Goal: Communication & Community: Share content

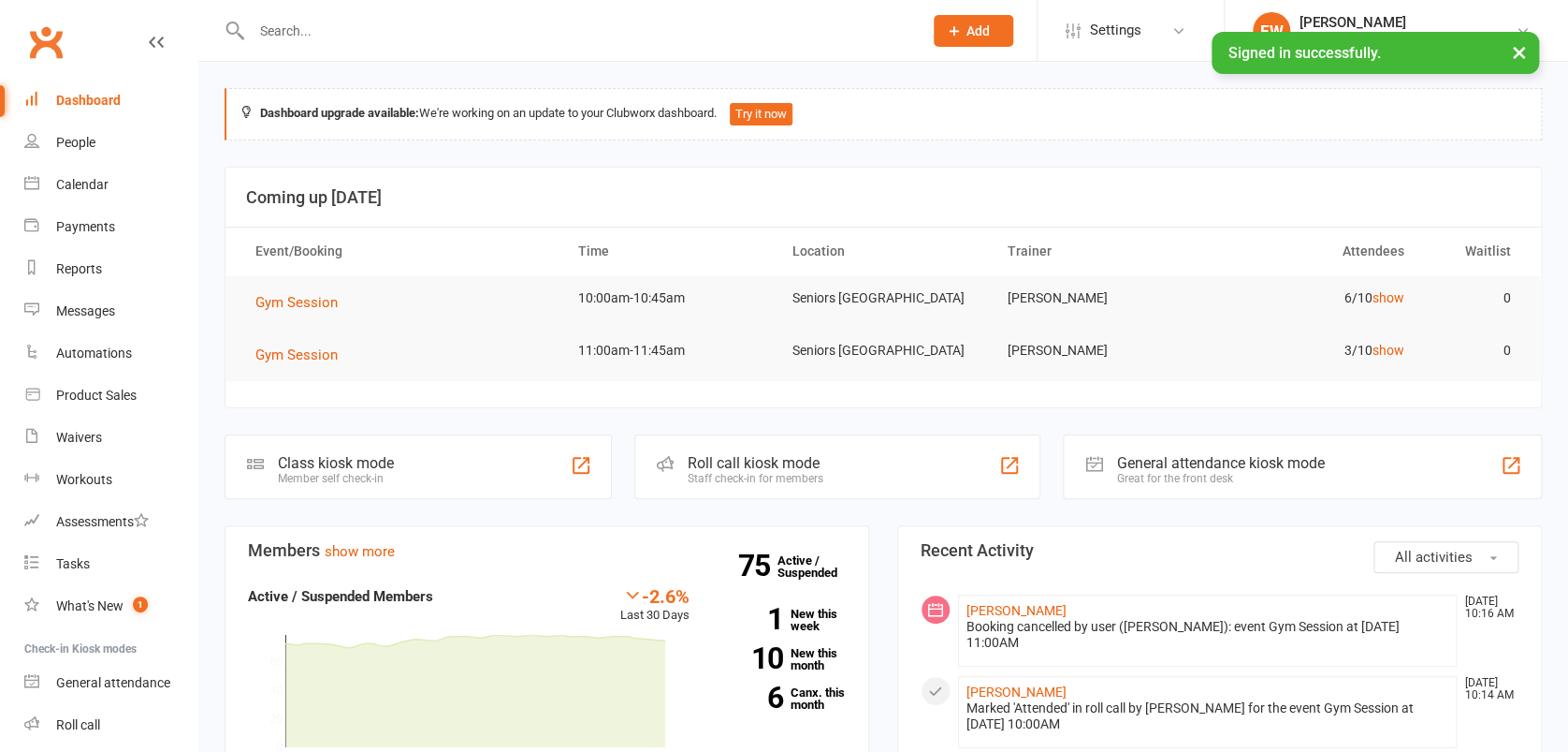
click at [1522, 56] on button "×" at bounding box center [1519, 52] width 34 height 40
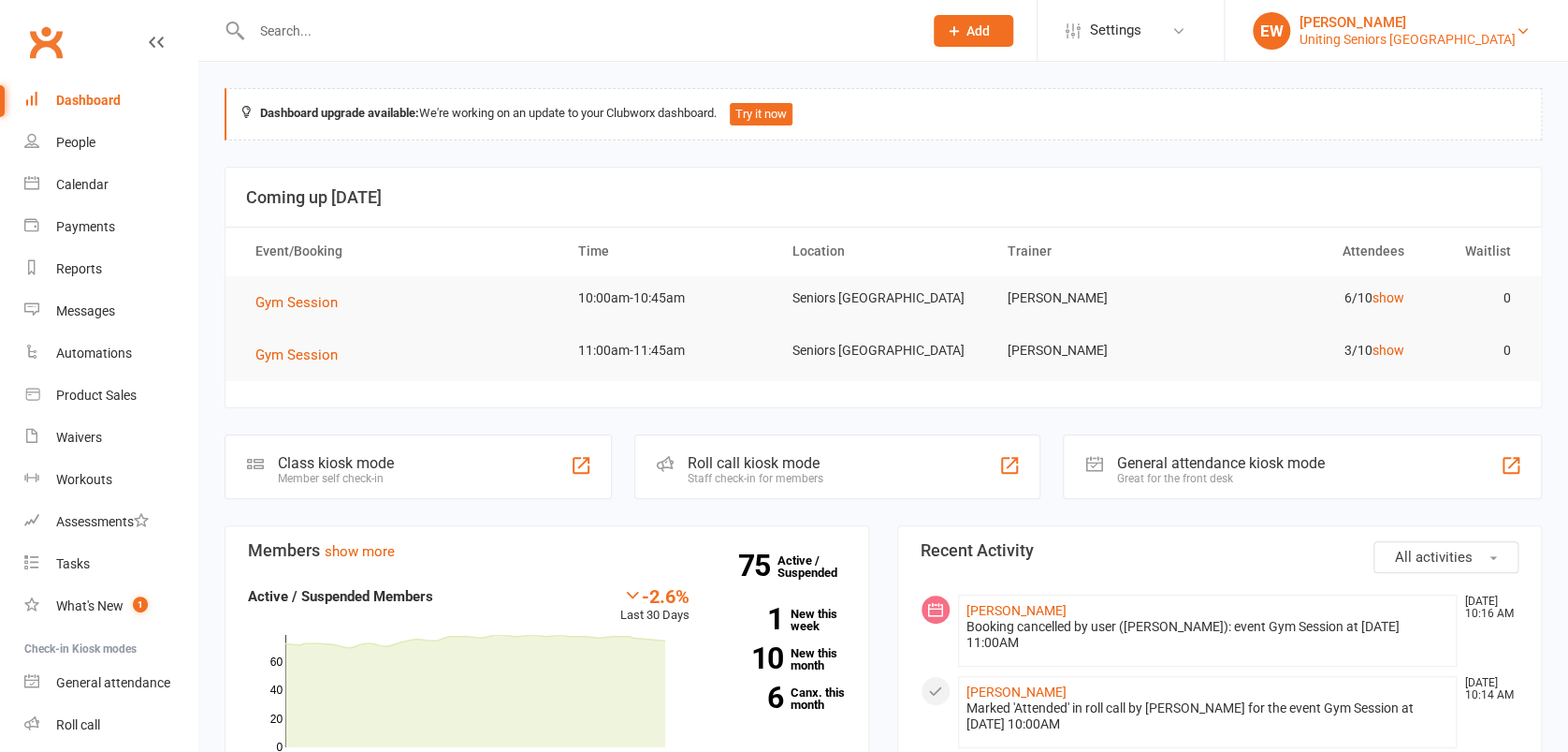
click at [1463, 36] on div "Uniting Seniors Gym Westmead" at bounding box center [1408, 39] width 216 height 17
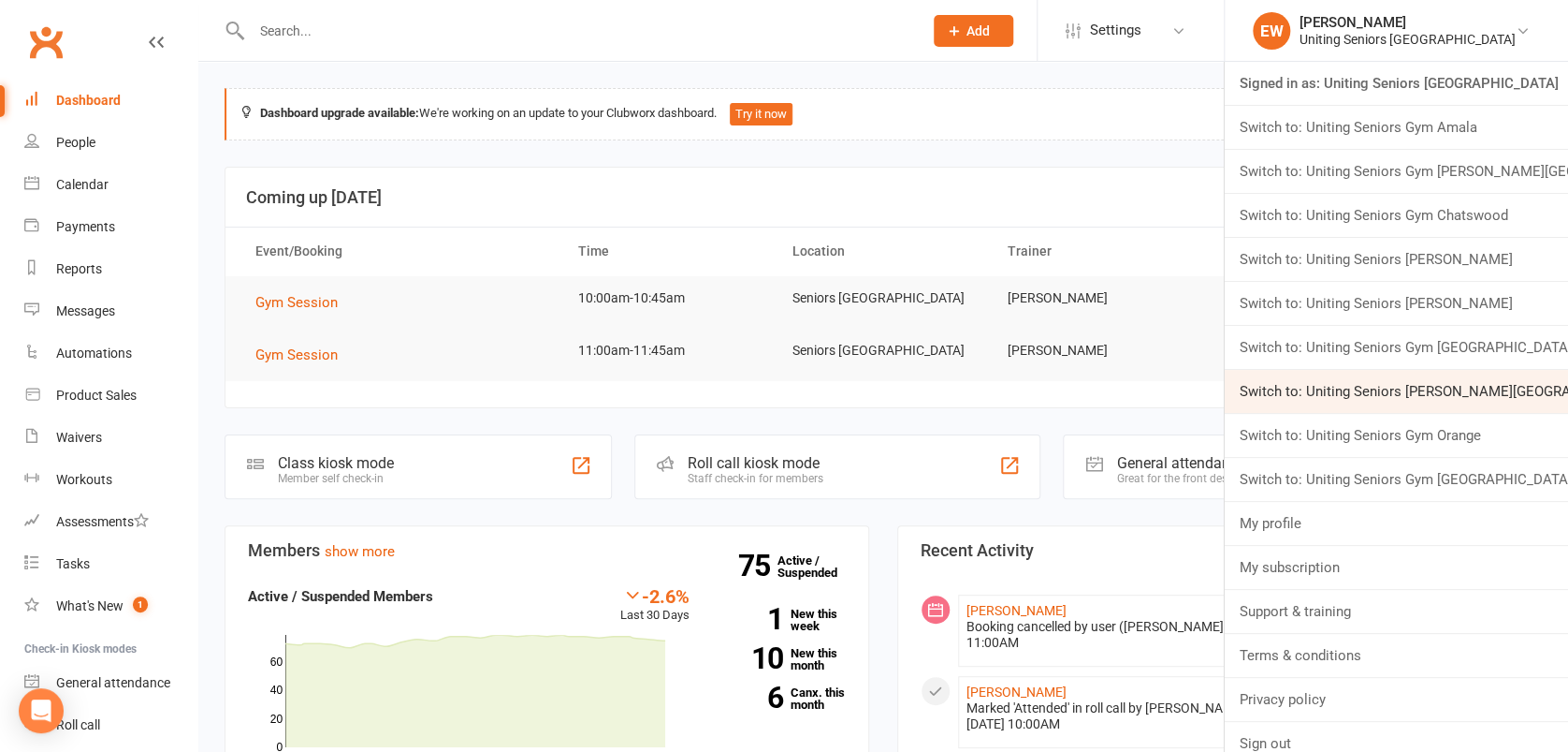
click at [1456, 390] on link "Switch to: Uniting Seniors Gym Normanhurst" at bounding box center [1397, 391] width 344 height 43
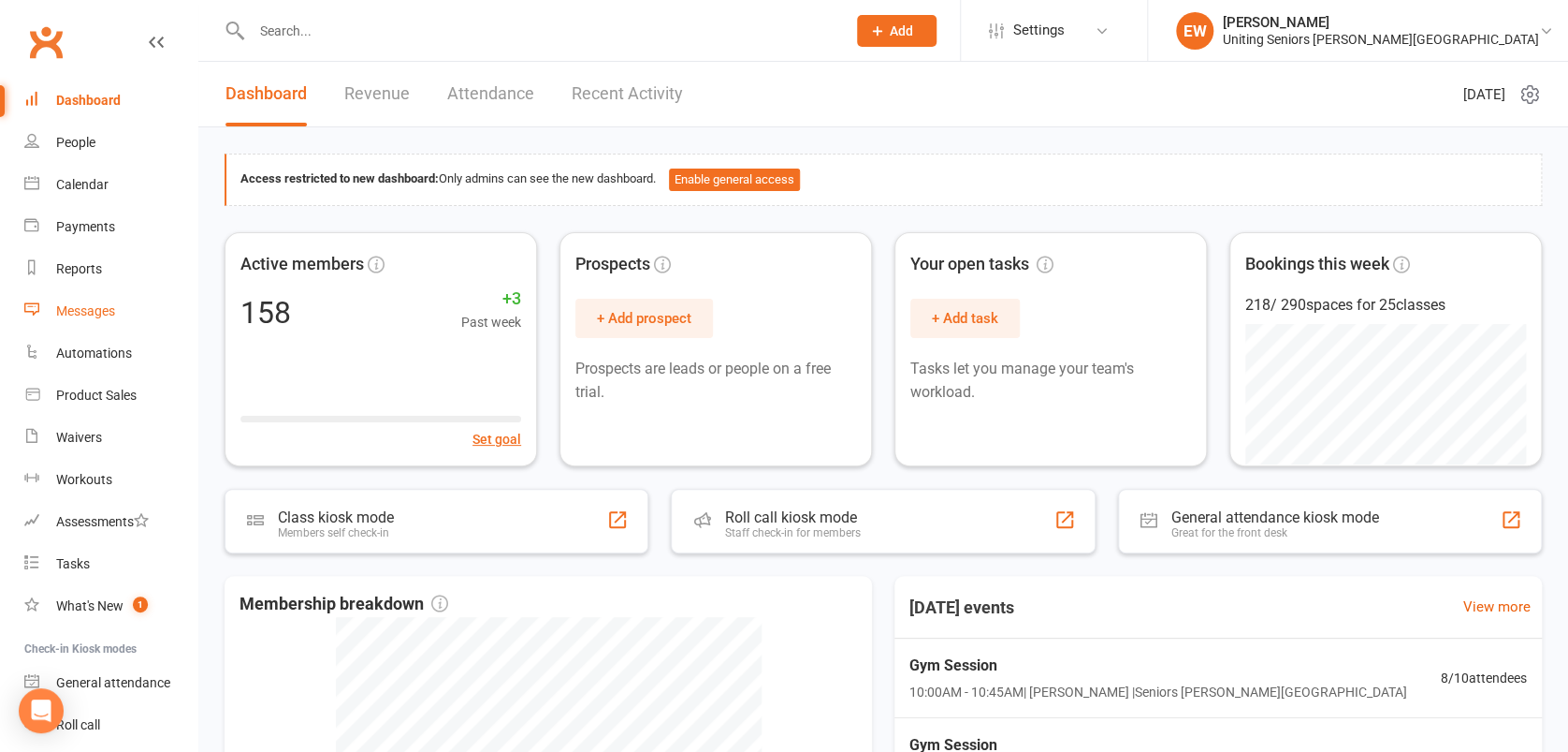
click at [97, 311] on div "Messages" at bounding box center [86, 311] width 59 height 15
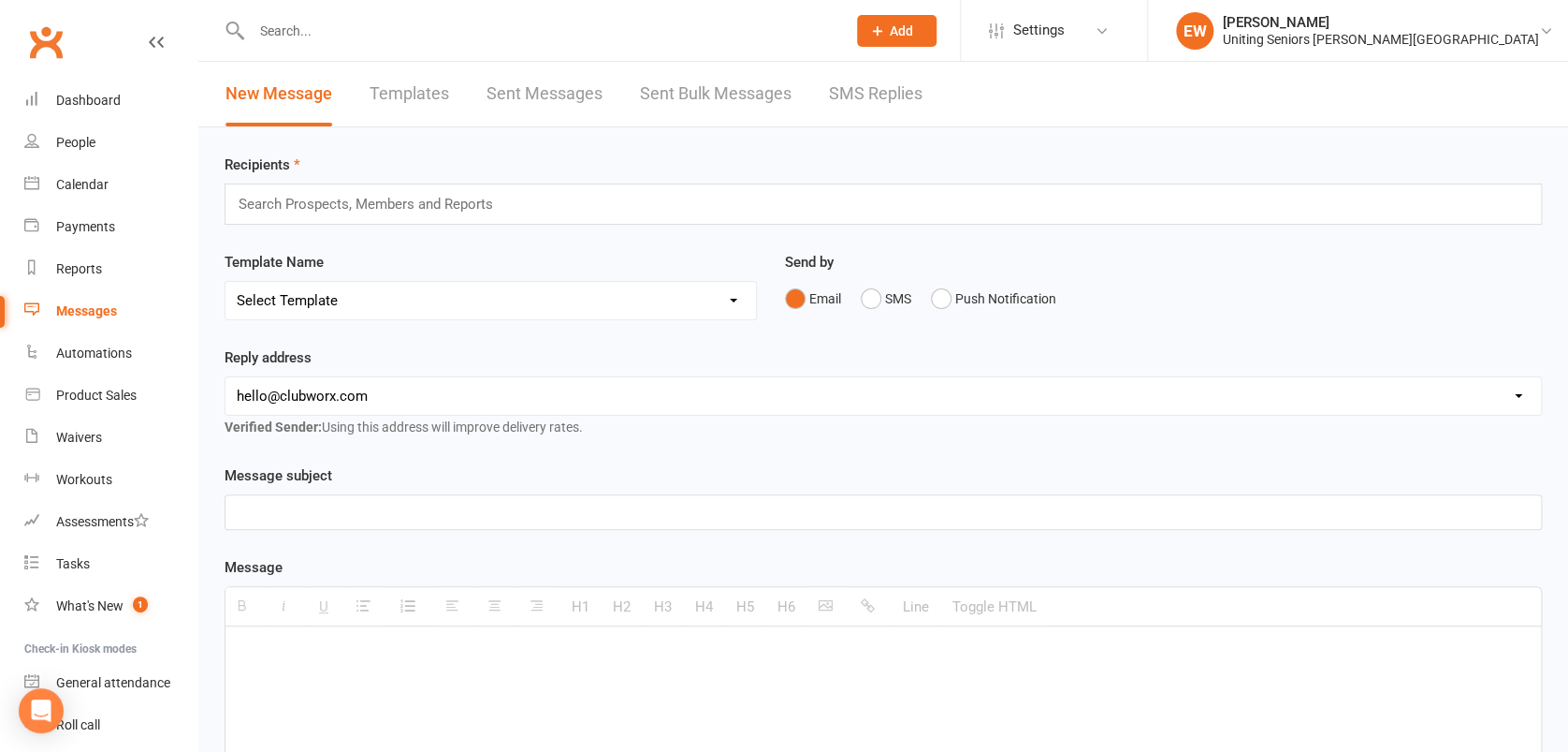
click at [427, 99] on link "Templates" at bounding box center [409, 93] width 80 height 64
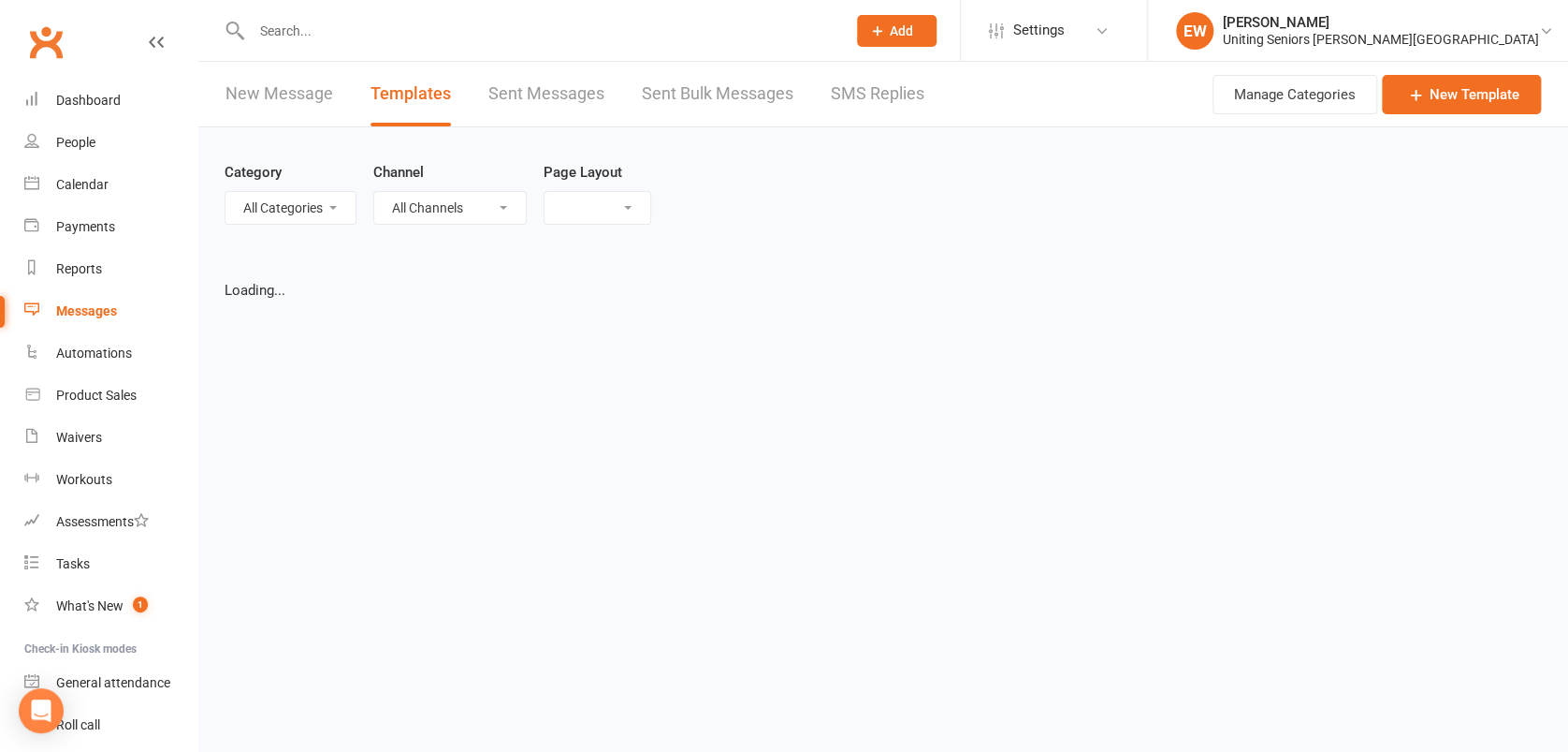
select select "list"
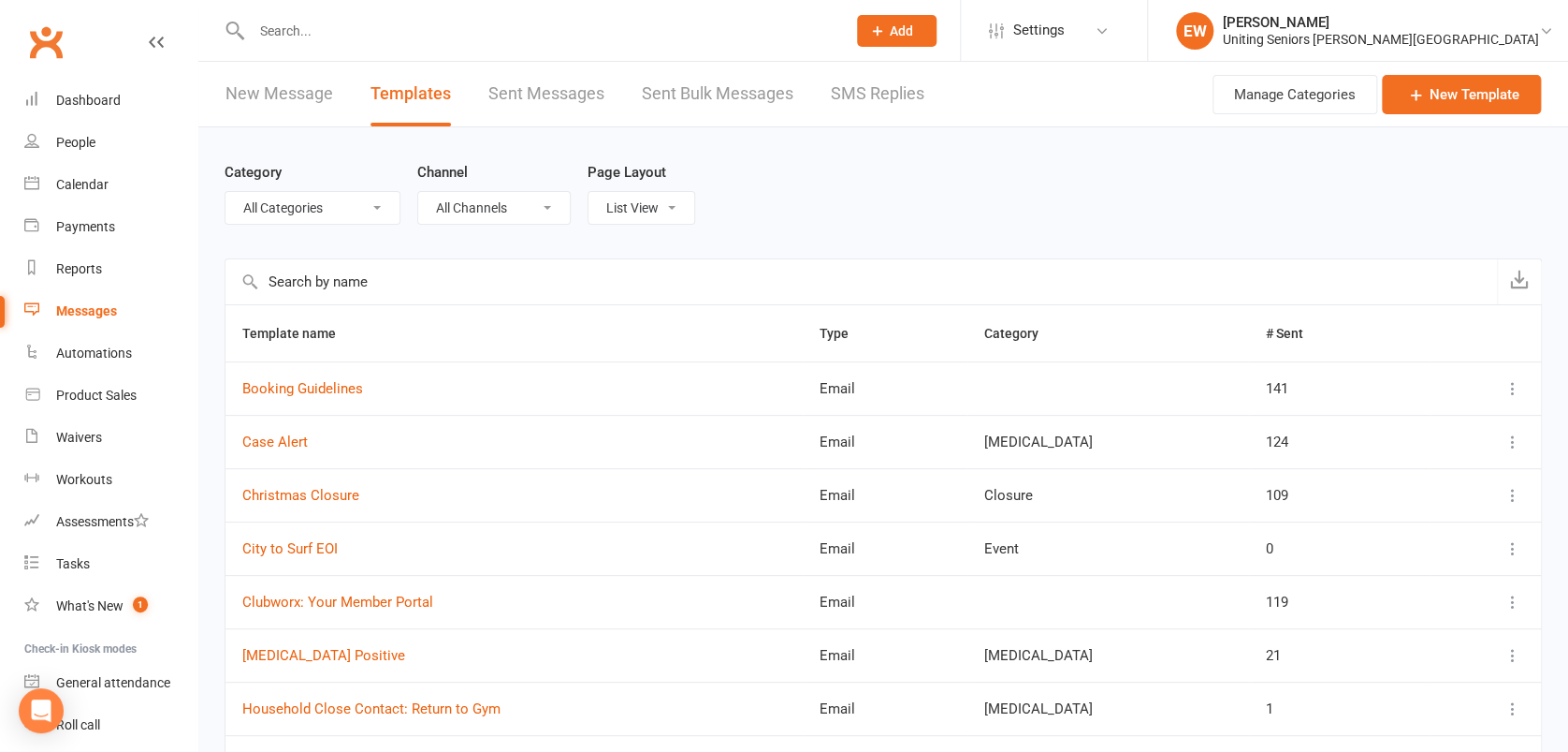
click at [314, 282] on input "text" at bounding box center [861, 282] width 1272 height 45
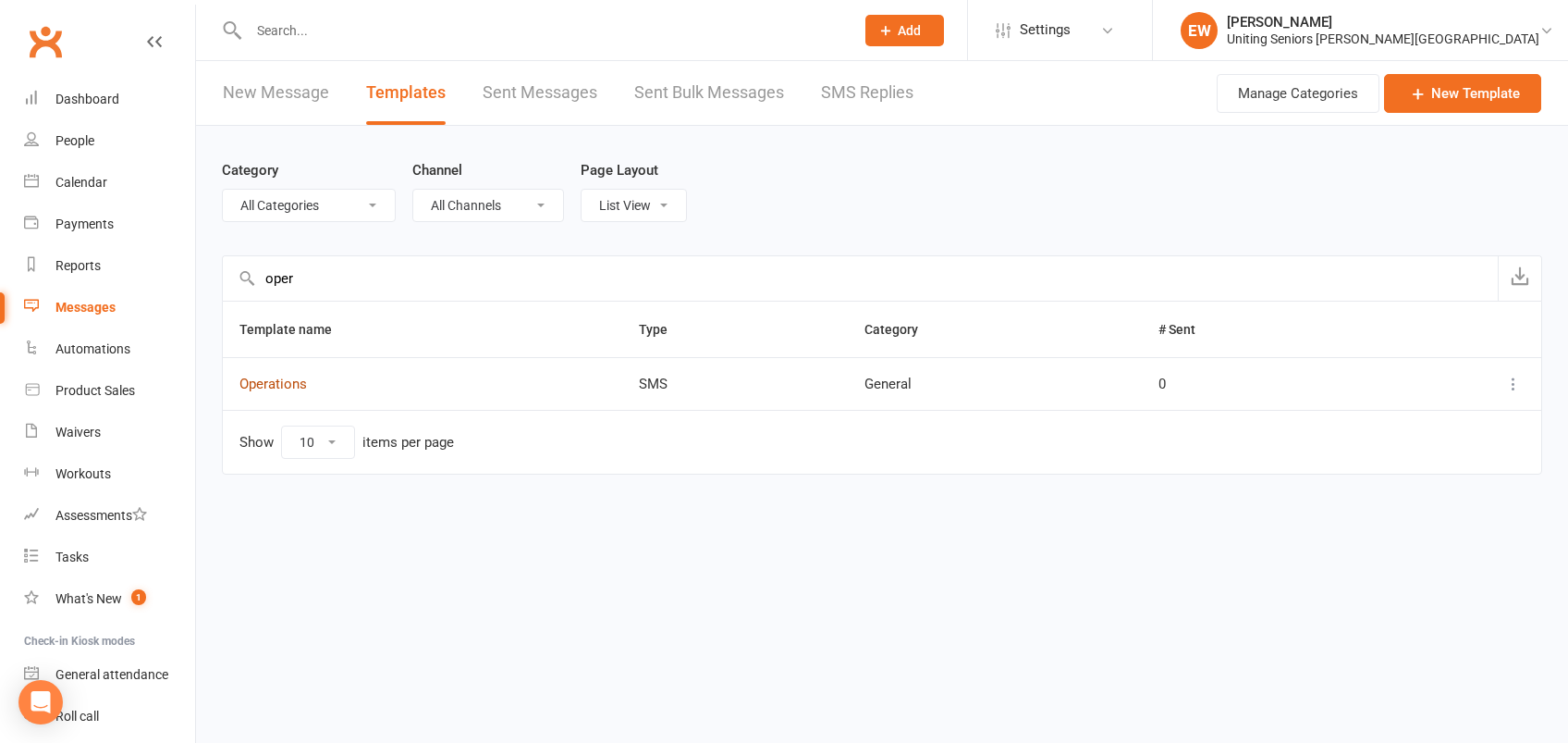
type input "oper"
click at [291, 383] on link "Operations" at bounding box center [273, 384] width 67 height 17
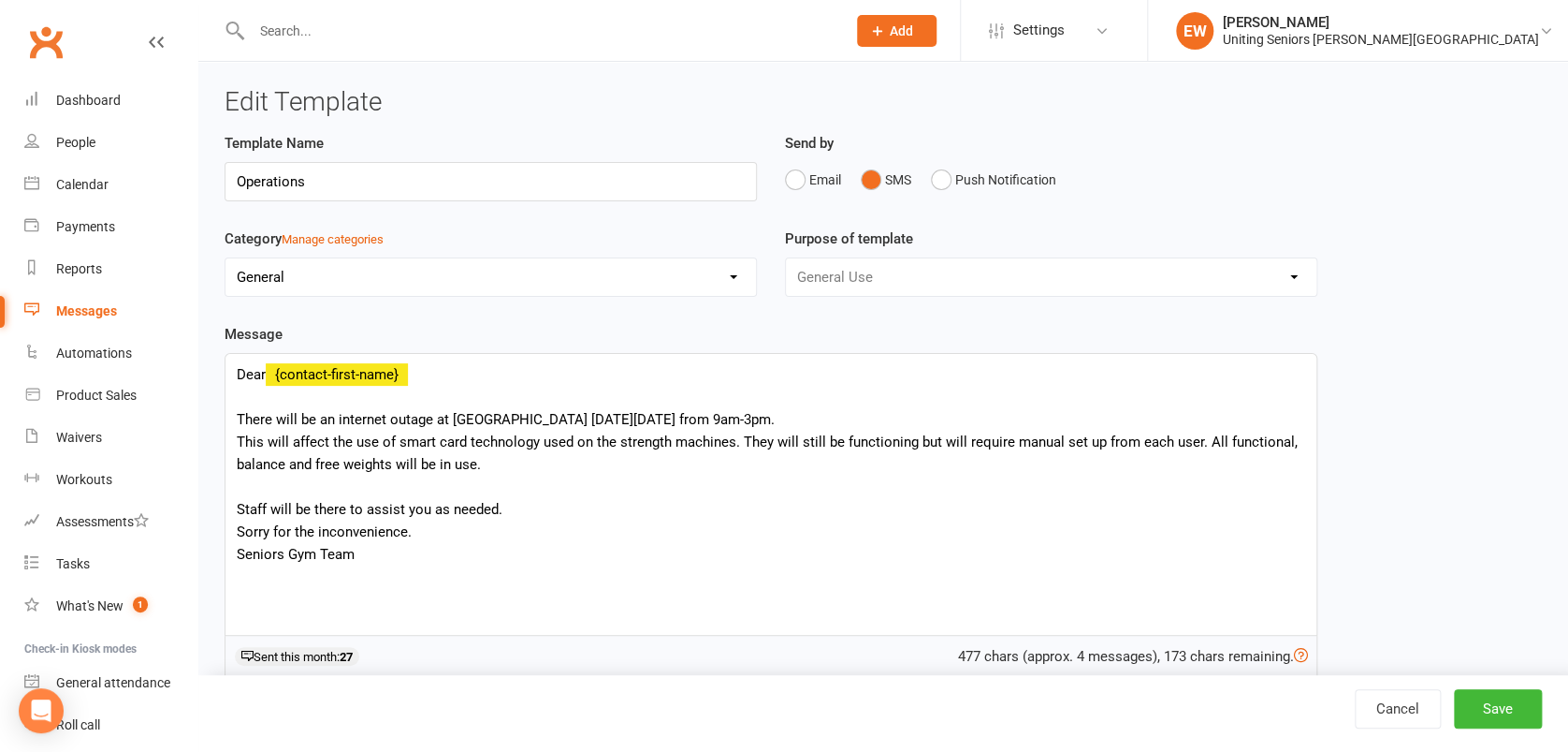
click at [239, 412] on div "Dear {contact-first-name} There will be an internet outage at [GEOGRAPHIC_DATA]…" at bounding box center [770, 493] width 1091 height 281
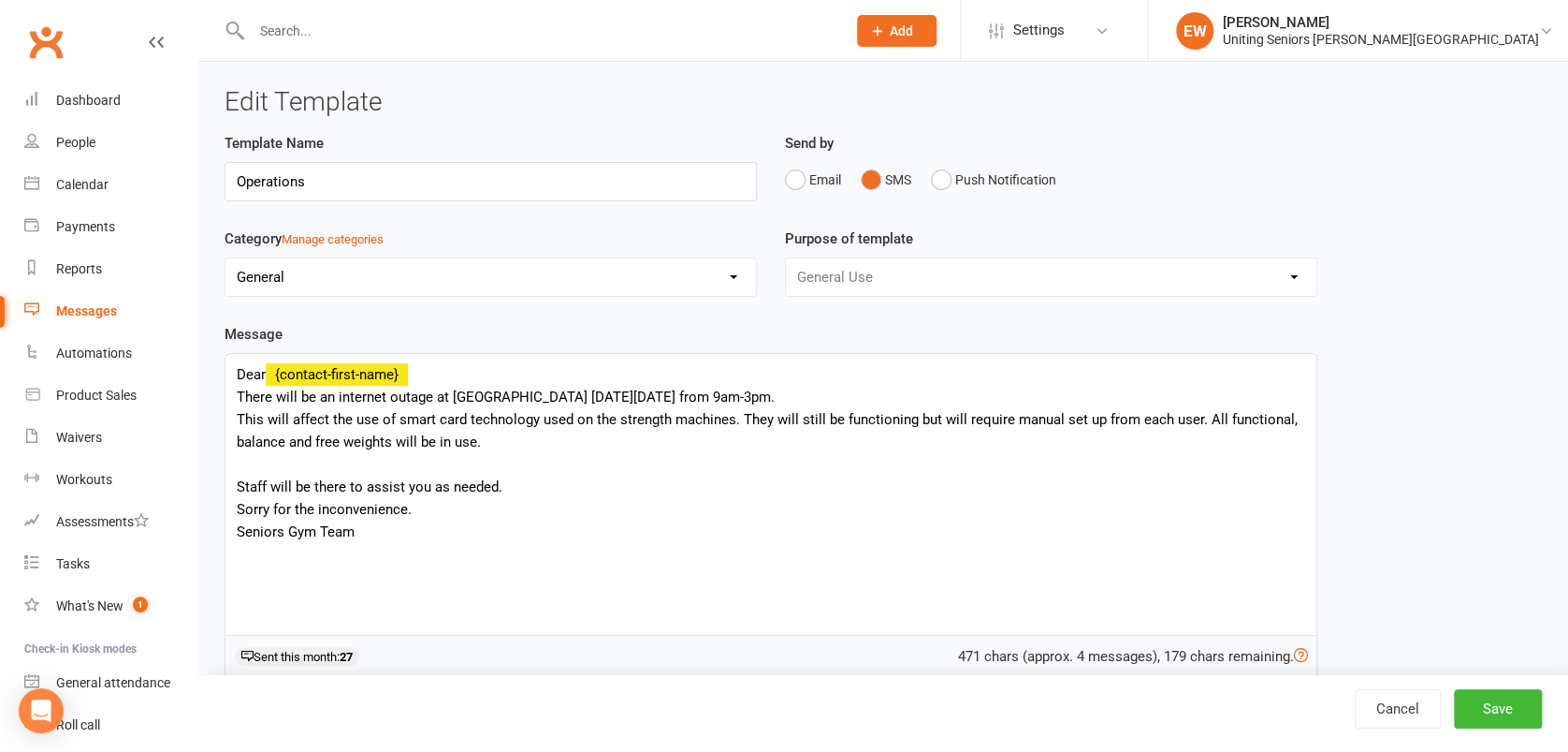
click at [387, 393] on div "Dear {contact-first-name} There will be an internet outage at [GEOGRAPHIC_DATA]…" at bounding box center [770, 493] width 1091 height 281
drag, startPoint x: 923, startPoint y: 397, endPoint x: 629, endPoint y: 391, distance: 294.1
click at [629, 391] on div "Dear {contact-first-name} There will be an power outage at [GEOGRAPHIC_DATA][PE…" at bounding box center [770, 493] width 1091 height 281
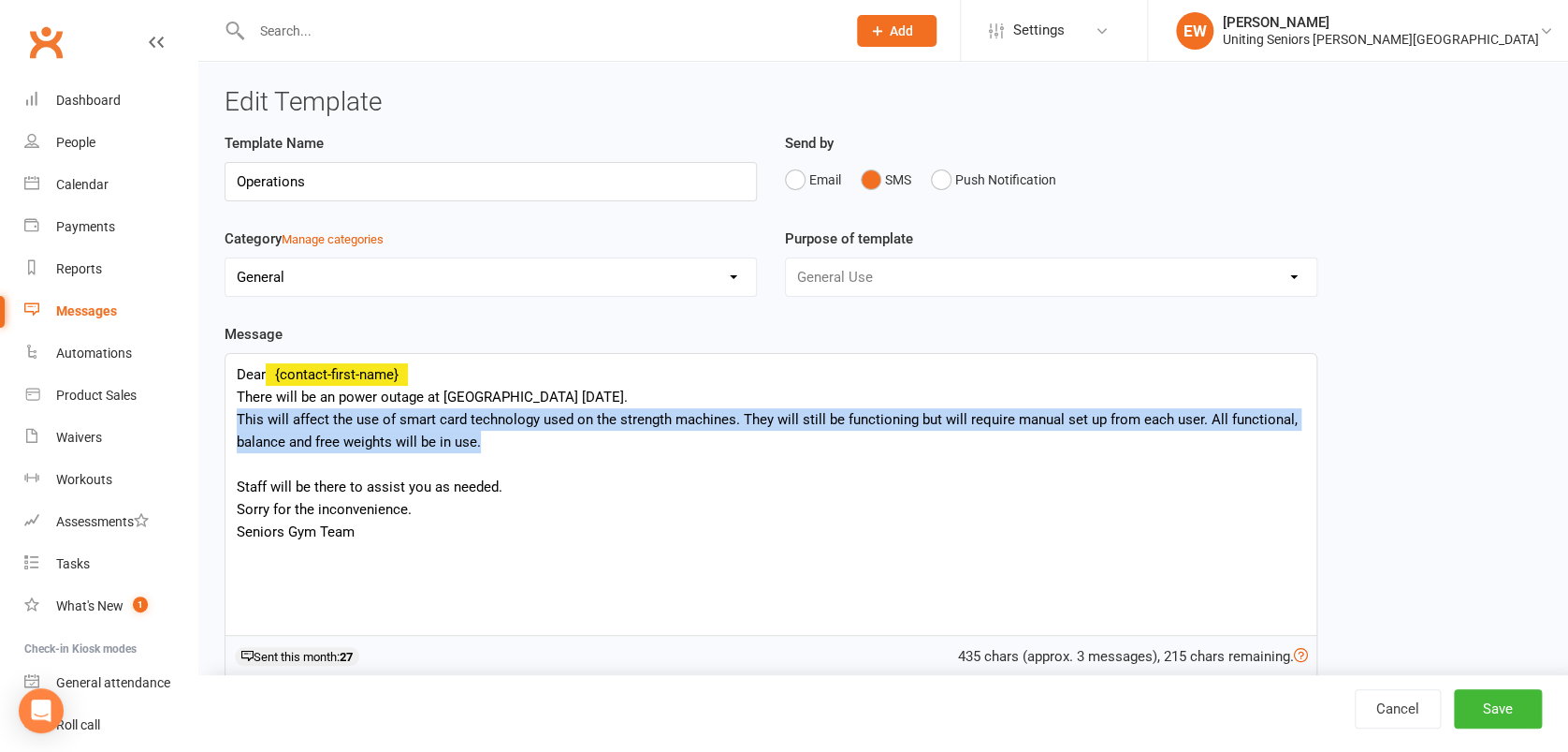
drag, startPoint x: 481, startPoint y: 437, endPoint x: 212, endPoint y: 421, distance: 269.5
click at [212, 421] on div "Template Name Operations Send by Email SMS Push Notification Category Manage ca…" at bounding box center [771, 528] width 1121 height 791
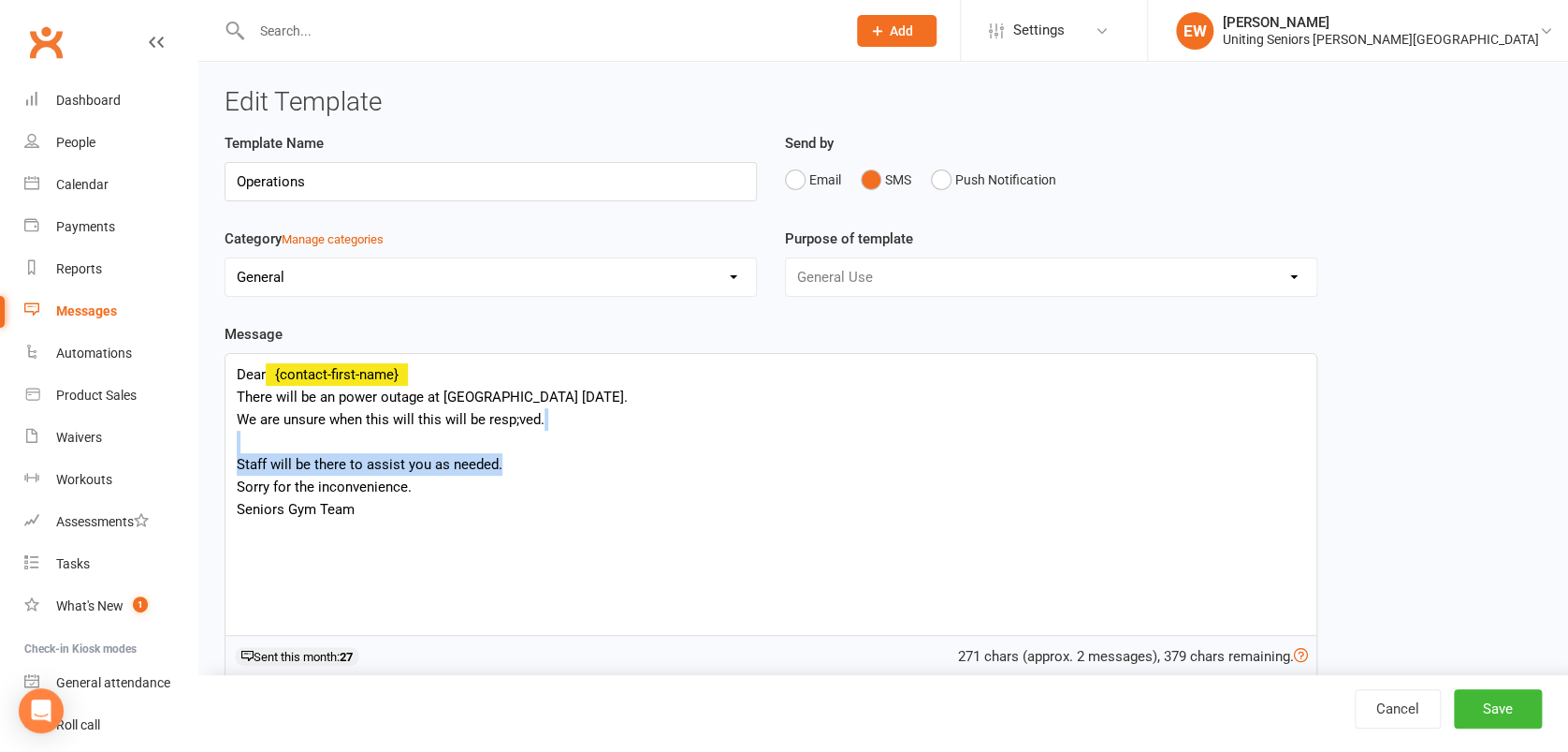
drag, startPoint x: 534, startPoint y: 454, endPoint x: 230, endPoint y: 432, distance: 304.8
click at [230, 432] on div "Dear {contact-first-name} There will be an power outage at [GEOGRAPHIC_DATA][PE…" at bounding box center [770, 493] width 1091 height 281
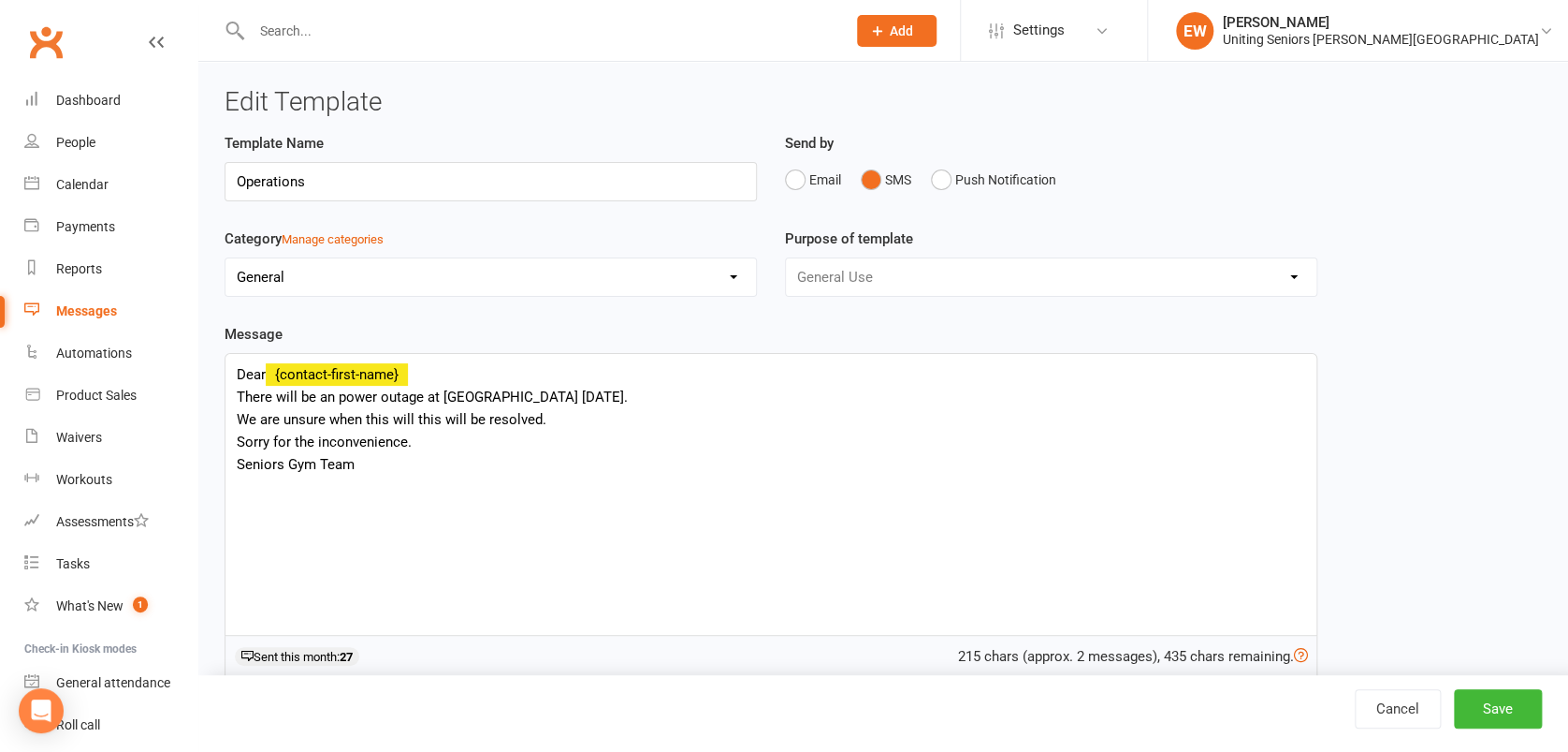
drag, startPoint x: 452, startPoint y: 413, endPoint x: 883, endPoint y: 448, distance: 432.4
click at [883, 448] on div "Dear {contact-first-name} There will be an power outage at [GEOGRAPHIC_DATA][PE…" at bounding box center [770, 493] width 1091 height 281
drag, startPoint x: 551, startPoint y: 419, endPoint x: 366, endPoint y: 411, distance: 185.2
click at [366, 411] on div "Dear {contact-first-name} There will be an power outage at [GEOGRAPHIC_DATA][PE…" at bounding box center [770, 493] width 1091 height 281
click at [104, 302] on link "Messages" at bounding box center [110, 311] width 173 height 42
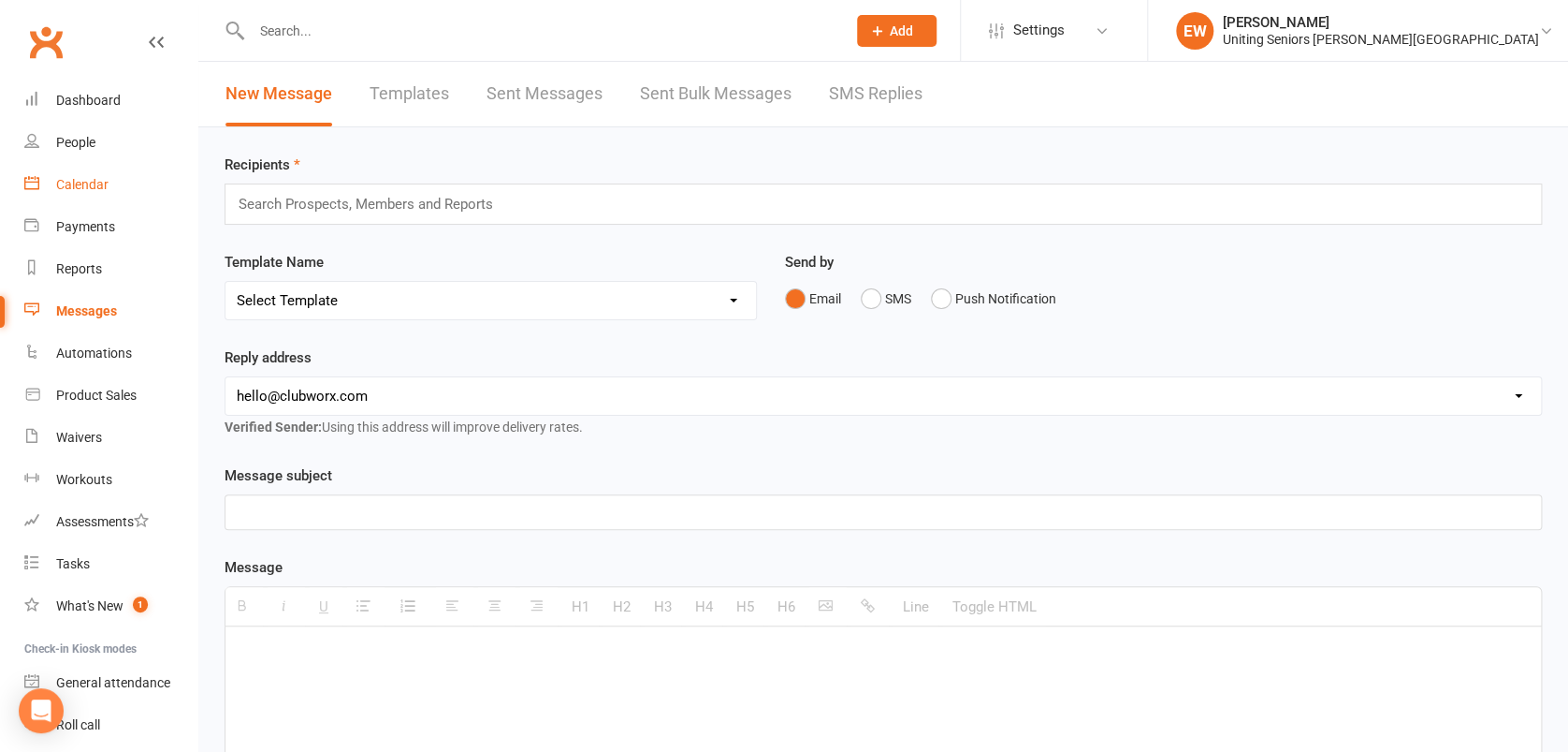
click at [107, 174] on link "Calendar" at bounding box center [110, 185] width 173 height 42
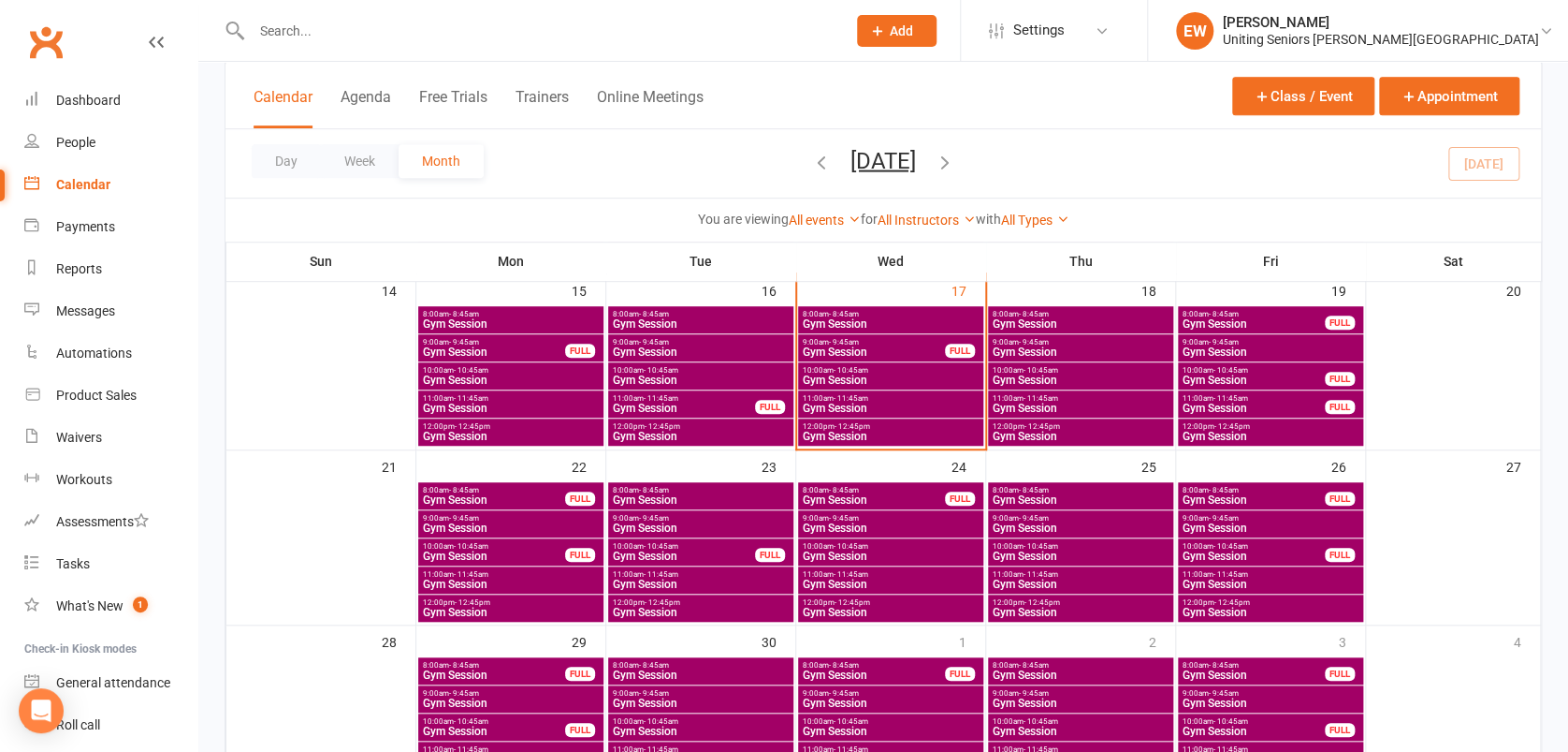
scroll to position [471, 0]
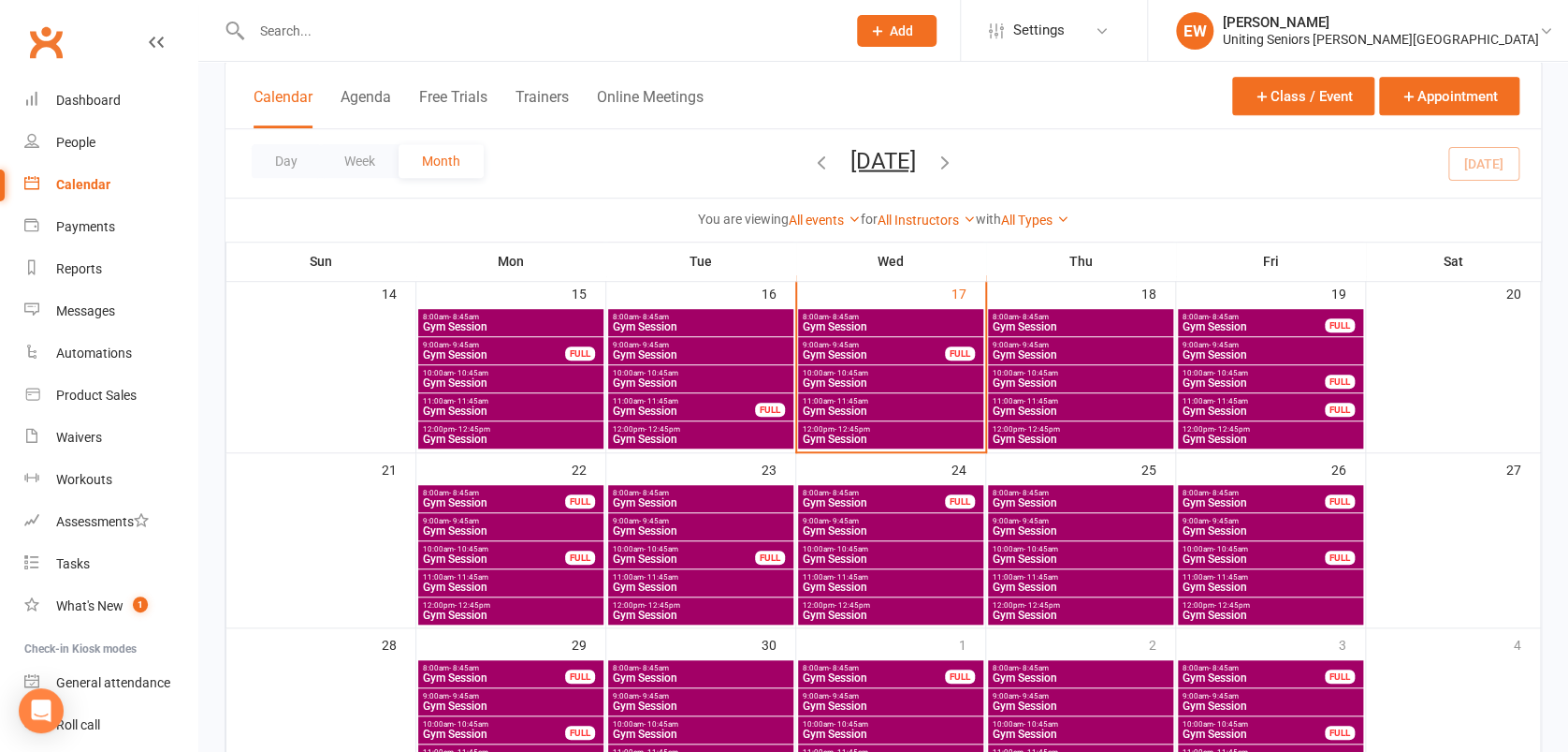
click at [918, 404] on span "11:00am - 11:45am" at bounding box center [891, 400] width 178 height 9
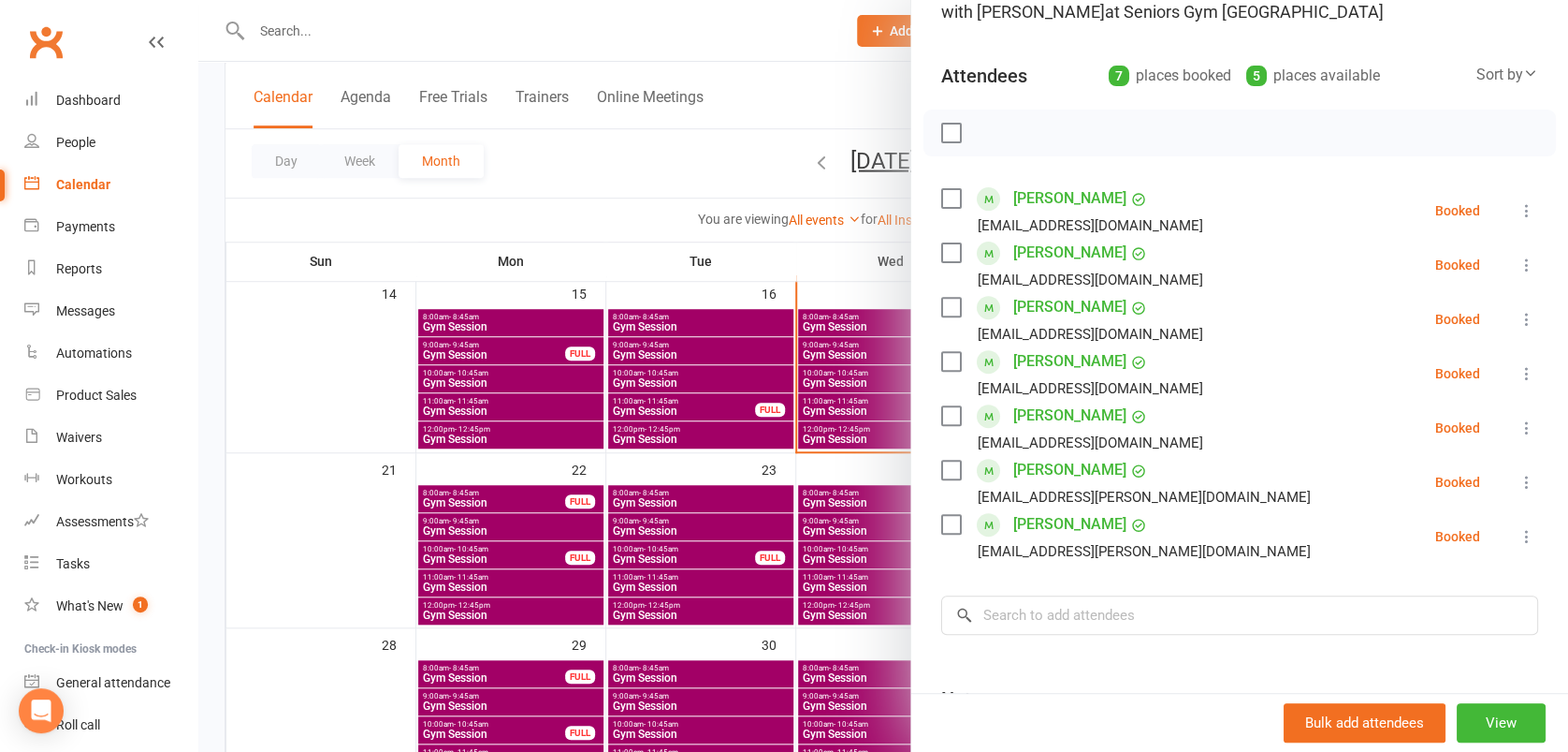
scroll to position [0, 0]
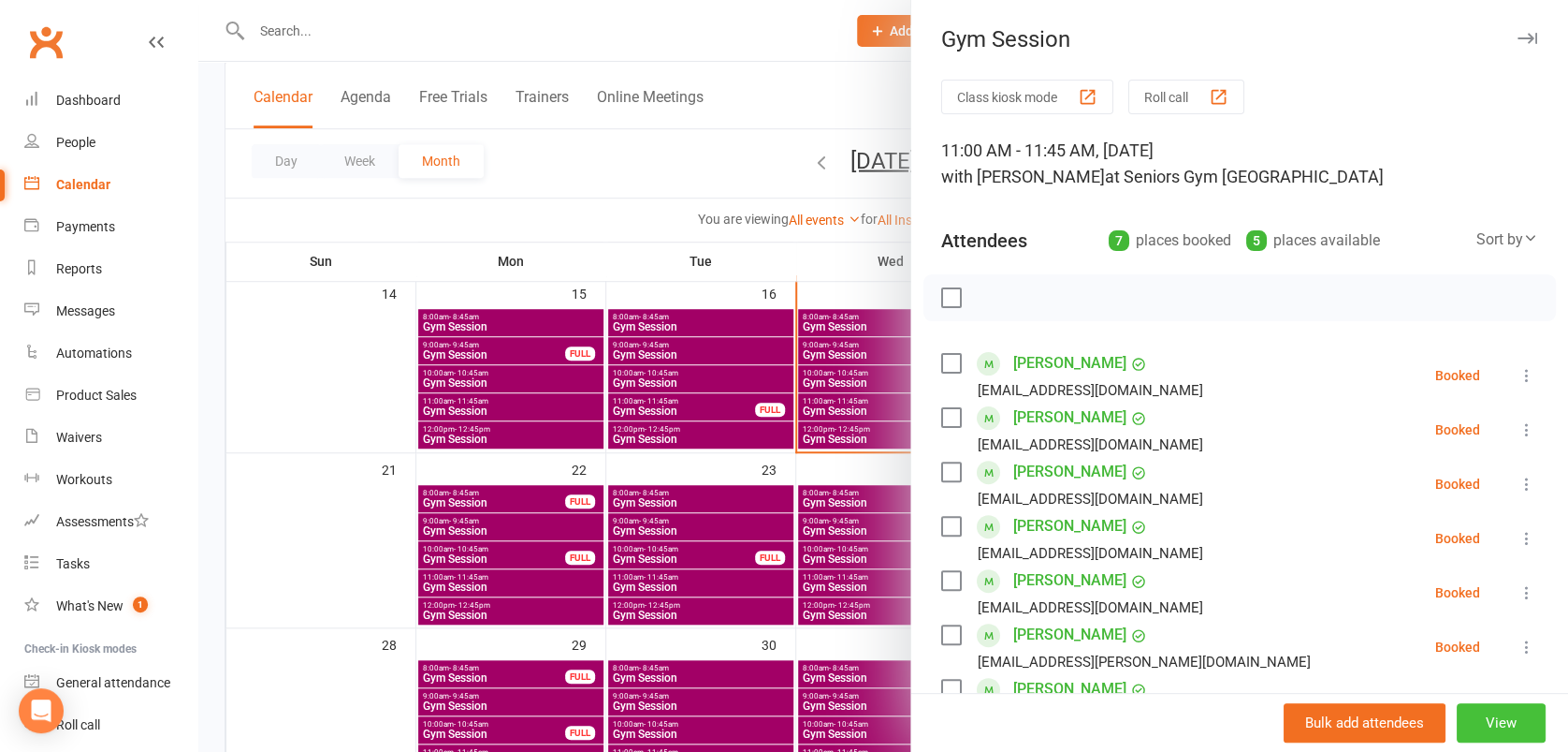
click at [1478, 732] on button "View" at bounding box center [1501, 722] width 89 height 39
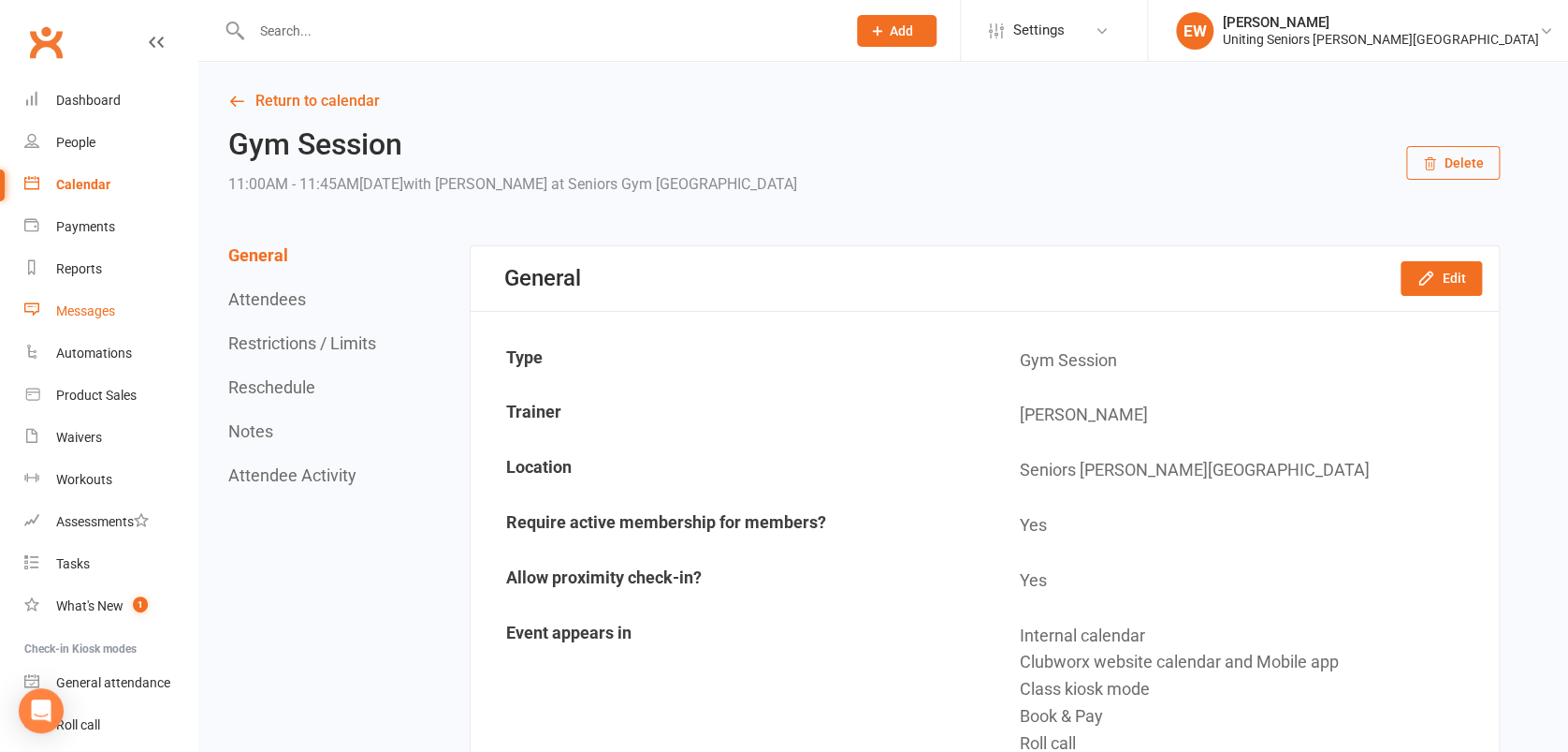
click at [98, 304] on div "Messages" at bounding box center [86, 311] width 59 height 15
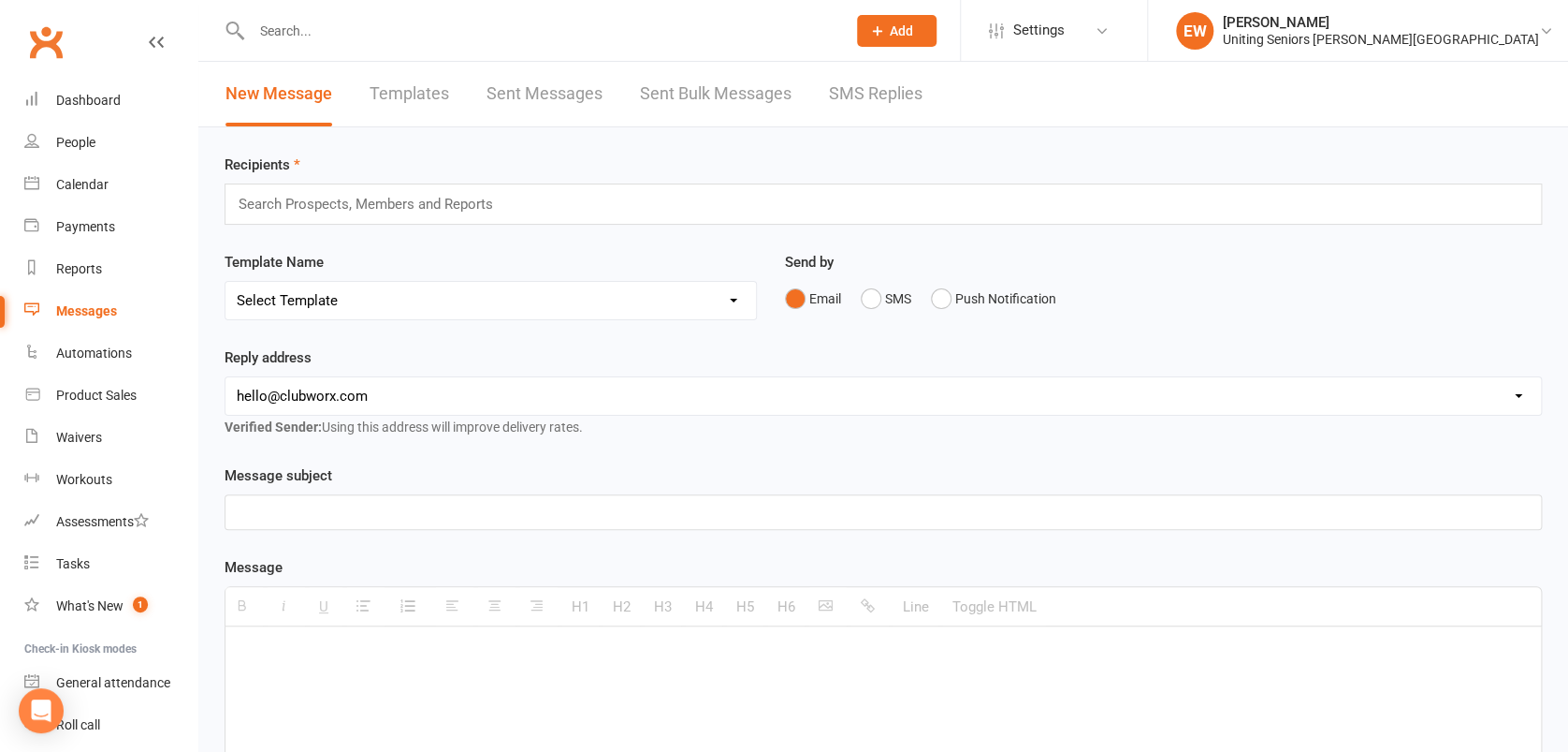
click at [107, 314] on div "Messages" at bounding box center [87, 311] width 61 height 15
click at [98, 142] on link "People" at bounding box center [110, 143] width 173 height 42
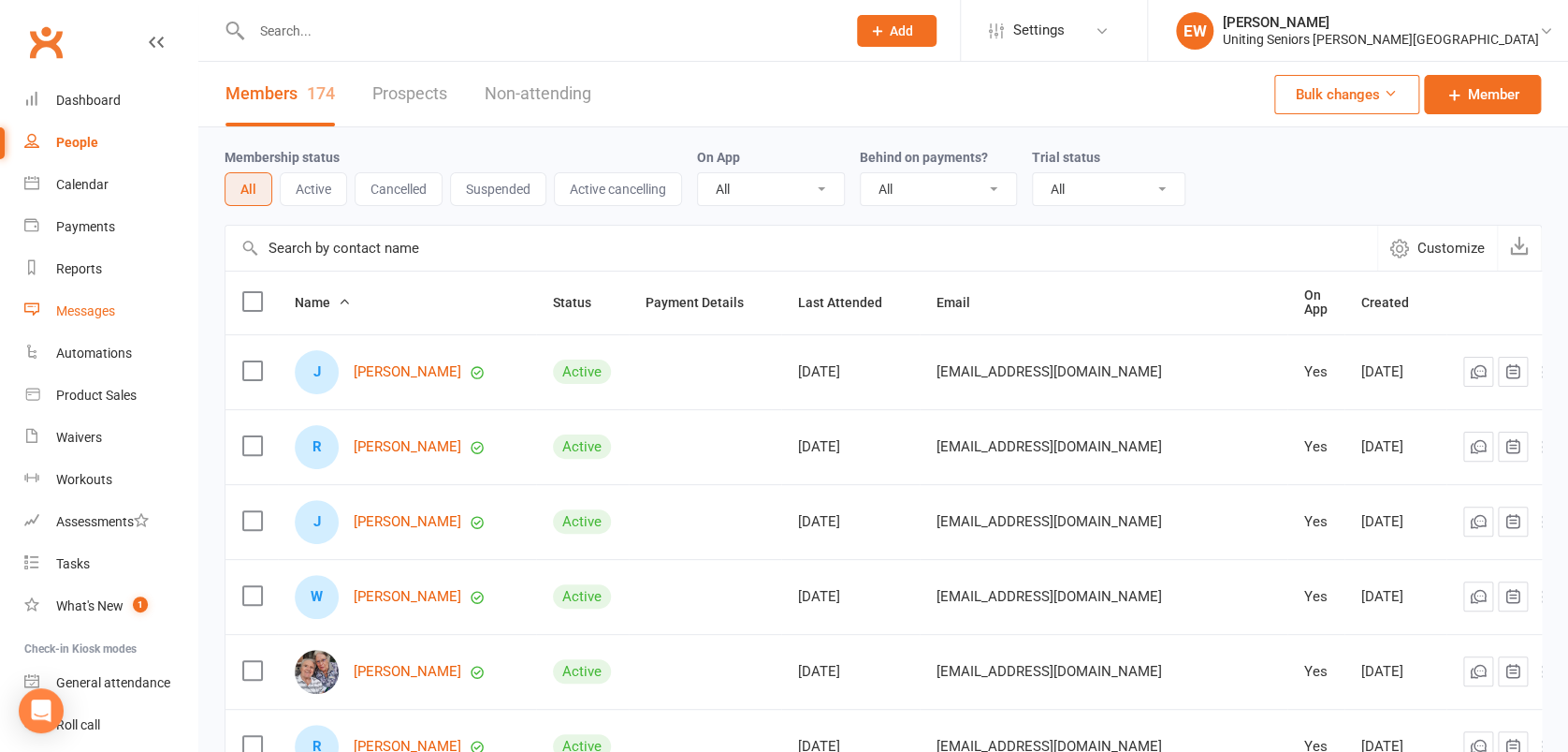
click at [90, 306] on div "Messages" at bounding box center [86, 311] width 59 height 15
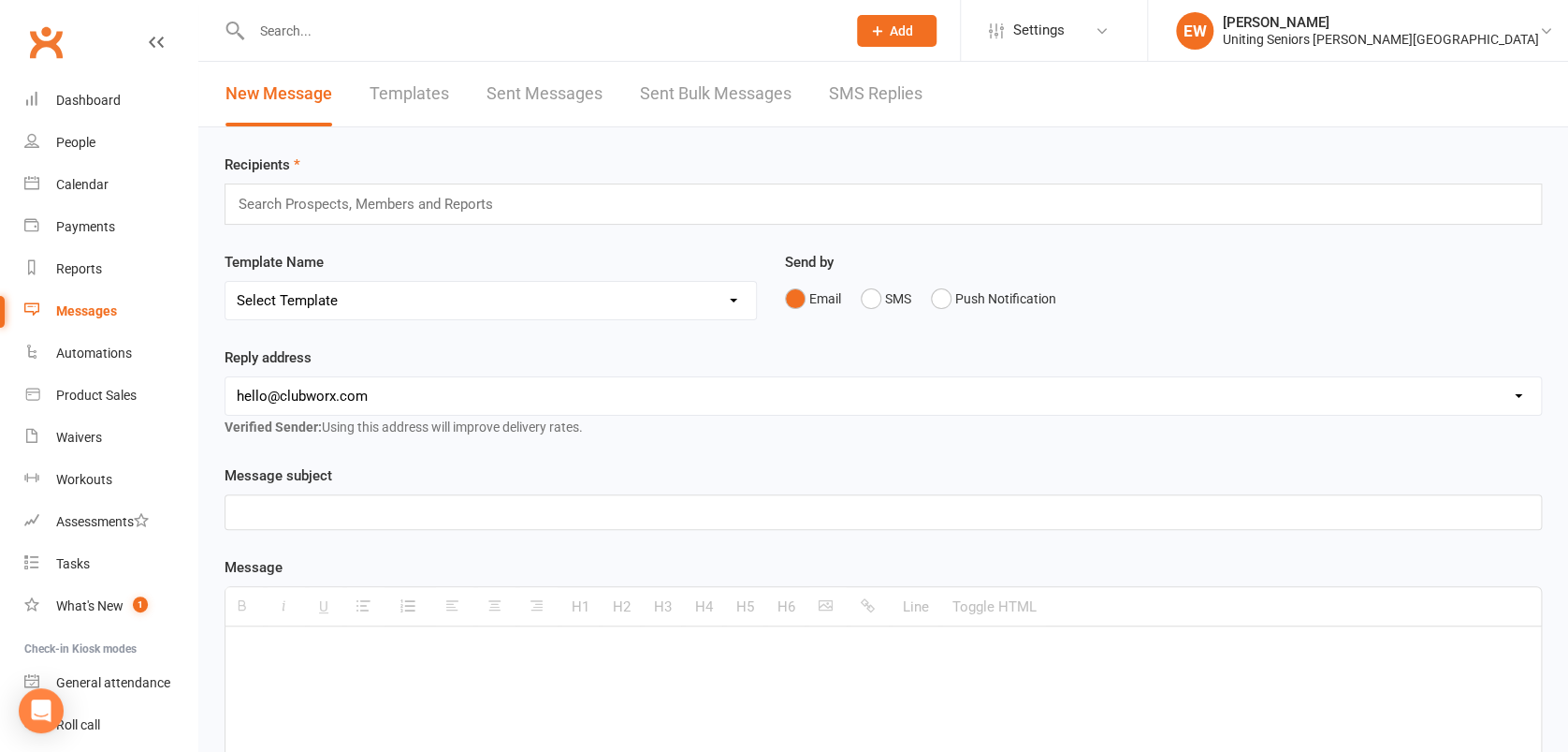
click at [313, 203] on input "text" at bounding box center [374, 203] width 274 height 24
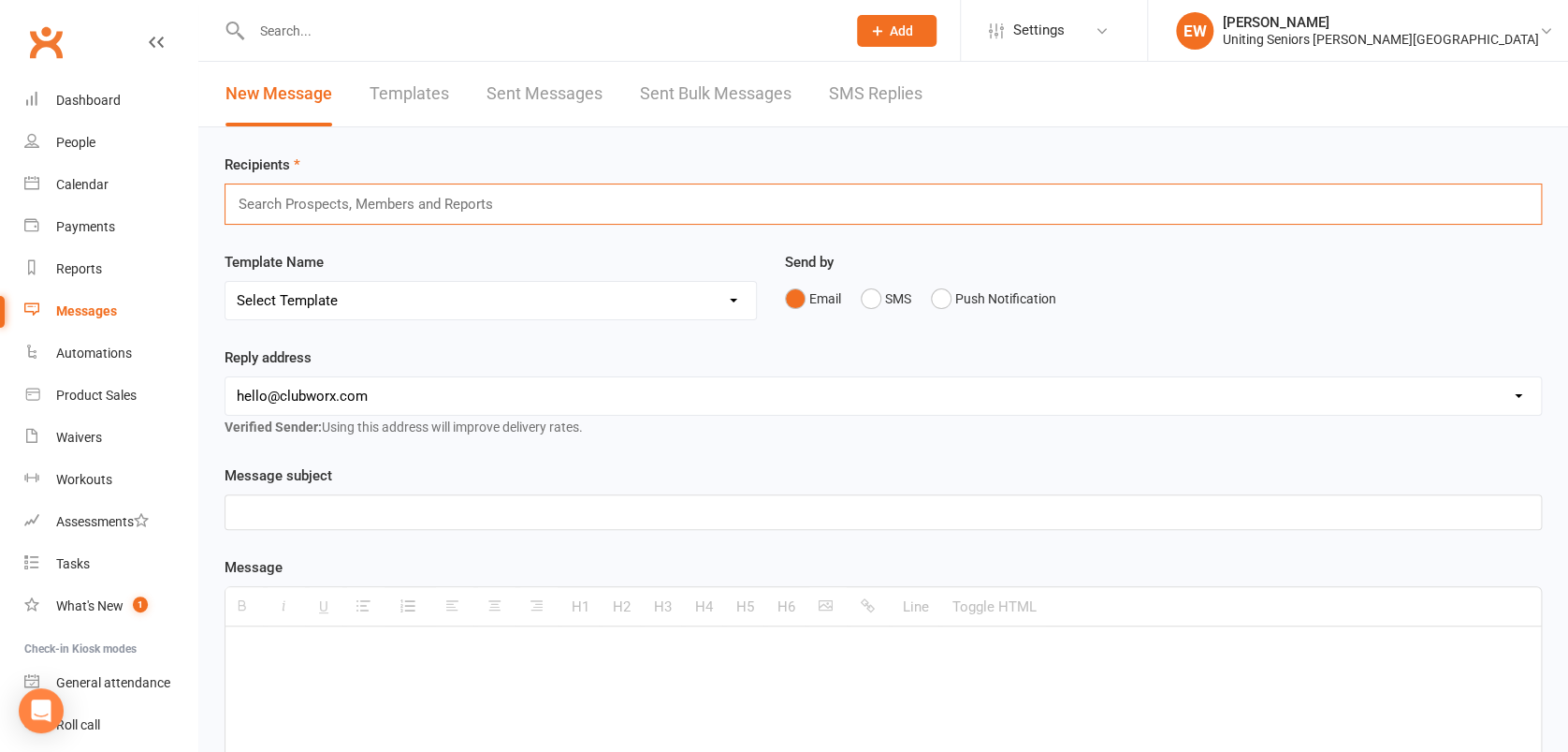
click at [99, 312] on div "Messages" at bounding box center [87, 311] width 61 height 15
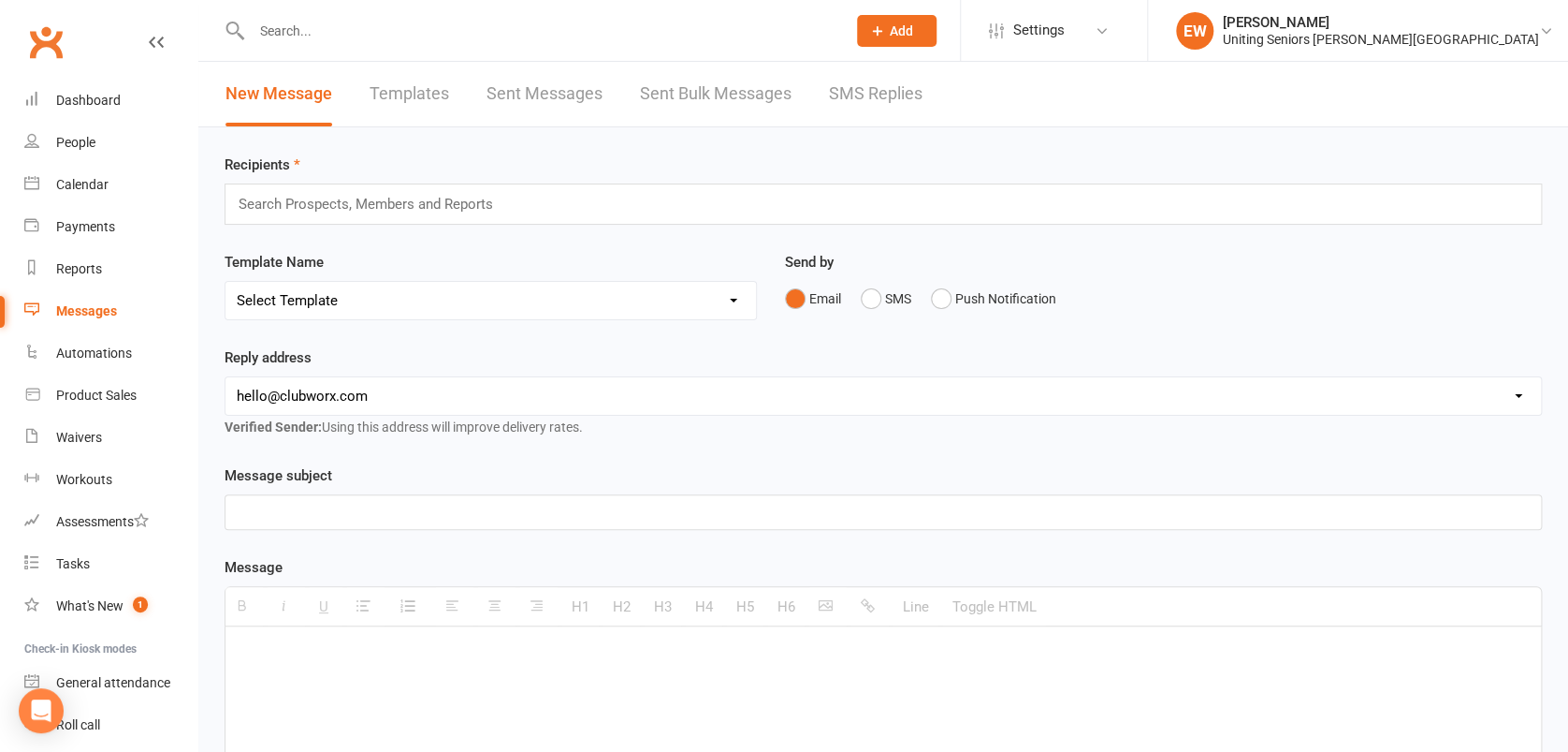
click at [430, 80] on link "Templates" at bounding box center [409, 93] width 80 height 64
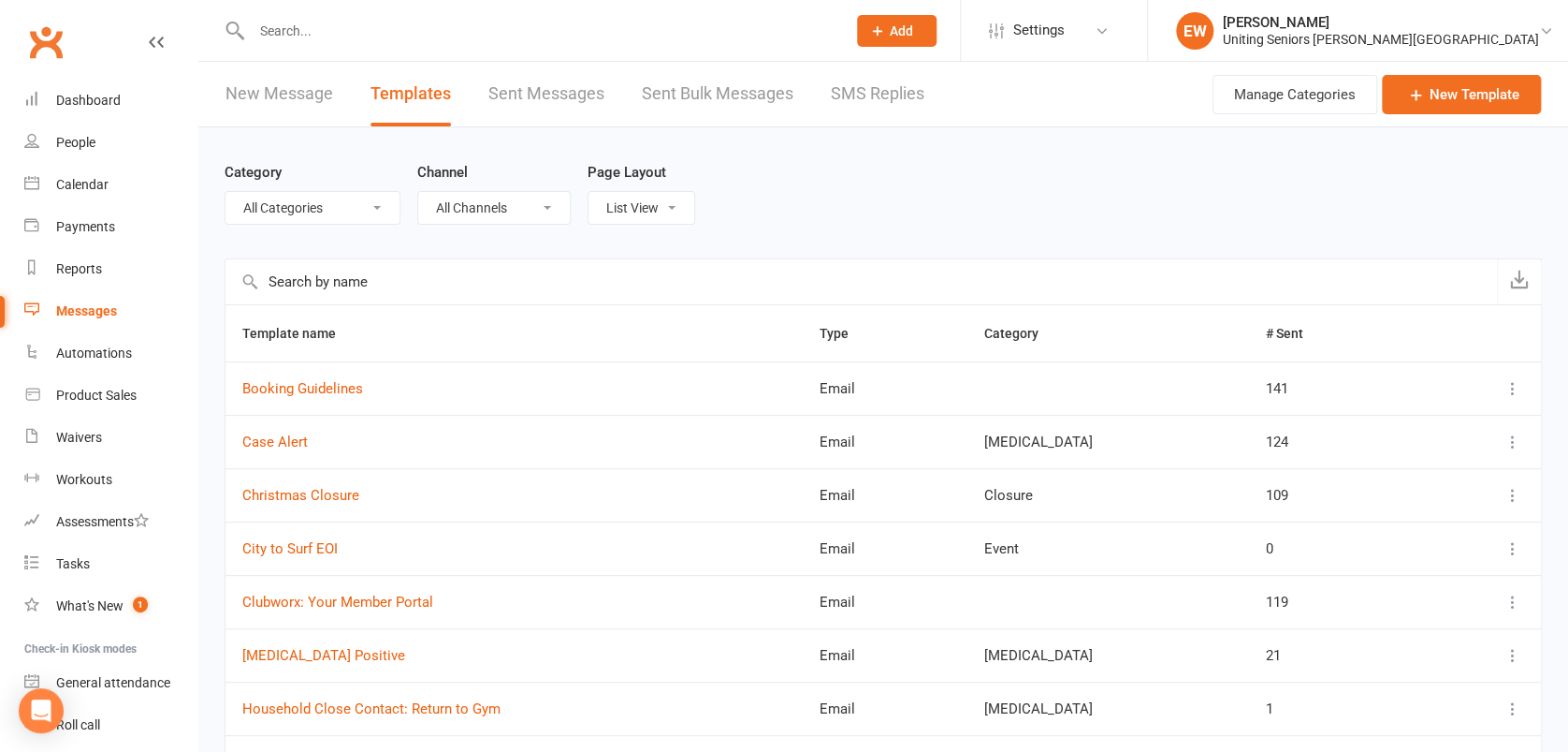
click at [336, 293] on input "text" at bounding box center [861, 282] width 1272 height 45
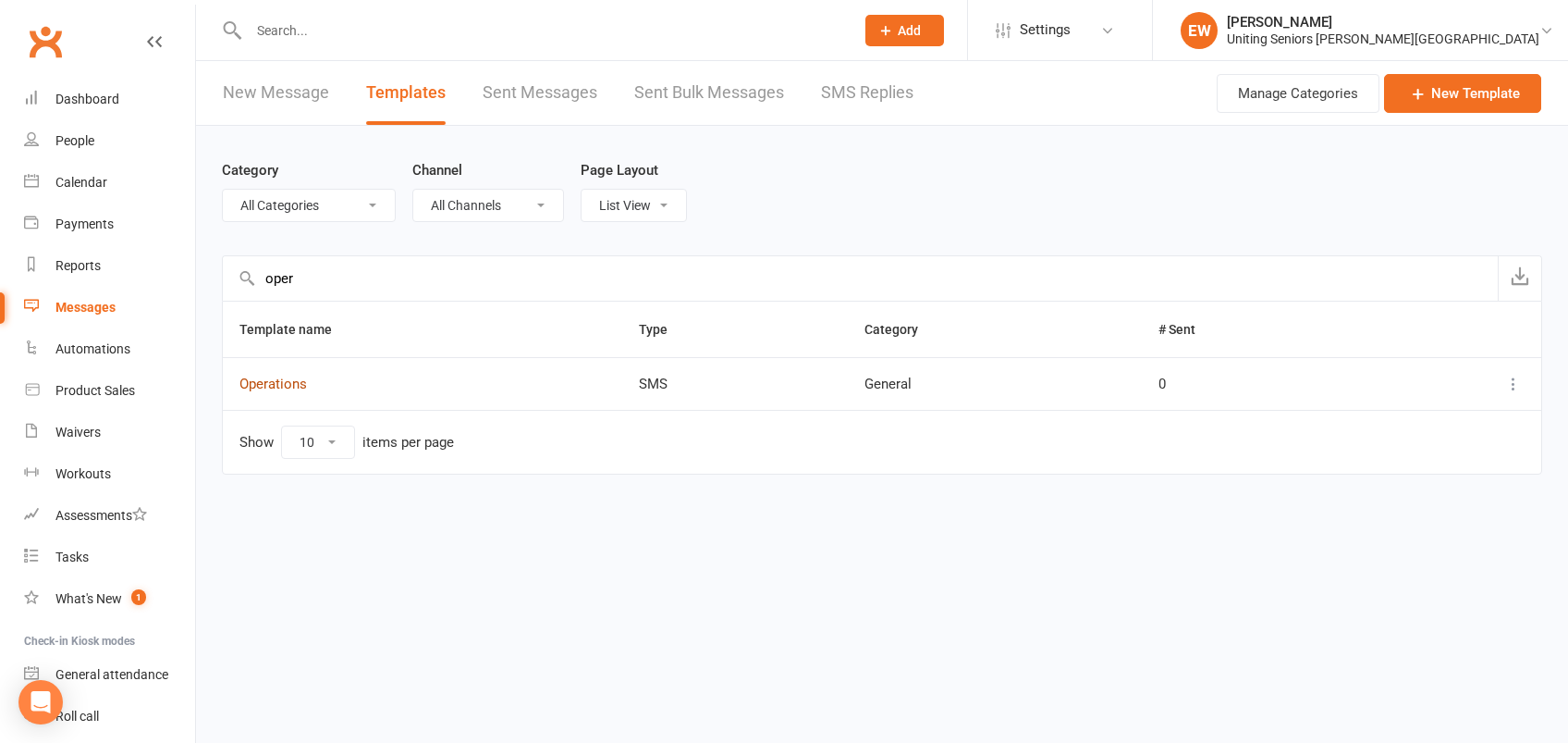
type input "oper"
click at [274, 384] on link "Operations" at bounding box center [273, 384] width 67 height 17
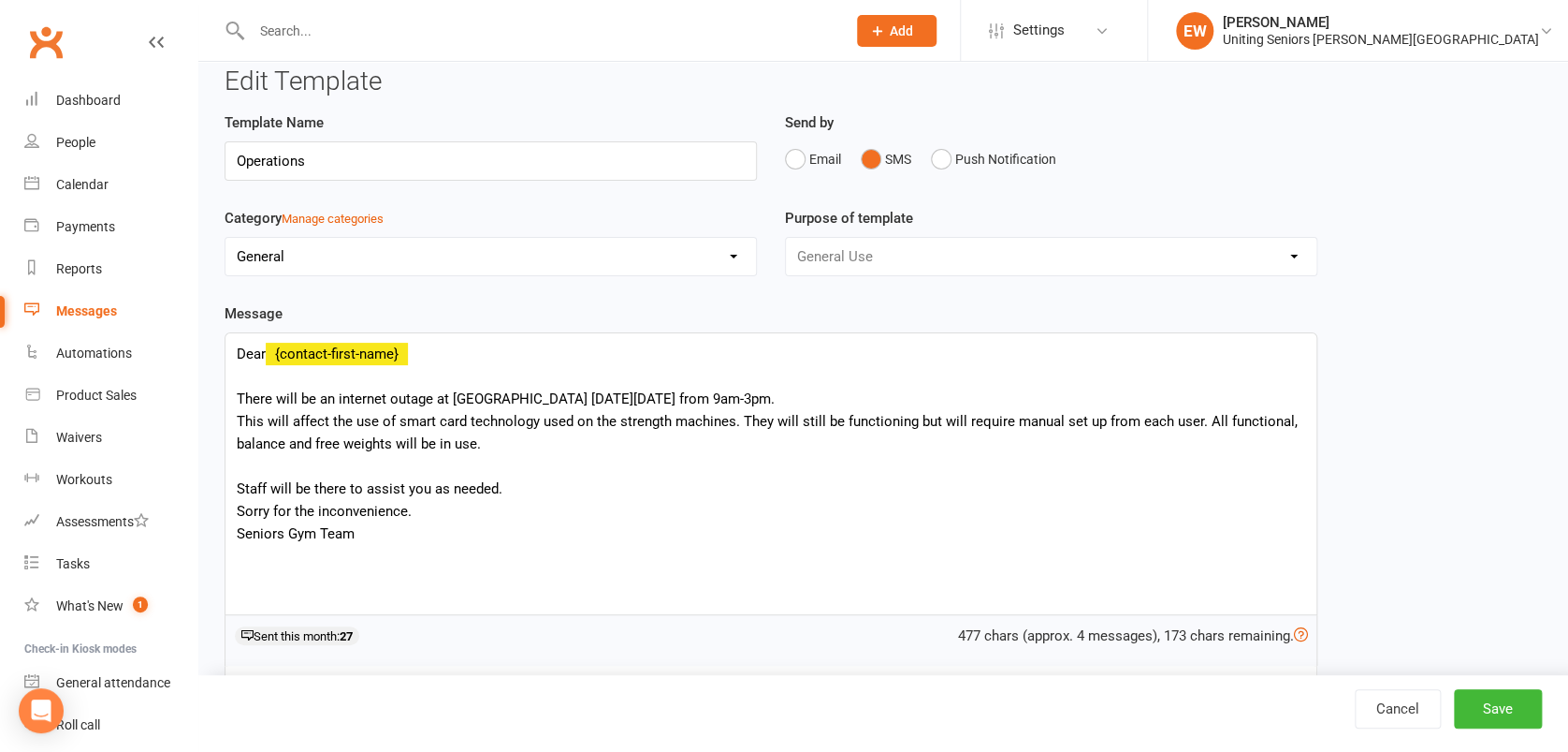
scroll to position [28, 0]
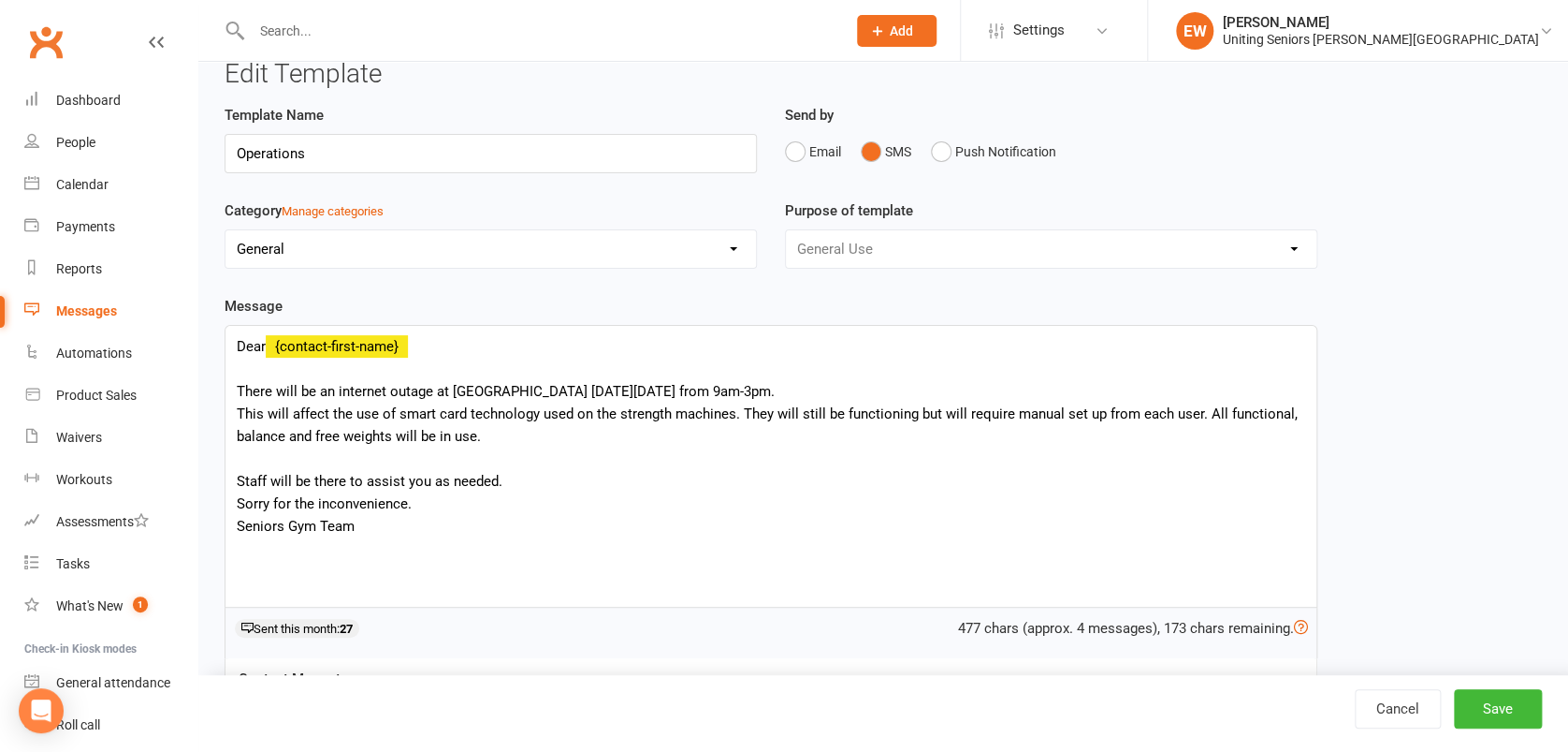
click at [389, 459] on div "Dear {contact-first-name} There will be an internet outage at [GEOGRAPHIC_DATA]…" at bounding box center [770, 466] width 1091 height 281
click at [367, 367] on div "Dear {contact-first-name} There will be an internet outage at [GEOGRAPHIC_DATA]…" at bounding box center [770, 466] width 1091 height 281
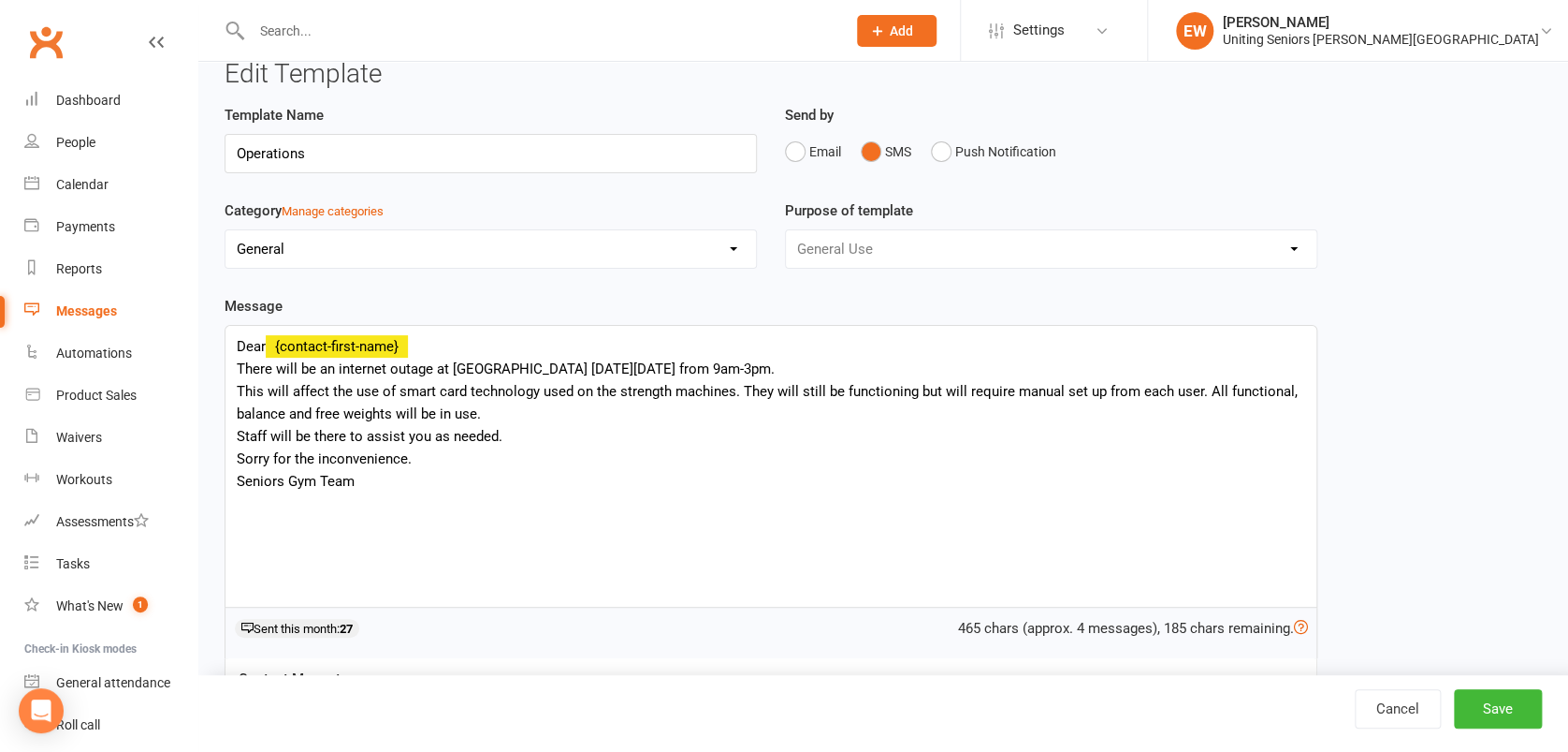
click at [273, 374] on div "Dear {contact-first-name} There will be an internet outage at [GEOGRAPHIC_DATA]…" at bounding box center [770, 466] width 1091 height 281
drag, startPoint x: 332, startPoint y: 370, endPoint x: 279, endPoint y: 364, distance: 53.3
click at [279, 364] on div "Dear {contact-first-name} There will be an internet outage at [GEOGRAPHIC_DATA]…" at bounding box center [770, 466] width 1091 height 281
drag, startPoint x: 392, startPoint y: 359, endPoint x: 304, endPoint y: 361, distance: 88.0
click at [304, 361] on div "Dear {contact-first-name} There is a internet outage at [GEOGRAPHIC_DATA] [DATE…" at bounding box center [770, 466] width 1091 height 281
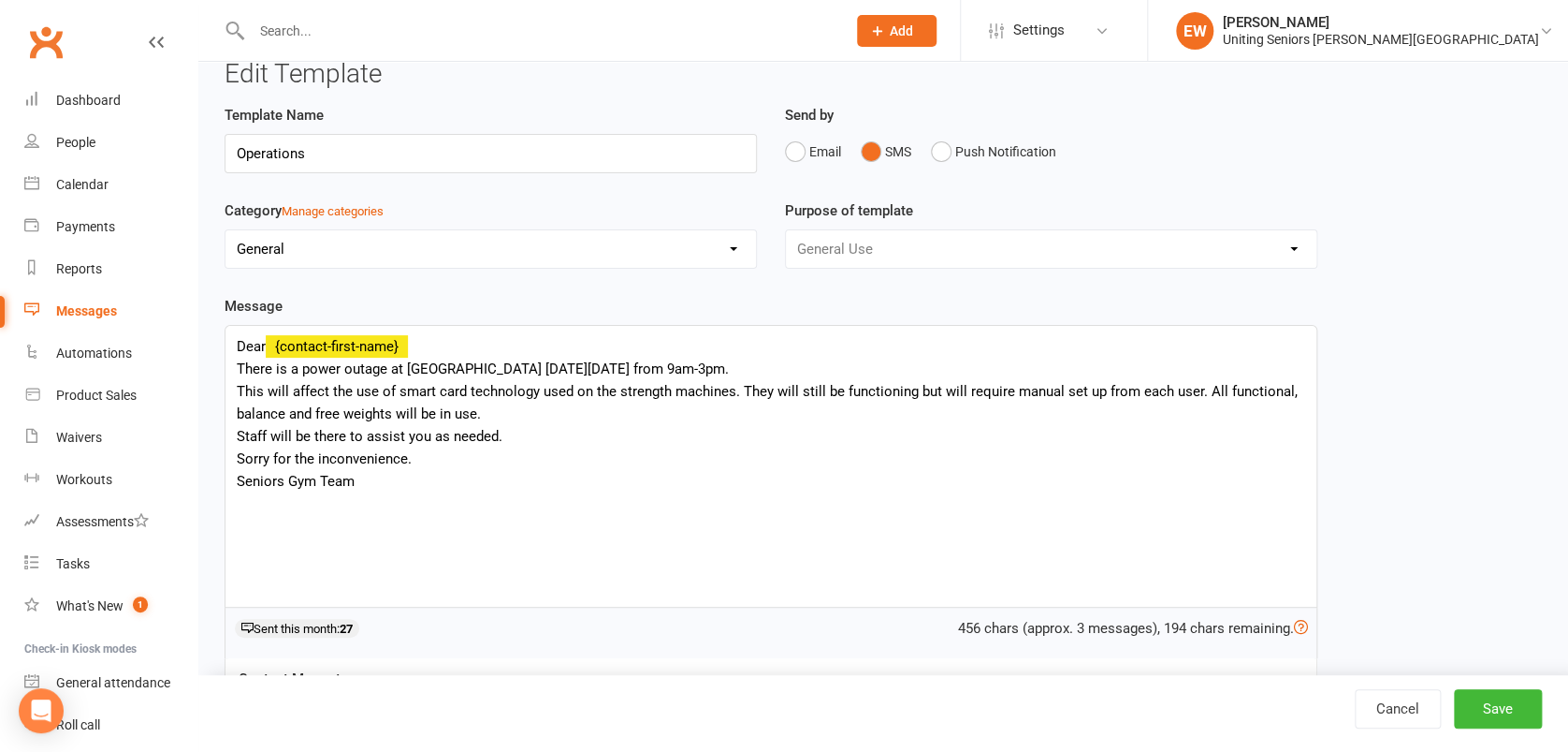
drag, startPoint x: 890, startPoint y: 373, endPoint x: 565, endPoint y: 370, distance: 325.0
click at [565, 370] on div "Dear {contact-first-name} There is a power outage at [GEOGRAPHIC_DATA][PERSON_N…" at bounding box center [770, 466] width 1091 height 281
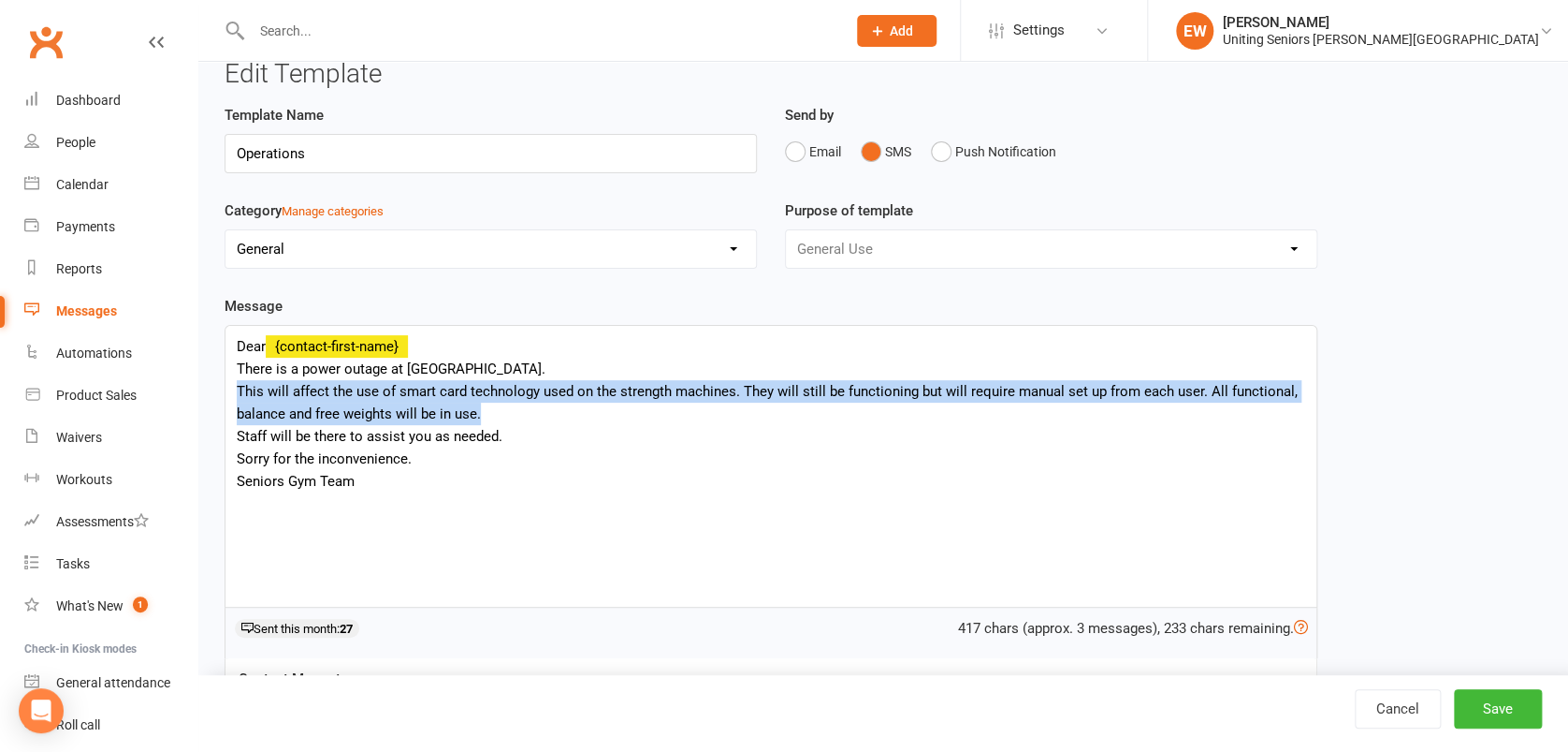
drag, startPoint x: 500, startPoint y: 417, endPoint x: 236, endPoint y: 394, distance: 265.0
click at [236, 394] on div "Dear {contact-first-name} There is a power outage at [GEOGRAPHIC_DATA][PERSON_N…" at bounding box center [770, 466] width 1091 height 281
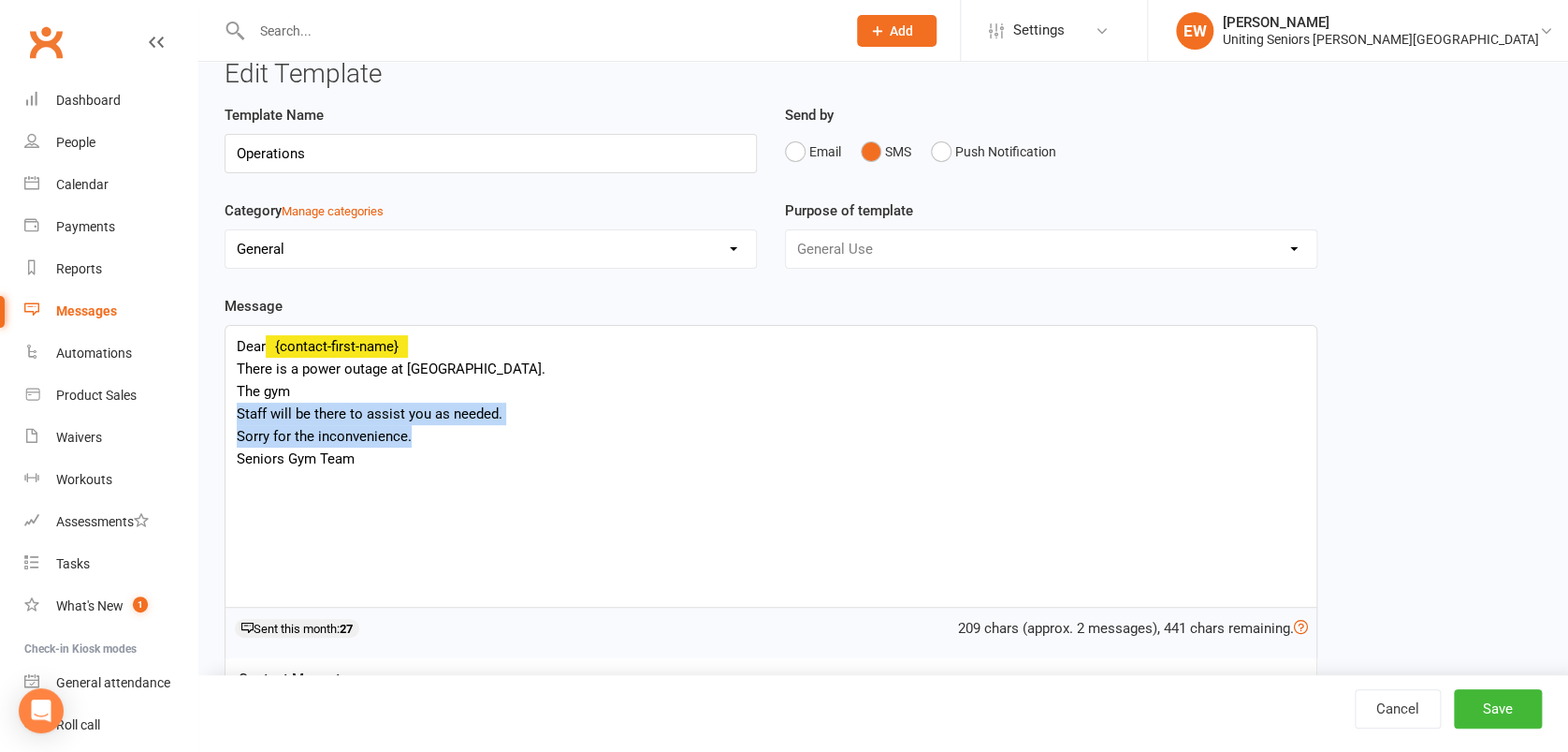
drag, startPoint x: 469, startPoint y: 435, endPoint x: 210, endPoint y: 422, distance: 259.3
click at [210, 422] on div "Edit Template Template Name Operations Send by Email SMS Push Notification Cate…" at bounding box center [883, 471] width 1370 height 876
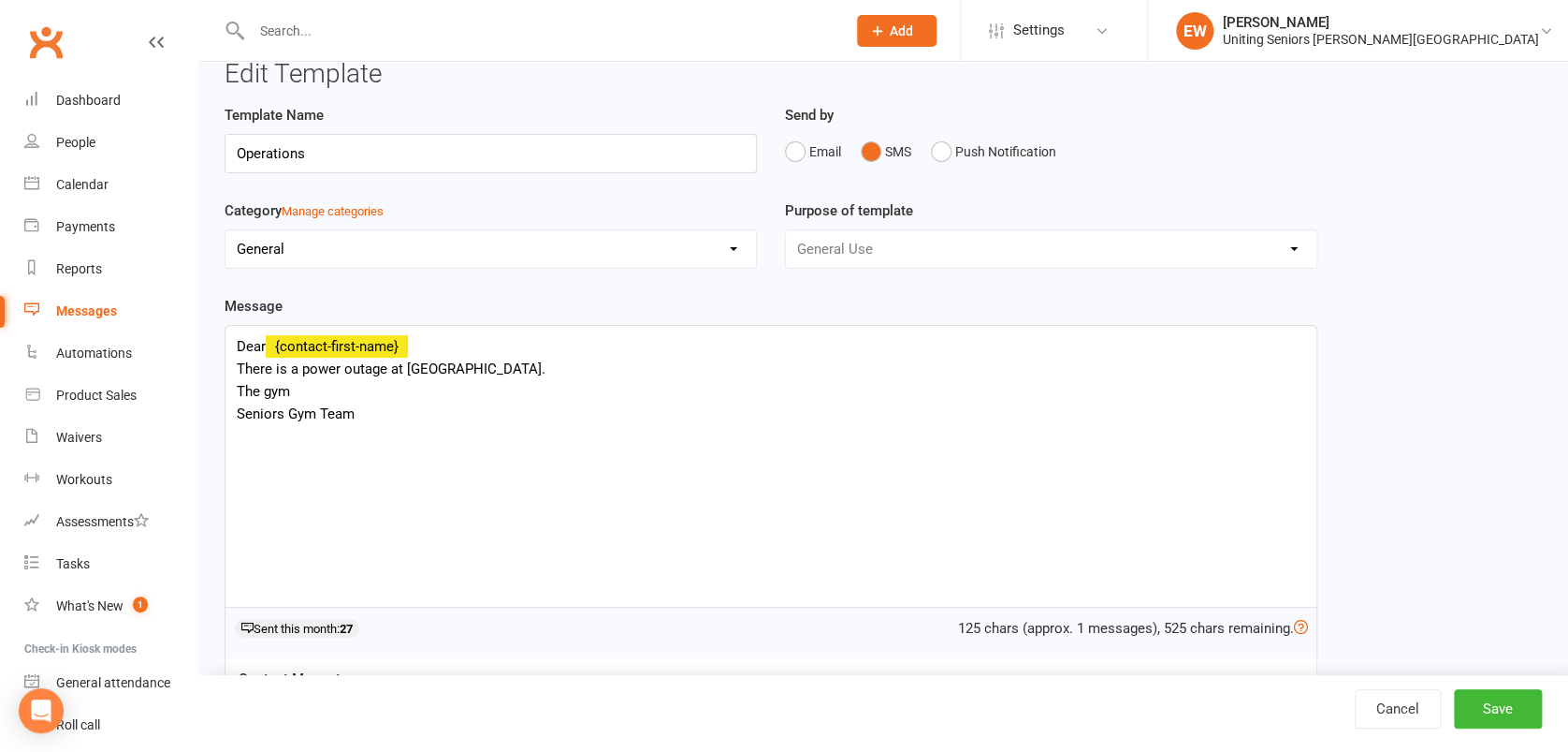
drag, startPoint x: 210, startPoint y: 422, endPoint x: 322, endPoint y: 390, distance: 116.5
click at [322, 390] on div "Edit Template Template Name Operations Send by Email SMS Push Notification Cate…" at bounding box center [883, 471] width 1370 height 876
click at [322, 390] on div "Dear {contact-first-name} There is a power outage at [GEOGRAPHIC_DATA][PERSON_N…" at bounding box center [770, 466] width 1091 height 281
click at [603, 371] on div "Dear {contact-first-name} There is a power outage at [GEOGRAPHIC_DATA][PERSON_N…" at bounding box center [770, 466] width 1091 height 281
click at [555, 410] on div "We are unsure of when power will return. The gym is now closed for the rest of …" at bounding box center [771, 436] width 1069 height 112
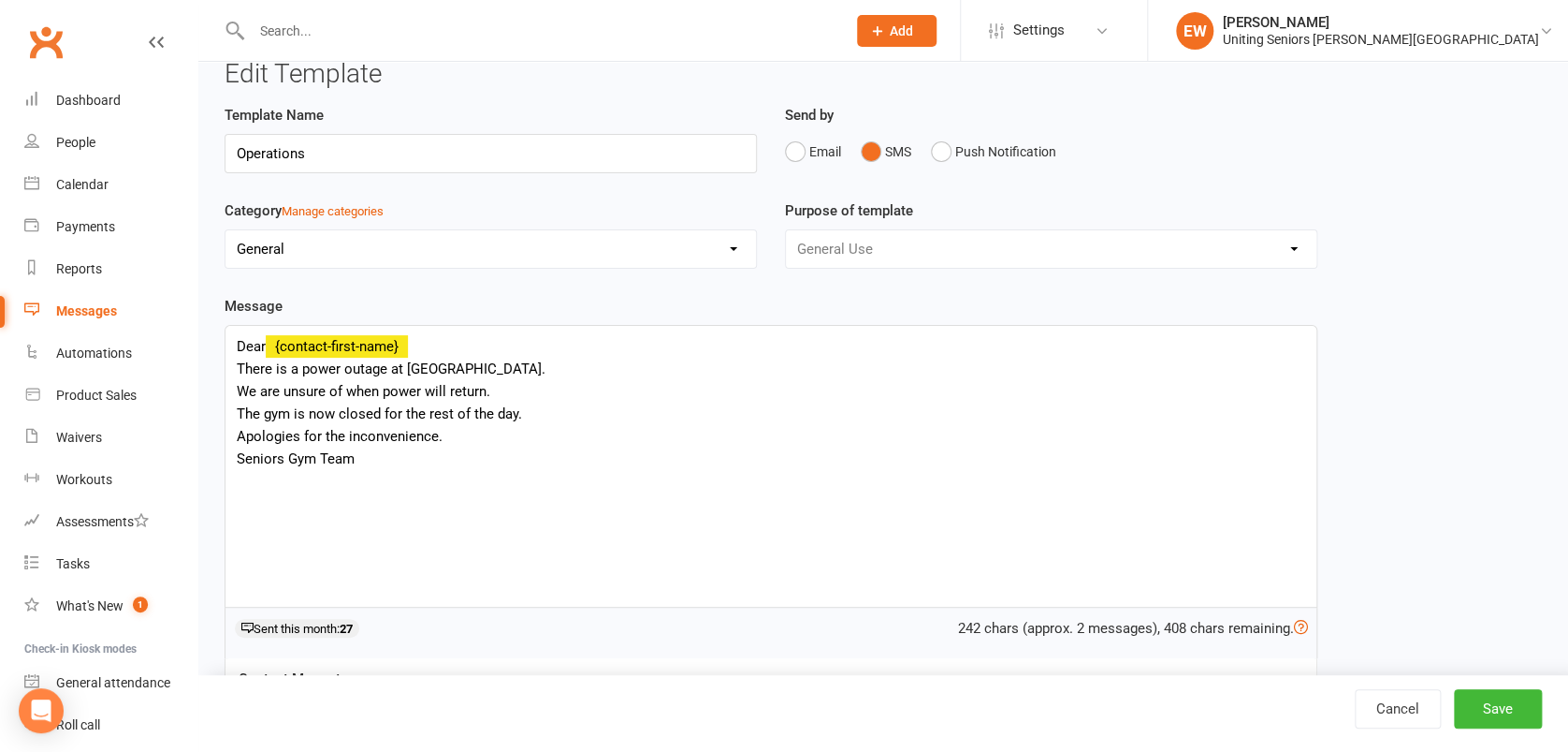
click at [239, 388] on div "We are unsure of when power will return. The gym is now closed for the rest of …" at bounding box center [771, 402] width 1069 height 45
click at [1483, 692] on button "Save" at bounding box center [1498, 708] width 88 height 39
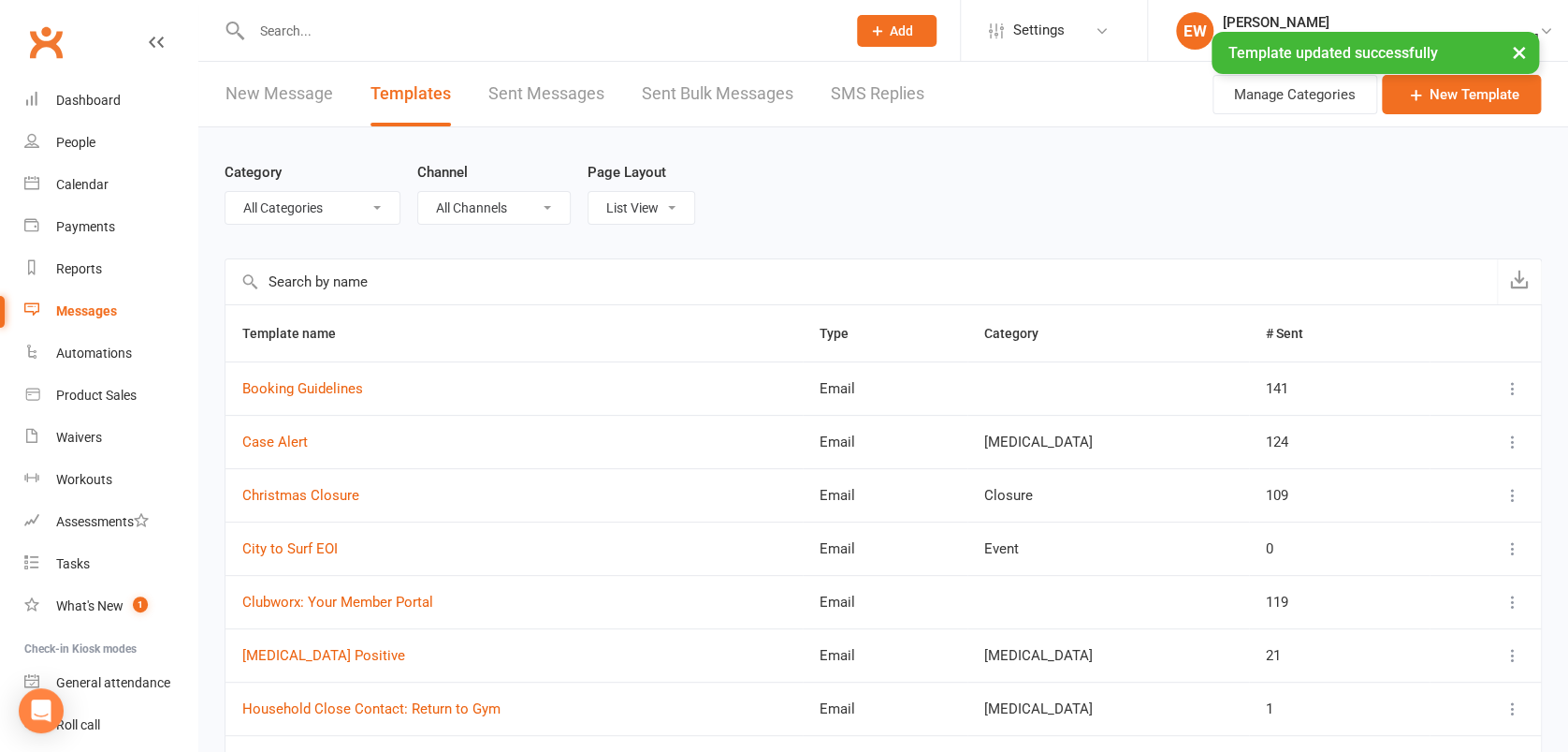
click at [103, 316] on div "Messages" at bounding box center [87, 311] width 61 height 15
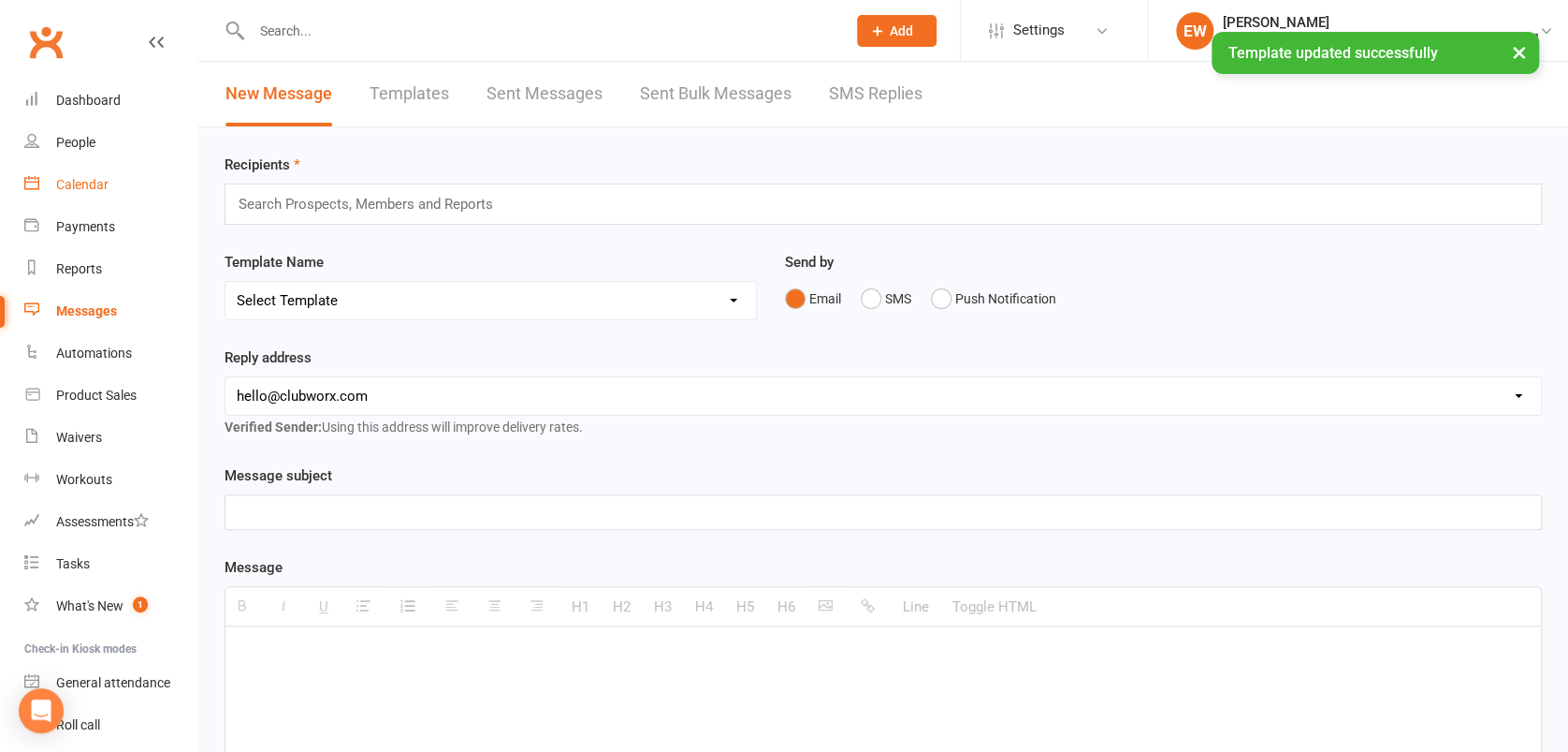
click at [92, 186] on div "Calendar" at bounding box center [82, 185] width 53 height 15
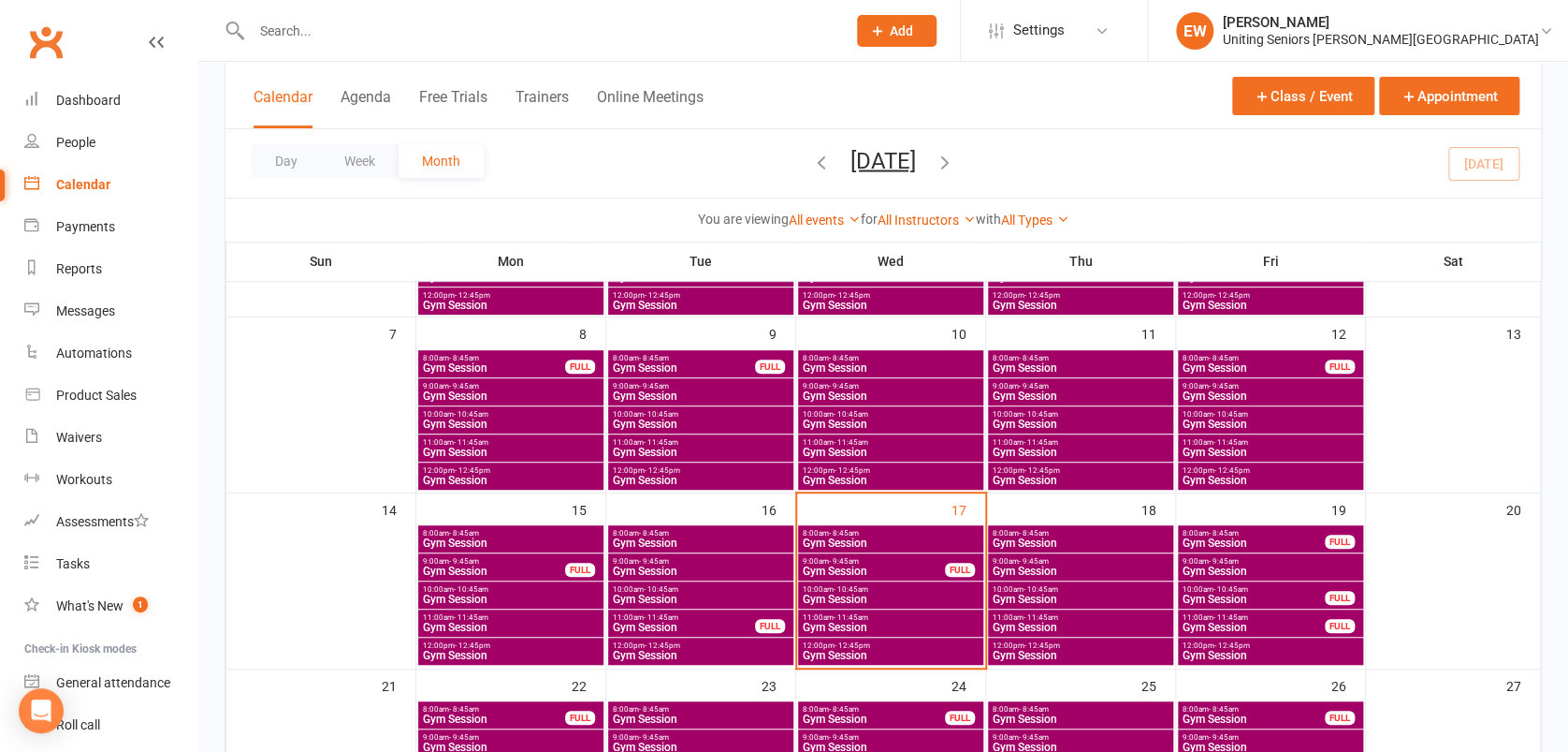
scroll to position [258, 0]
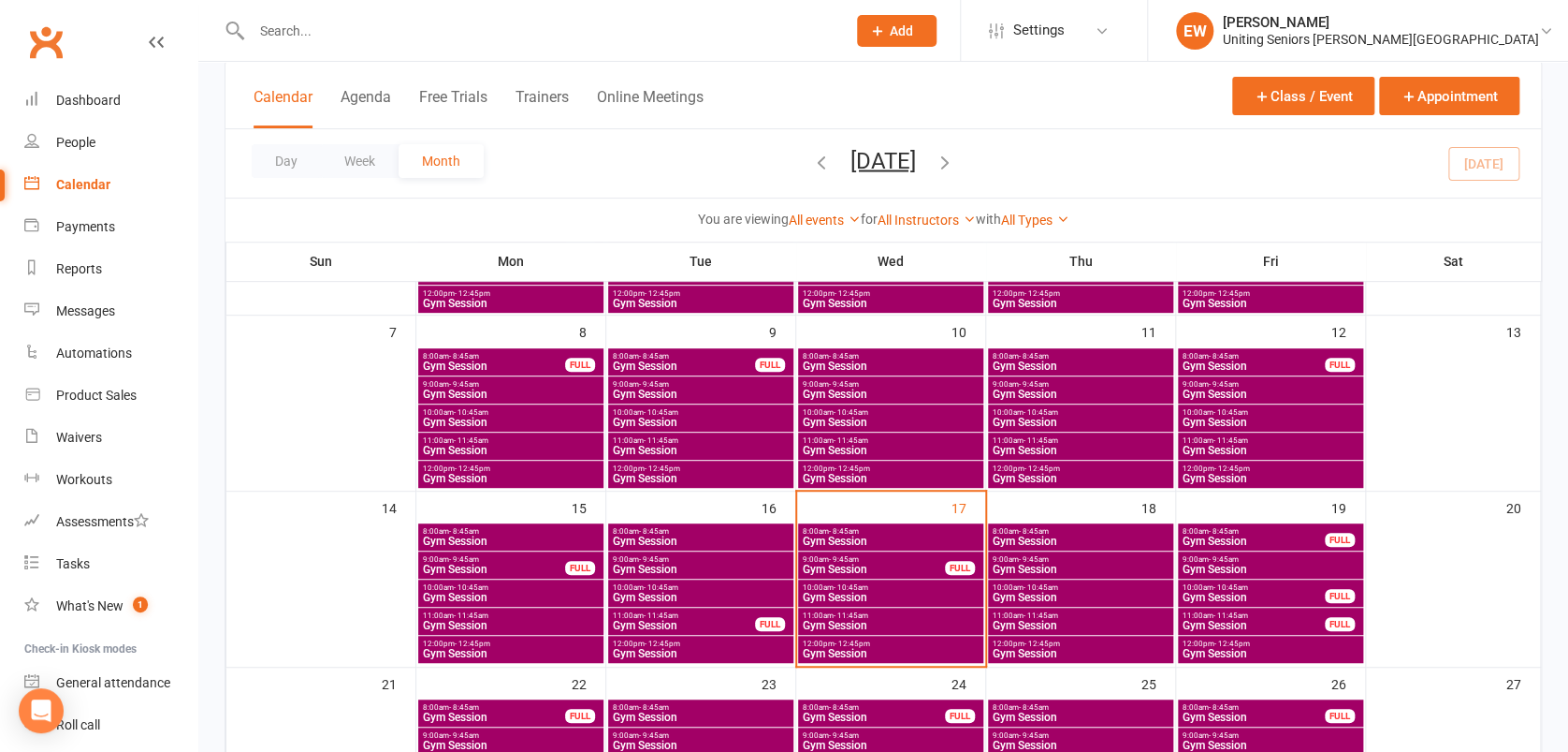
click at [859, 622] on span "Gym Session" at bounding box center [891, 626] width 178 height 11
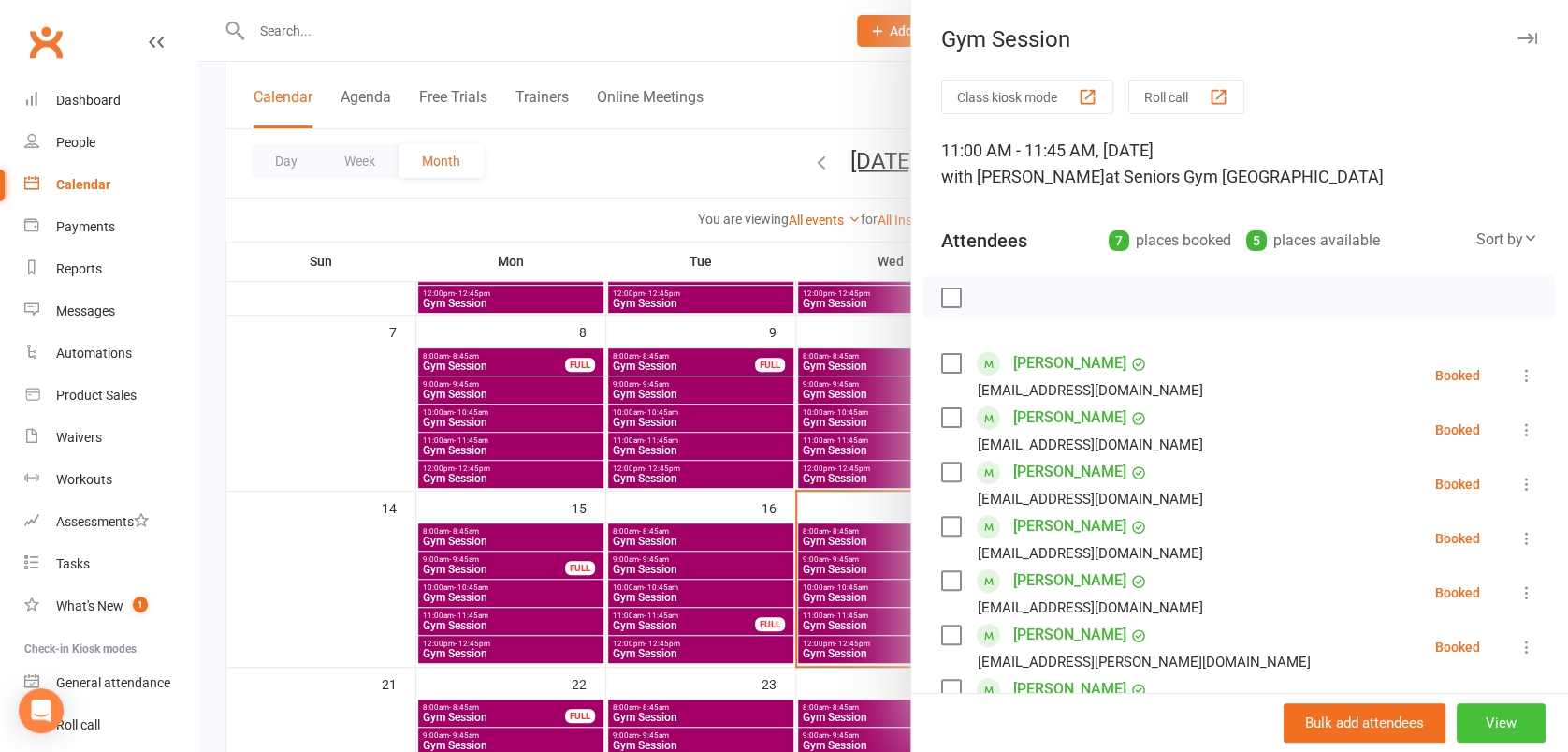
click at [1457, 725] on button "View" at bounding box center [1501, 722] width 89 height 39
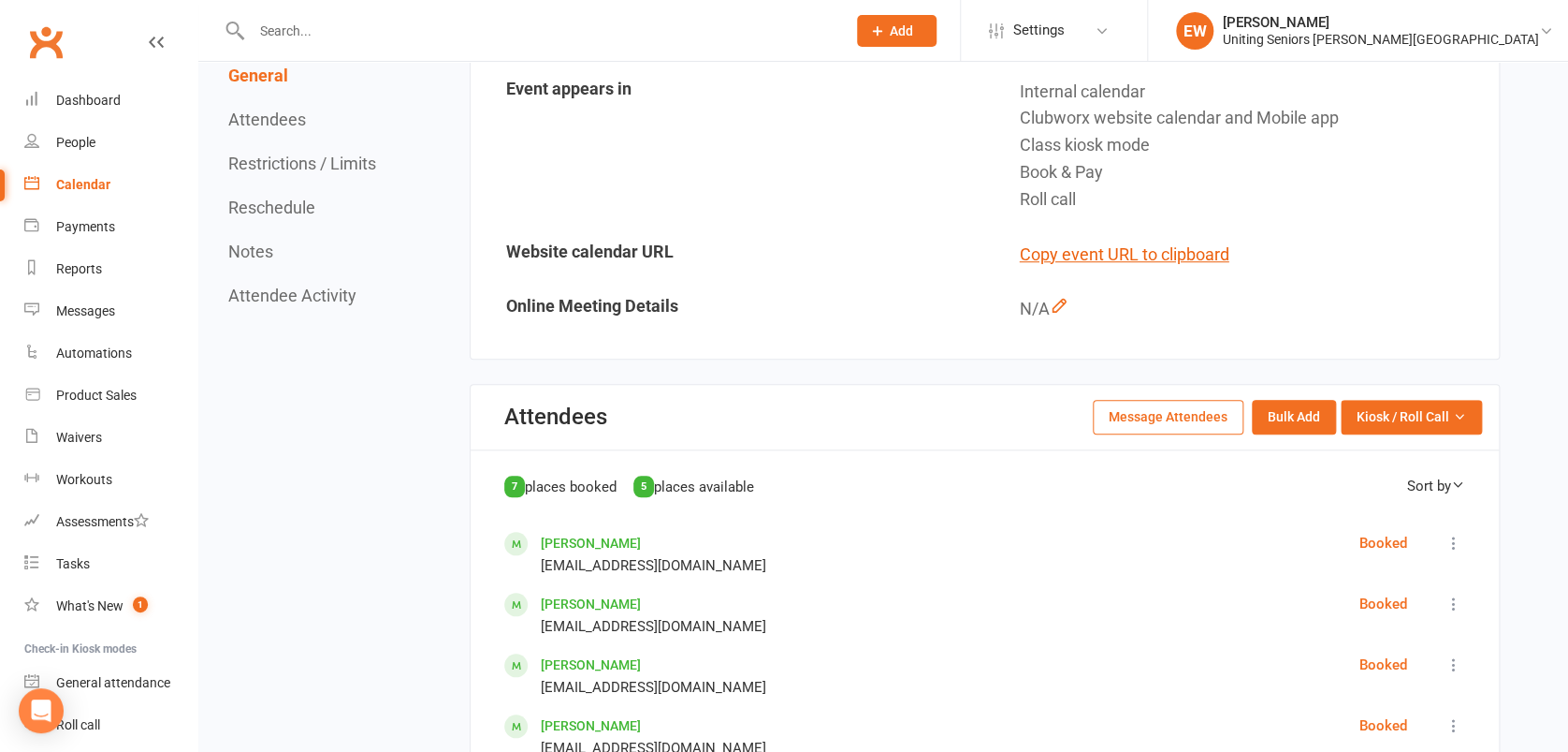
scroll to position [578, 0]
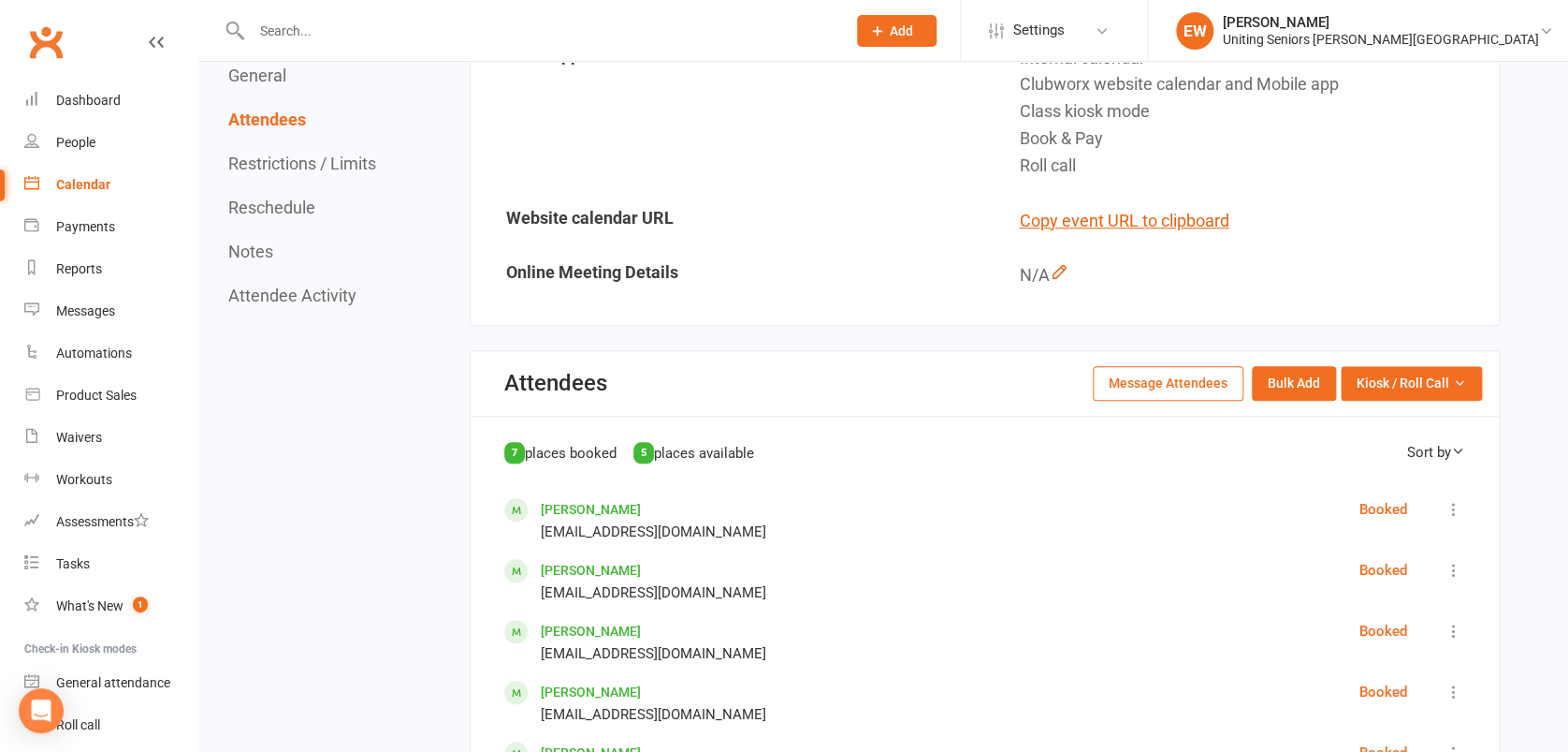
click at [1112, 375] on button "Message Attendees" at bounding box center [1168, 382] width 150 height 34
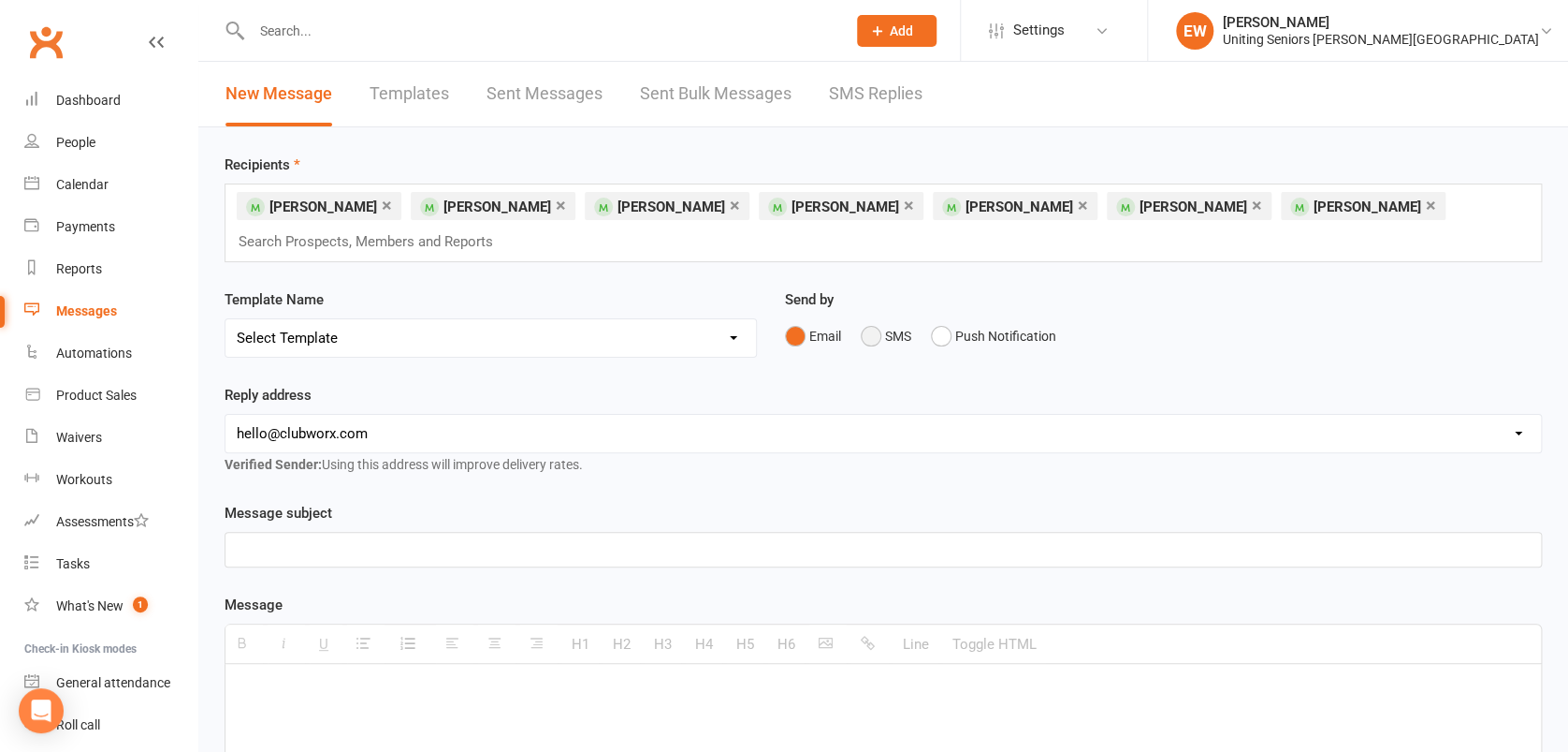
click at [870, 337] on button "SMS" at bounding box center [886, 335] width 51 height 35
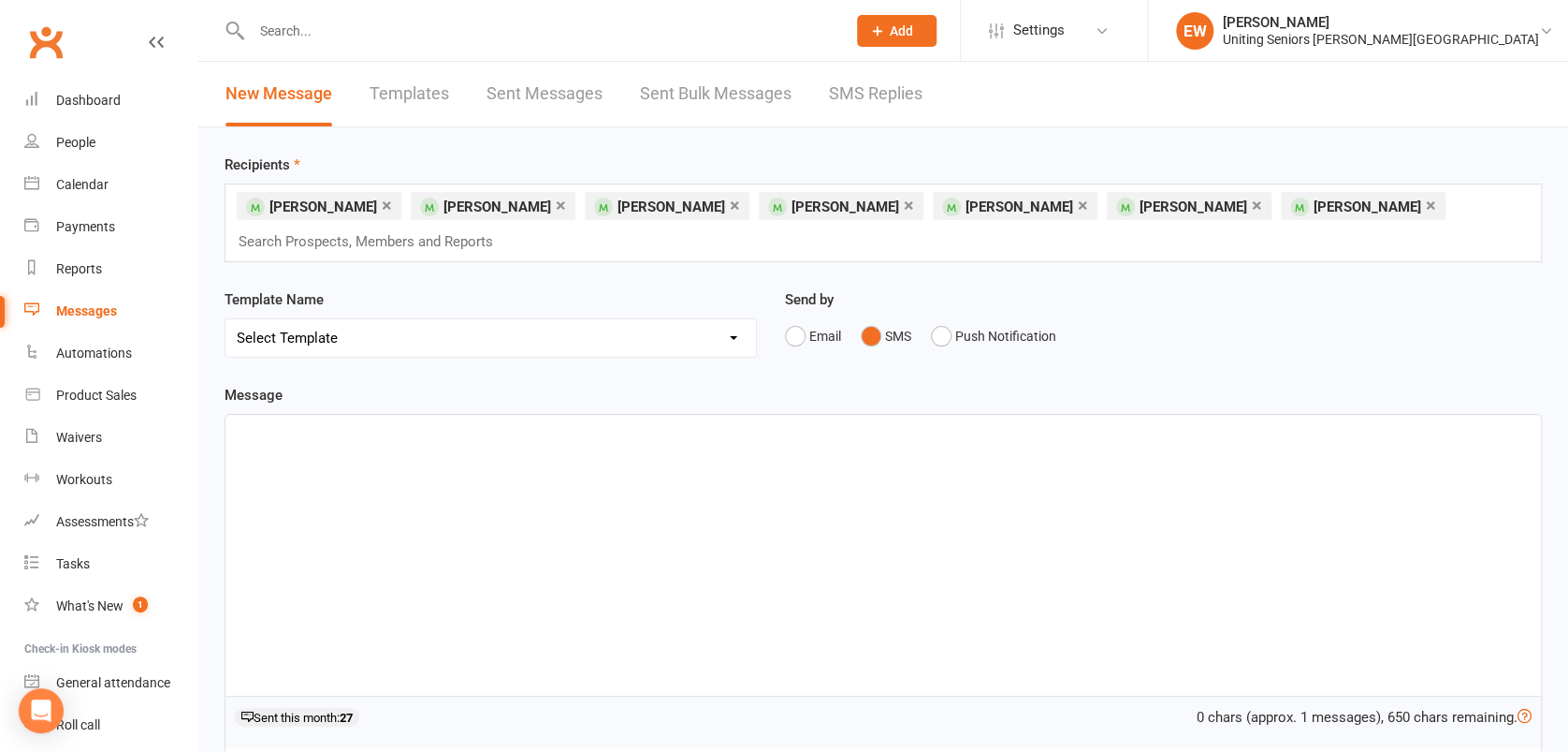
click at [535, 330] on select "Select Template [Email] Christmas Closure [Email] Case Alert [Email] [MEDICAL_D…" at bounding box center [490, 337] width 531 height 37
select select "6"
click at [225, 319] on select "Select Template [Email] Christmas Closure [Email] Case Alert [Email] [MEDICAL_D…" at bounding box center [490, 337] width 531 height 37
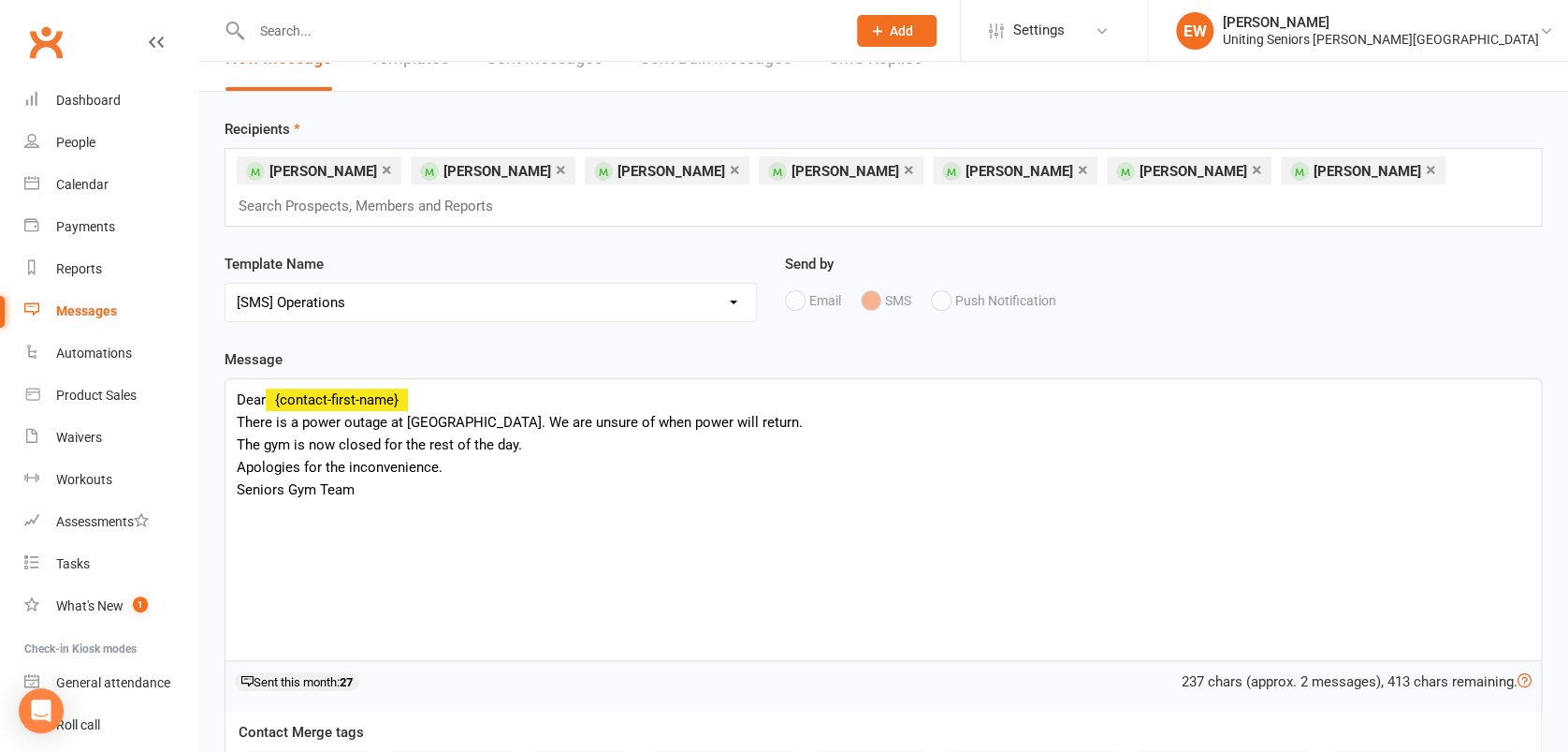
scroll to position [37, 0]
drag, startPoint x: 298, startPoint y: 421, endPoint x: 216, endPoint y: 422, distance: 82.0
click at [216, 422] on div "Template Name Operations Send by Email SMS Push Notification Message Dear {cont…" at bounding box center [883, 737] width 1346 height 782
click at [590, 549] on div "Dear {contact-first-name} We are experiencing a power outage at [GEOGRAPHIC_DAT…" at bounding box center [883, 517] width 1316 height 281
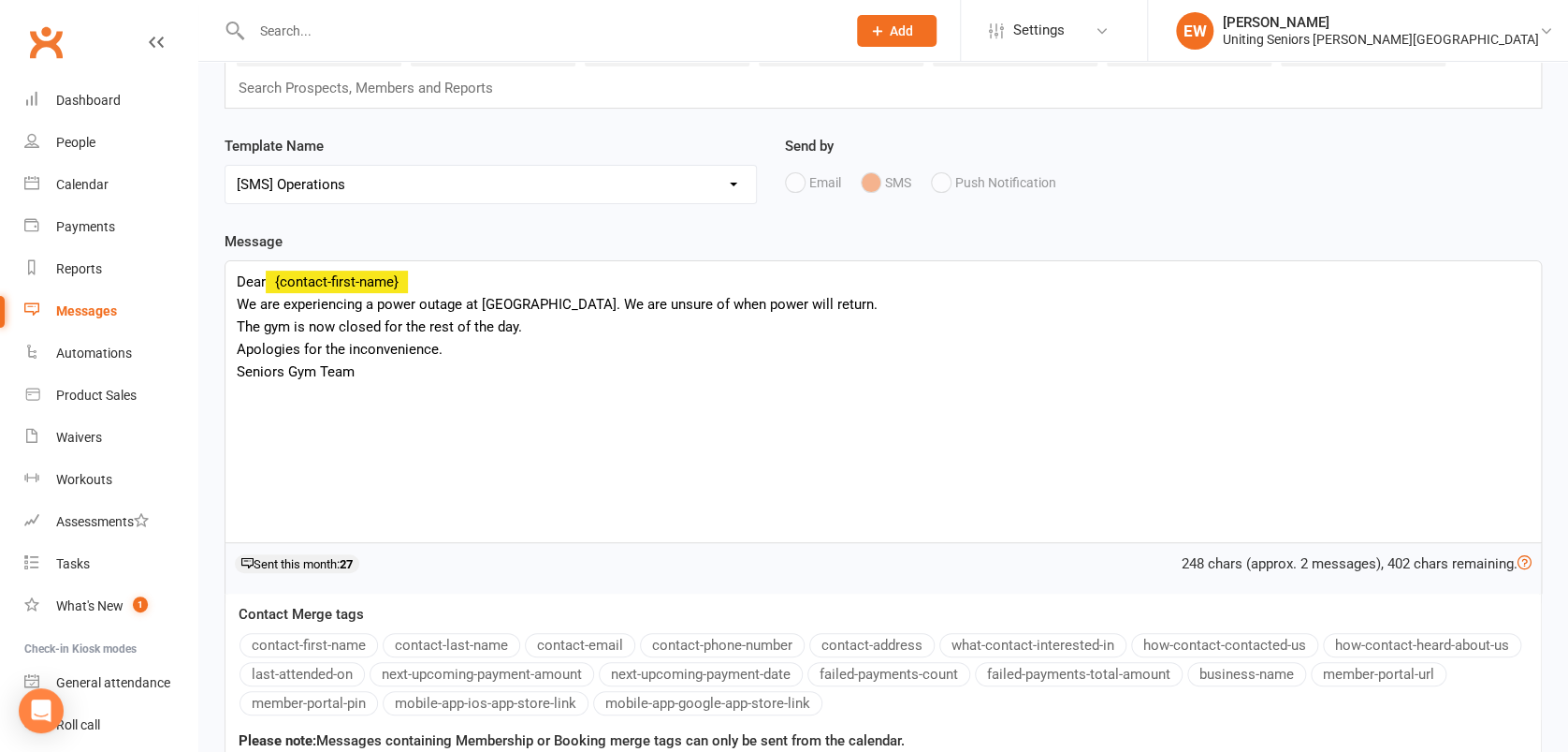
scroll to position [163, 0]
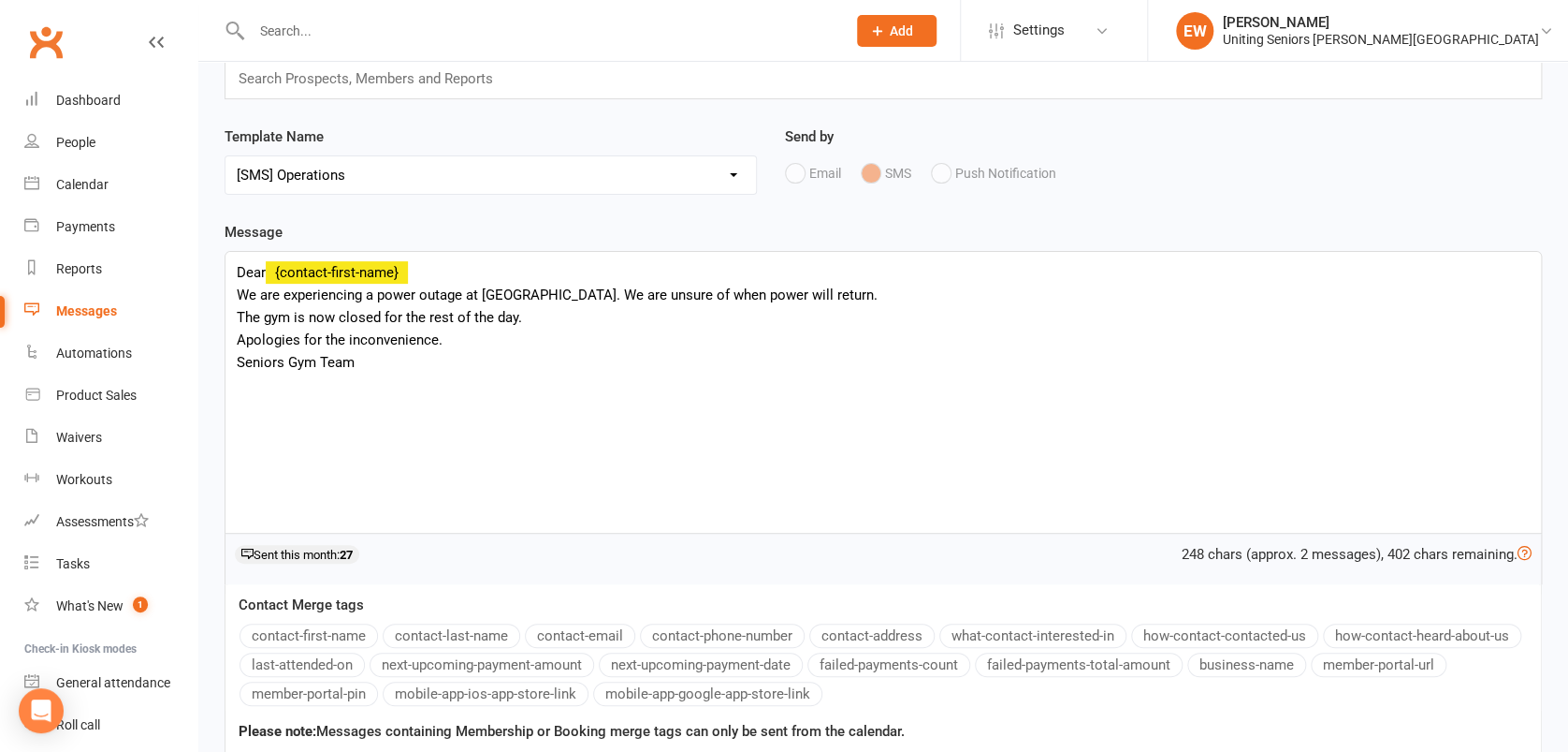
click at [645, 292] on div "Dear {contact-first-name} We are experiencing a power outage at [GEOGRAPHIC_DAT…" at bounding box center [883, 392] width 1316 height 281
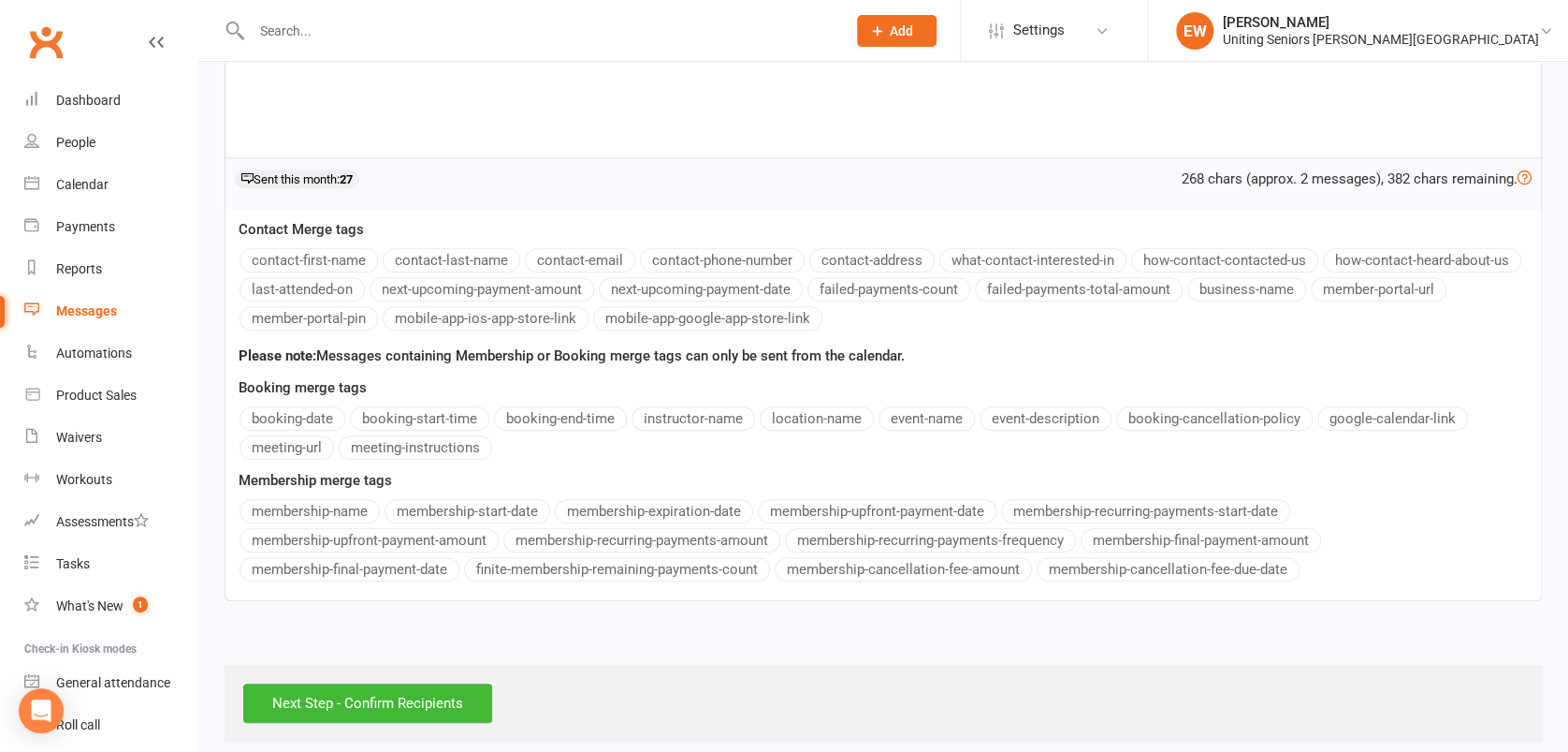
scroll to position [543, 0]
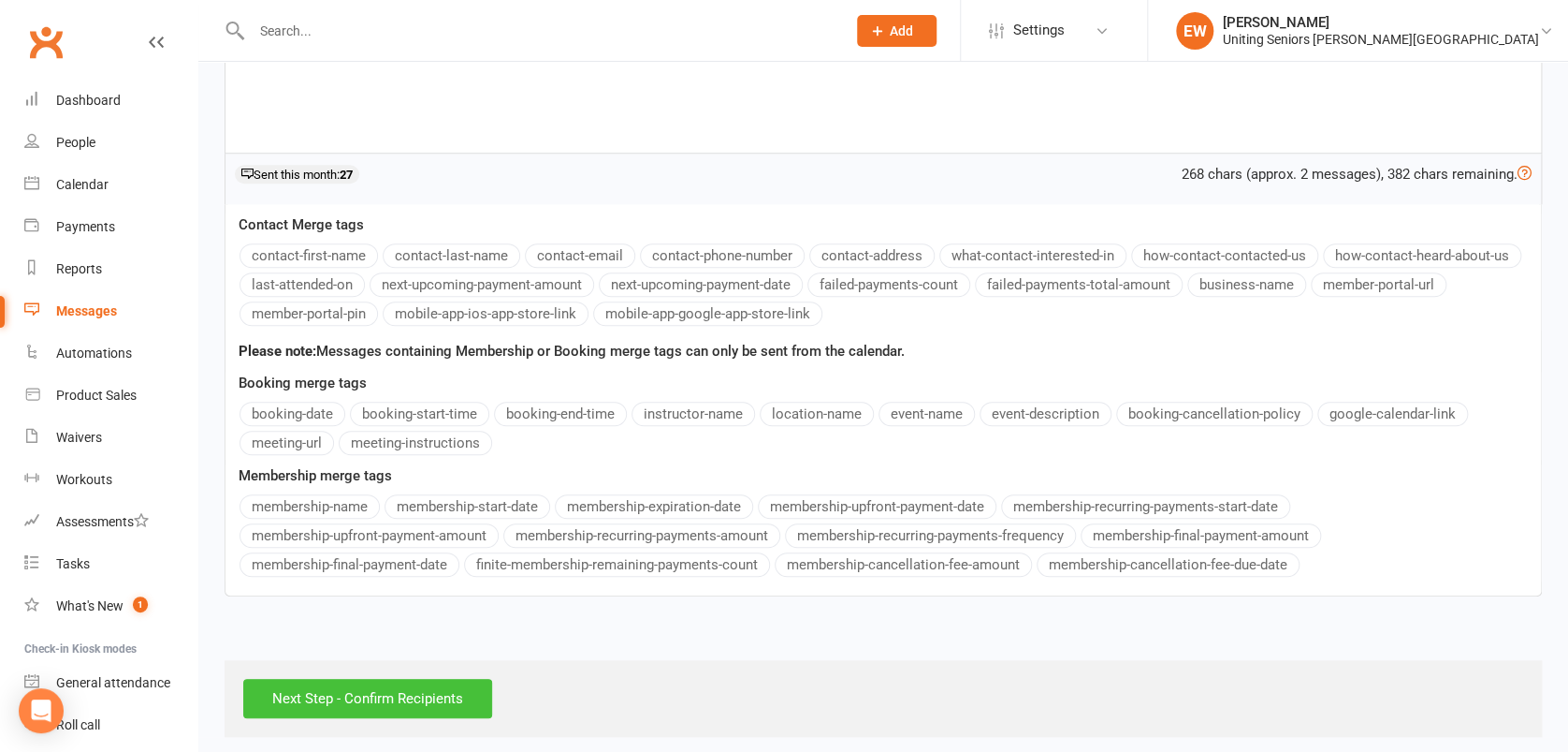
click at [375, 689] on input "Next Step - Confirm Recipients" at bounding box center [368, 697] width 249 height 39
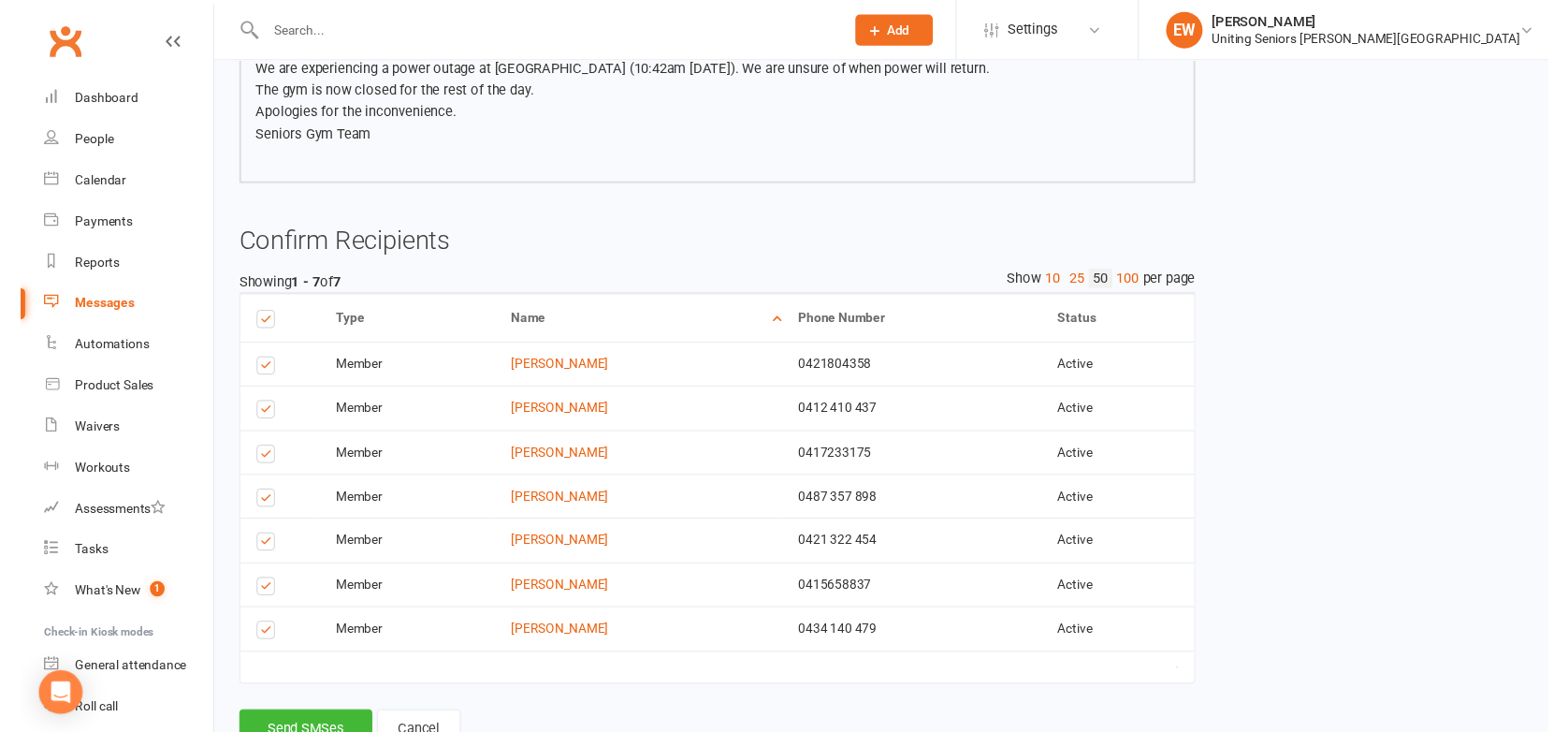
scroll to position [309, 0]
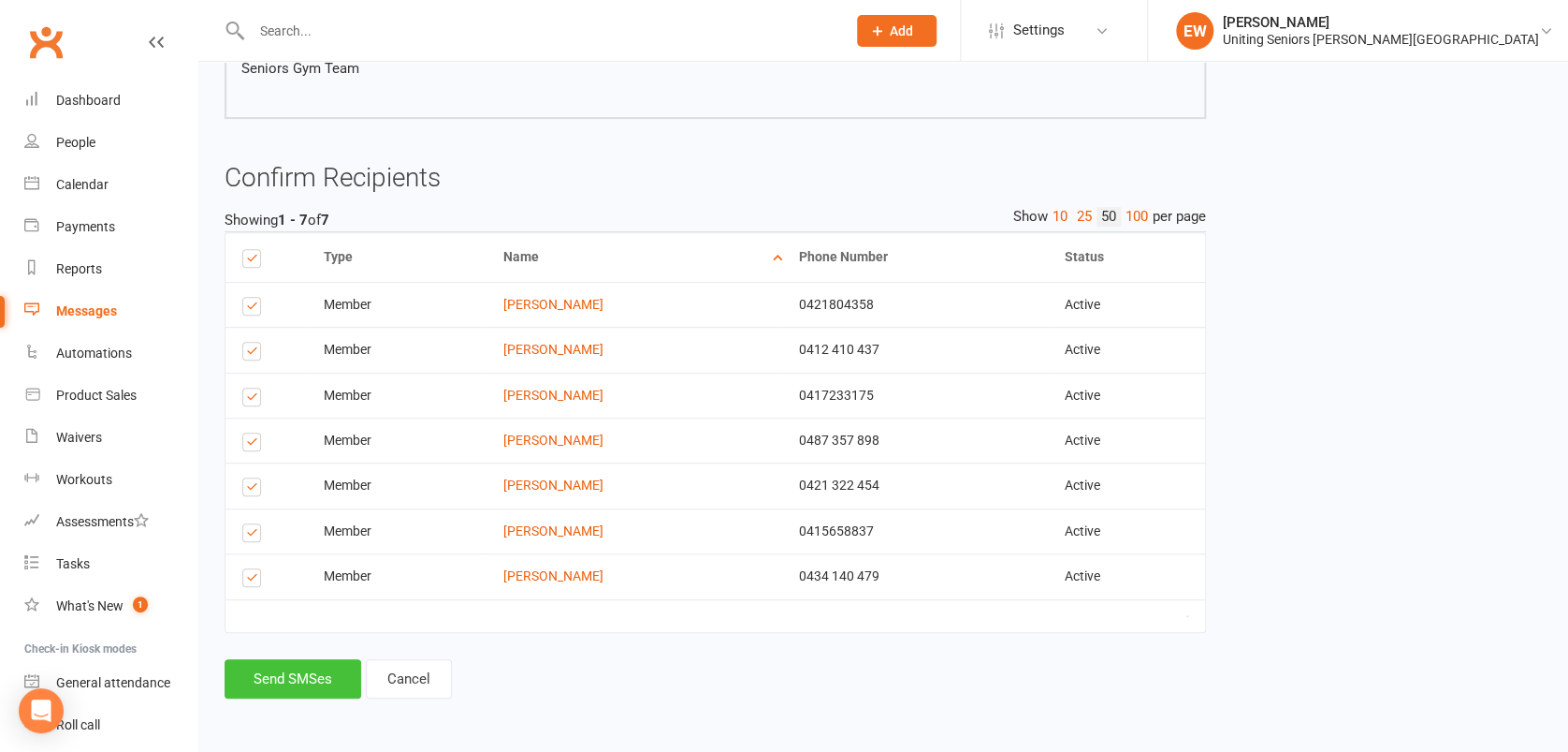
click at [279, 674] on button "Send SMSes" at bounding box center [292, 678] width 137 height 39
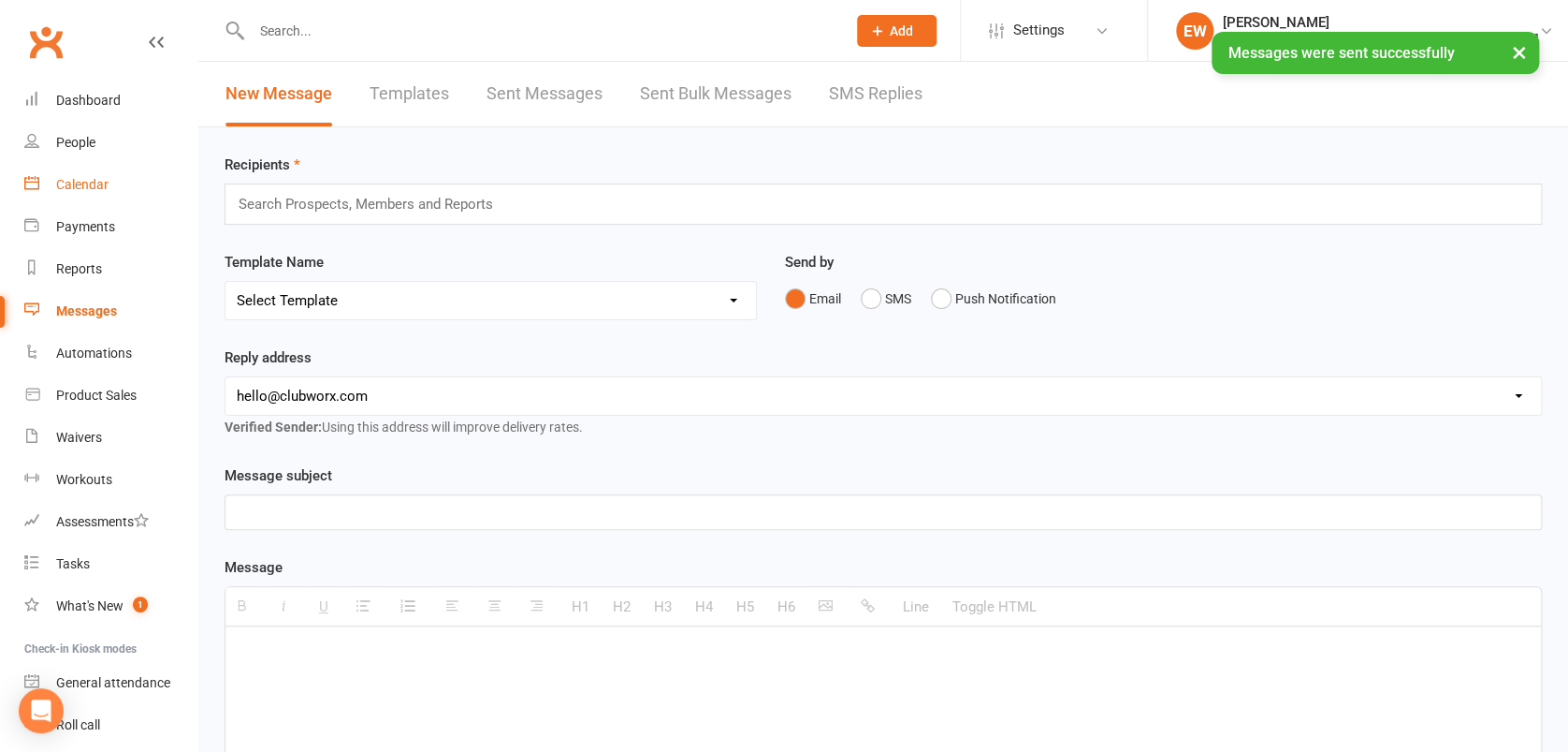
click at [101, 187] on div "Calendar" at bounding box center [82, 185] width 53 height 15
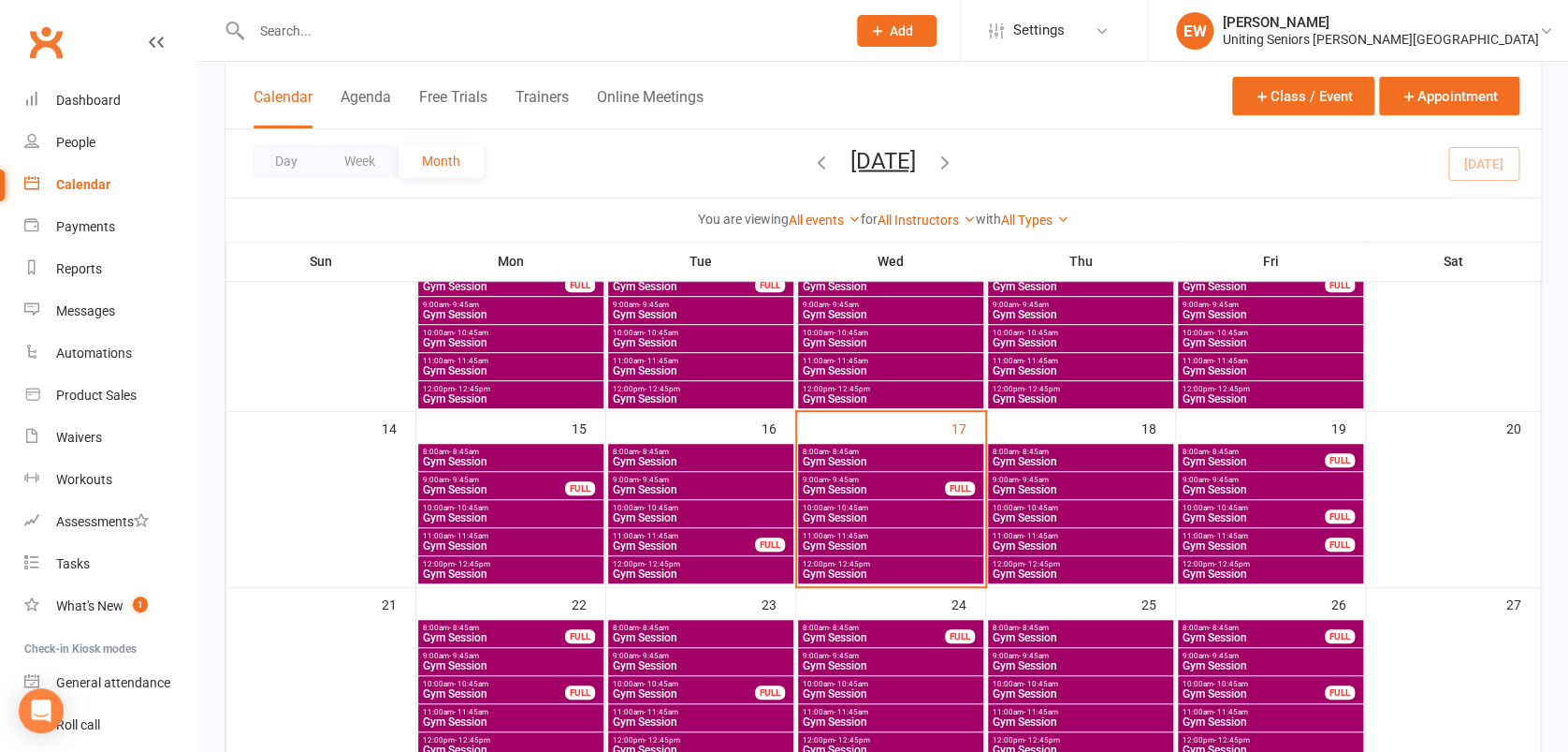
scroll to position [339, 0]
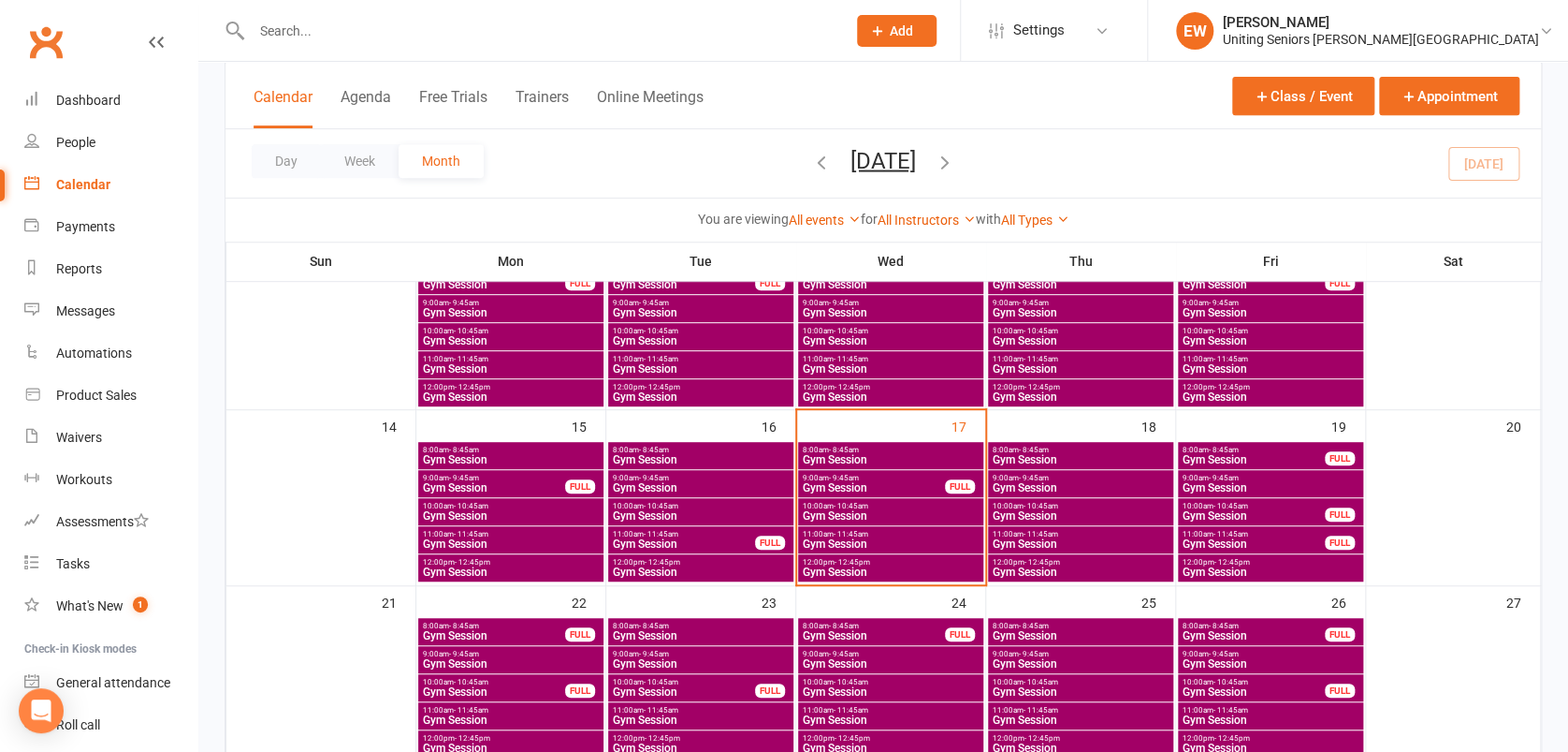
click at [923, 558] on span "12:00pm - 12:45pm" at bounding box center [891, 561] width 178 height 9
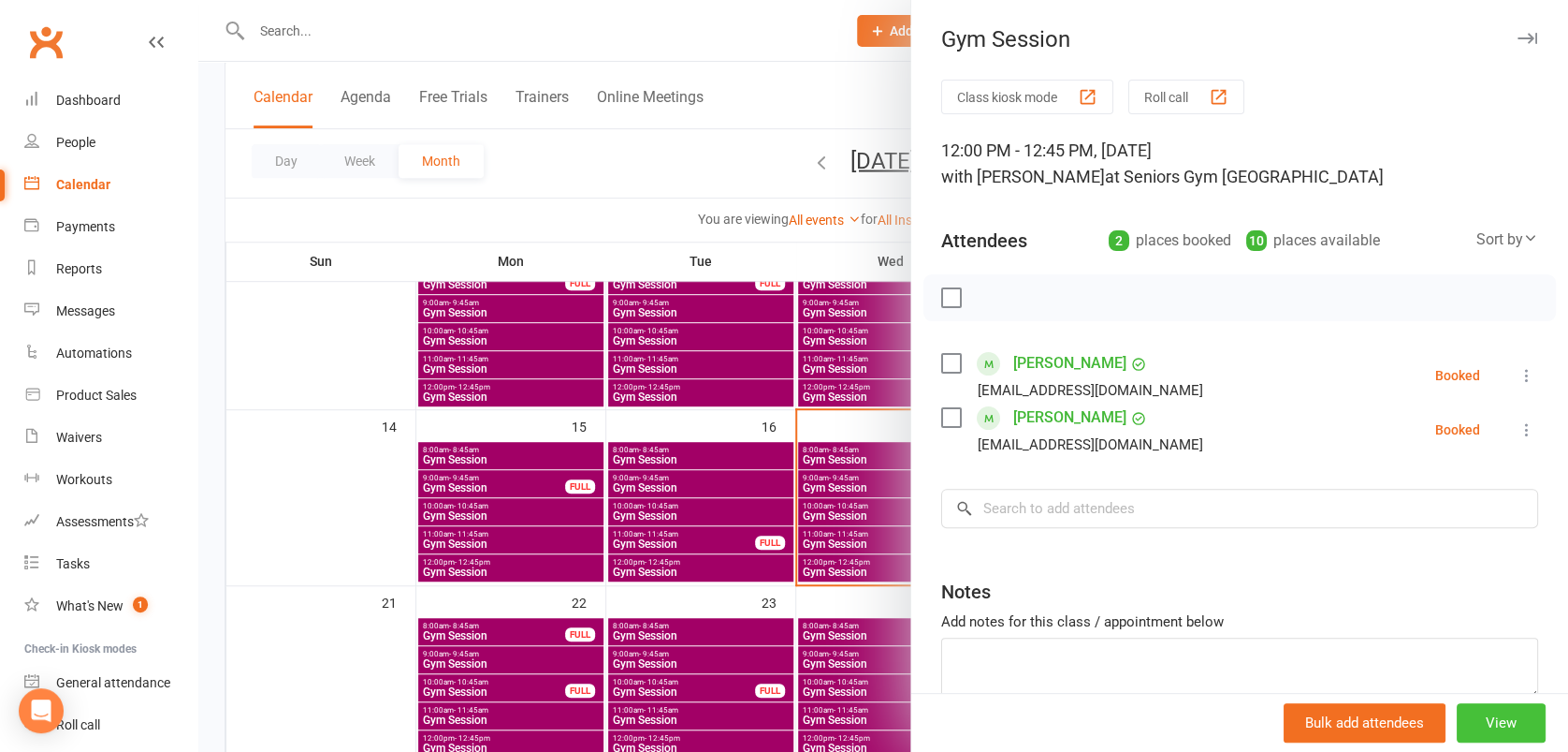
click at [1457, 723] on button "View" at bounding box center [1501, 722] width 89 height 39
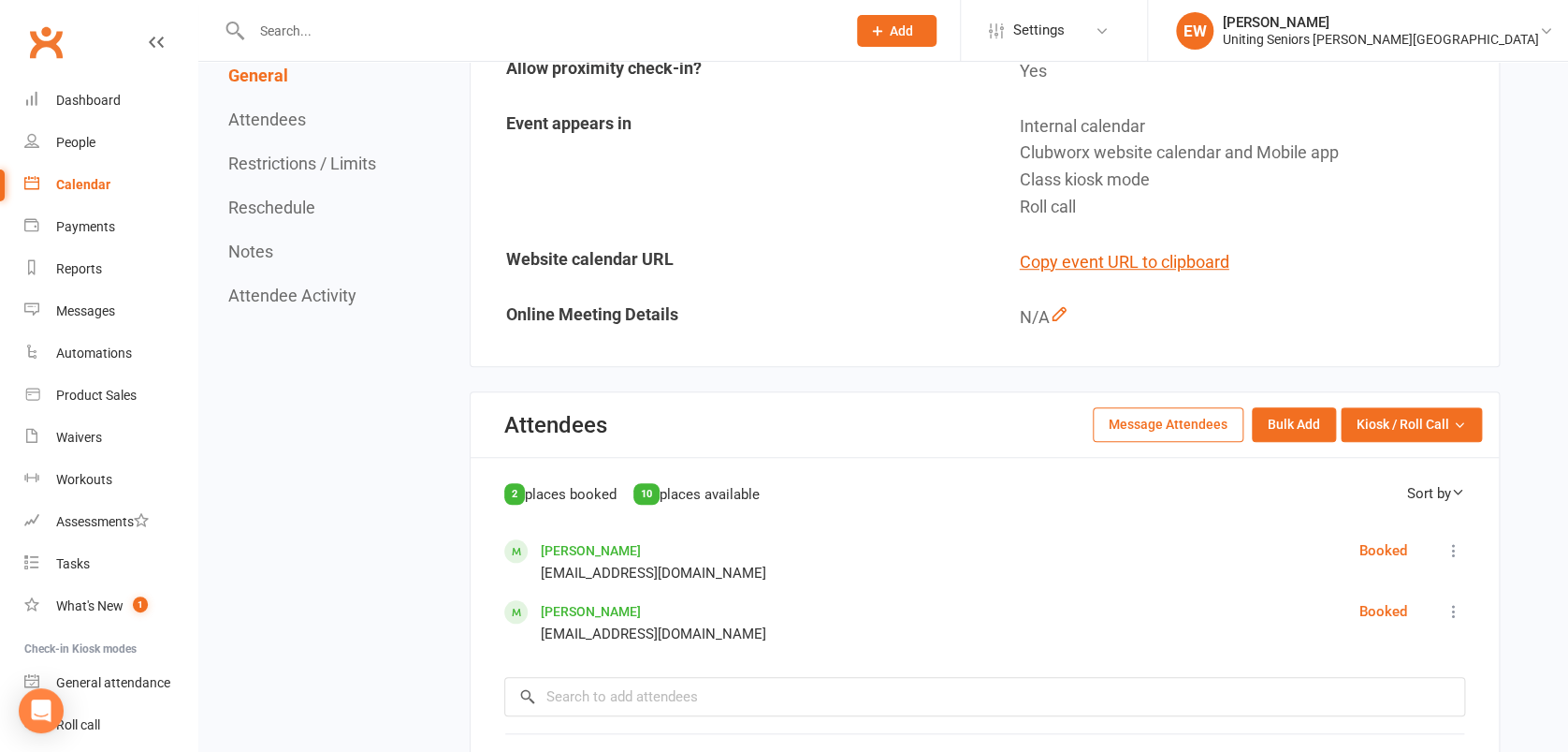
scroll to position [492, 0]
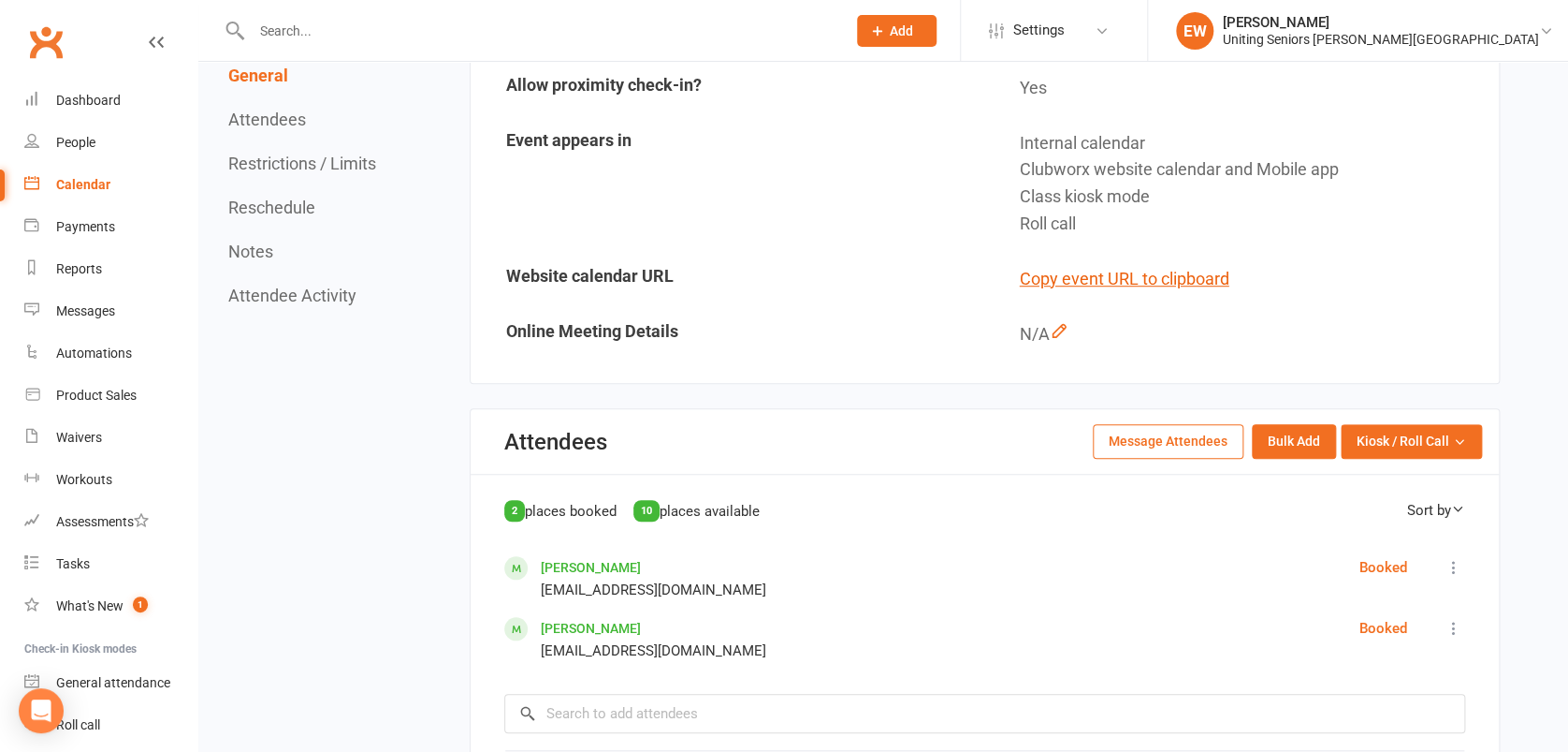
click at [1097, 450] on button "Message Attendees" at bounding box center [1168, 441] width 150 height 34
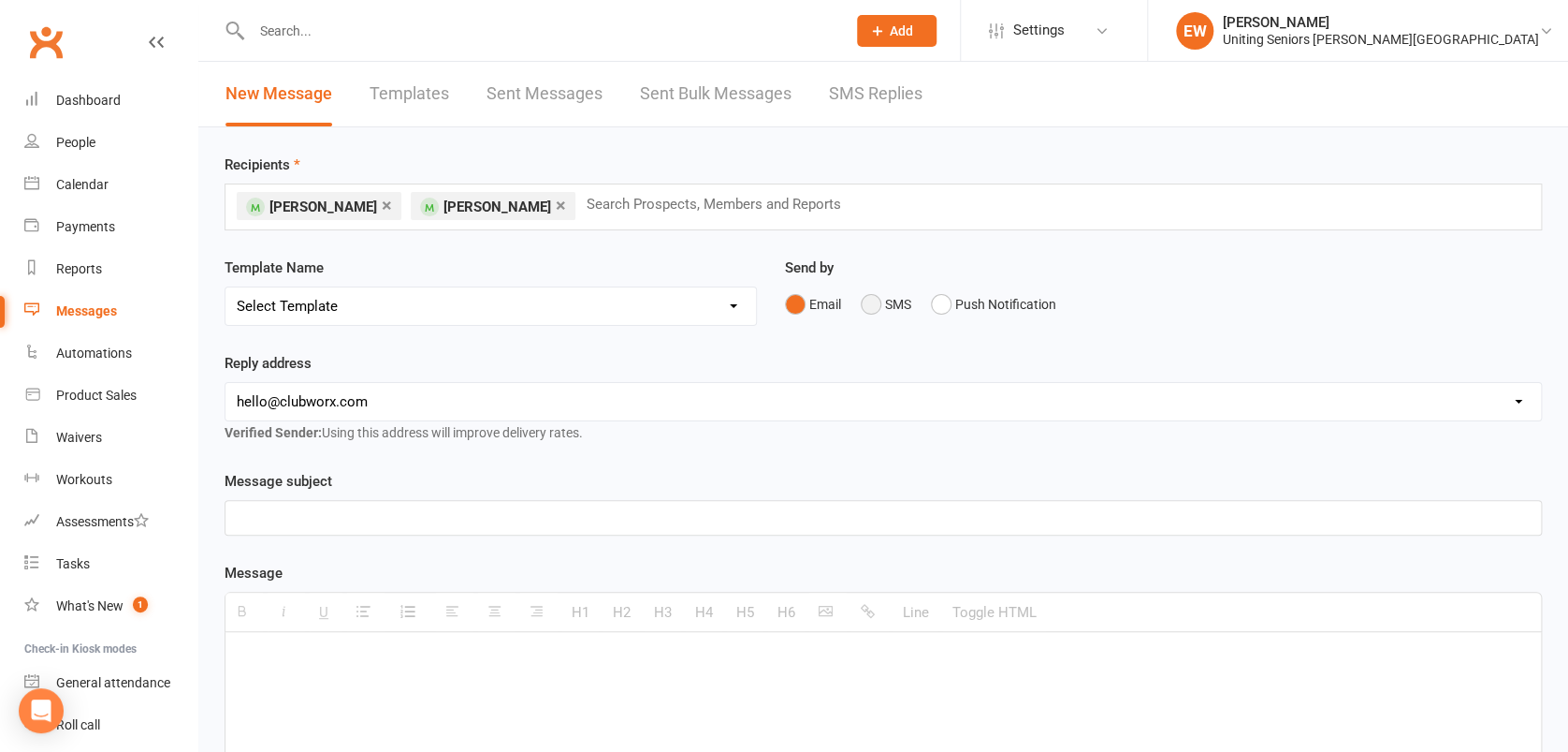
click at [874, 300] on button "SMS" at bounding box center [886, 304] width 51 height 35
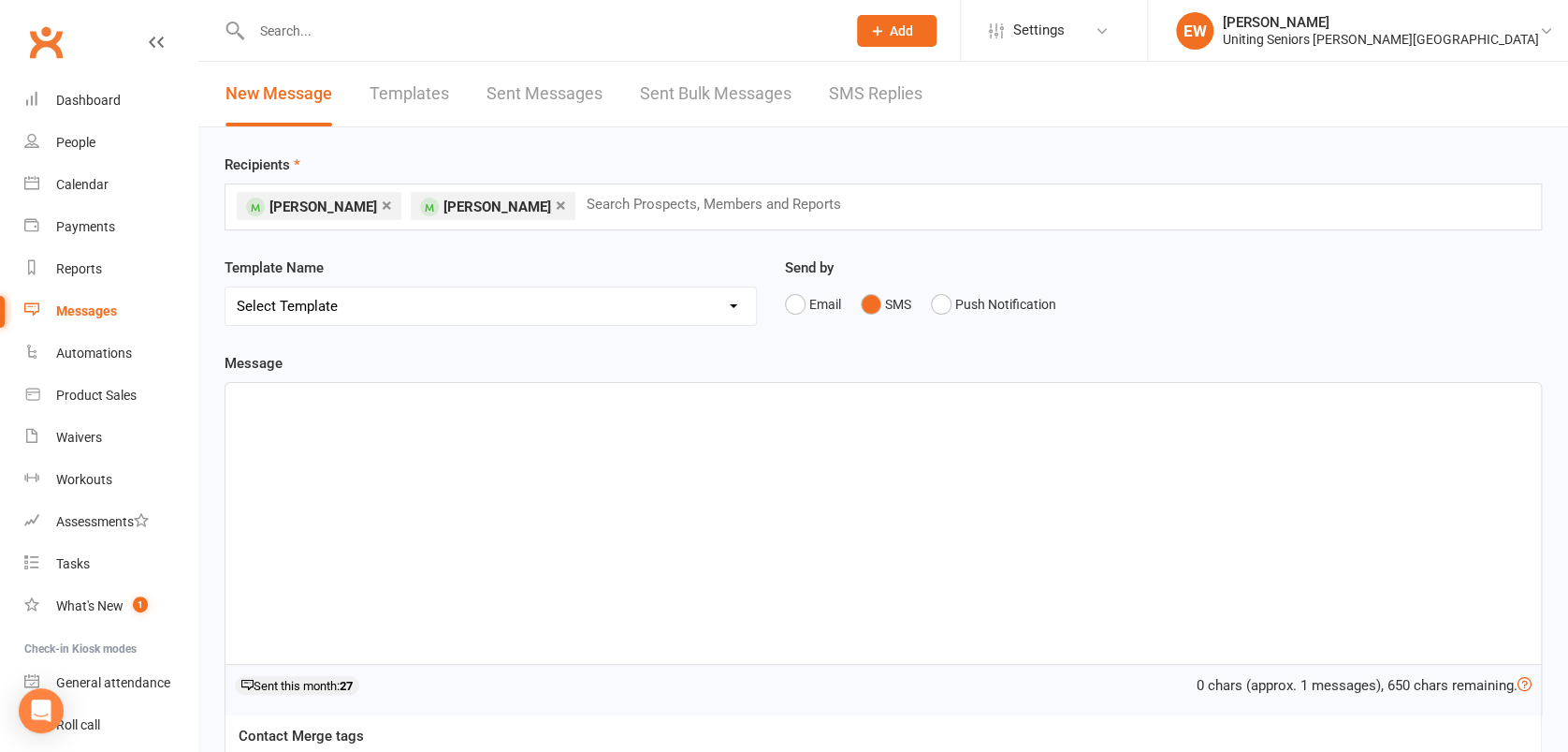
click at [560, 299] on select "Select Template [Email] Christmas Closure [Email] Case Alert [Email] [MEDICAL_D…" at bounding box center [490, 306] width 531 height 37
select select "6"
click at [225, 287] on select "Select Template [Email] Christmas Closure [Email] Case Alert [Email] [MEDICAL_D…" at bounding box center [490, 306] width 531 height 37
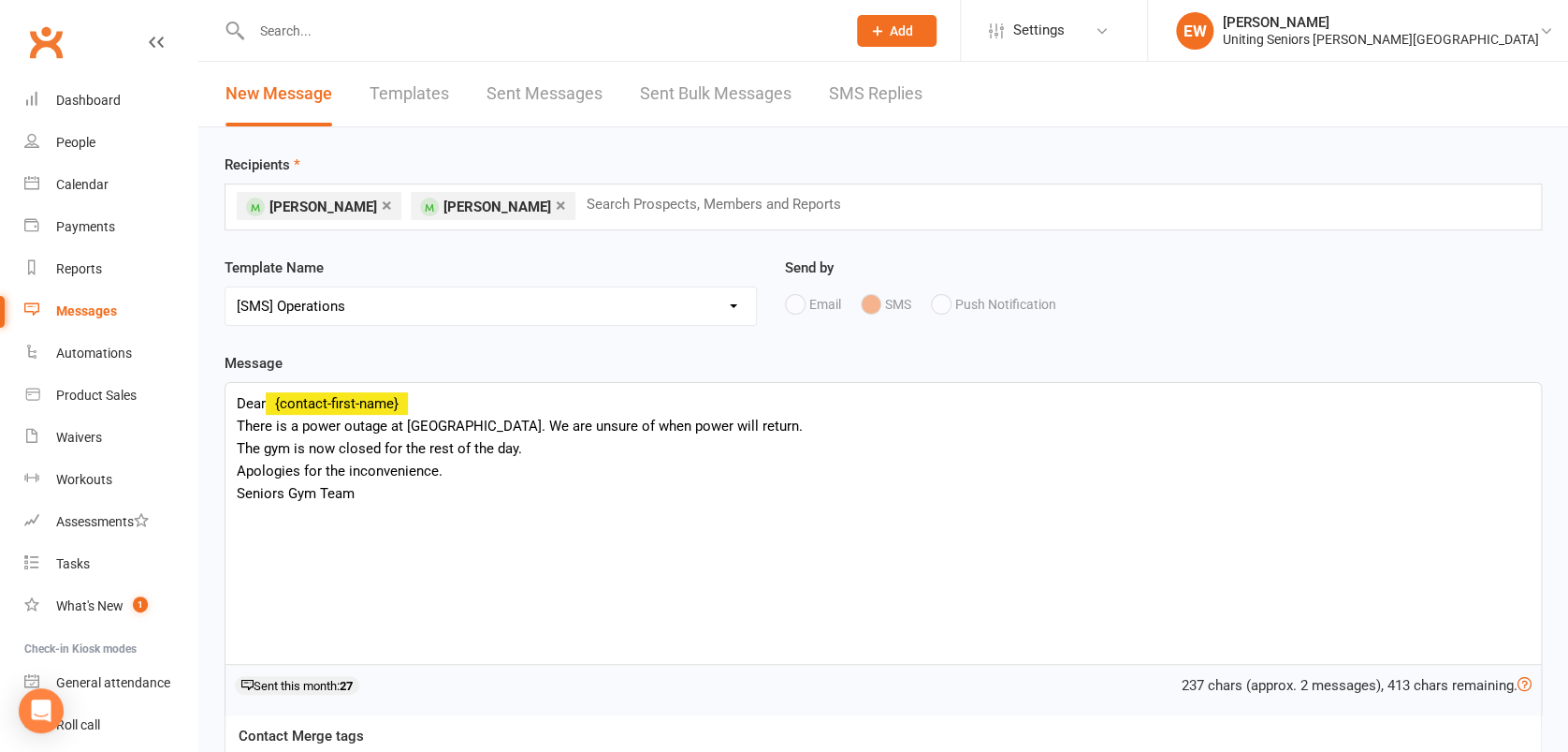
click at [569, 427] on div "Dear {contact-first-name} There is a power outage at [GEOGRAPHIC_DATA][PERSON_N…" at bounding box center [883, 523] width 1316 height 281
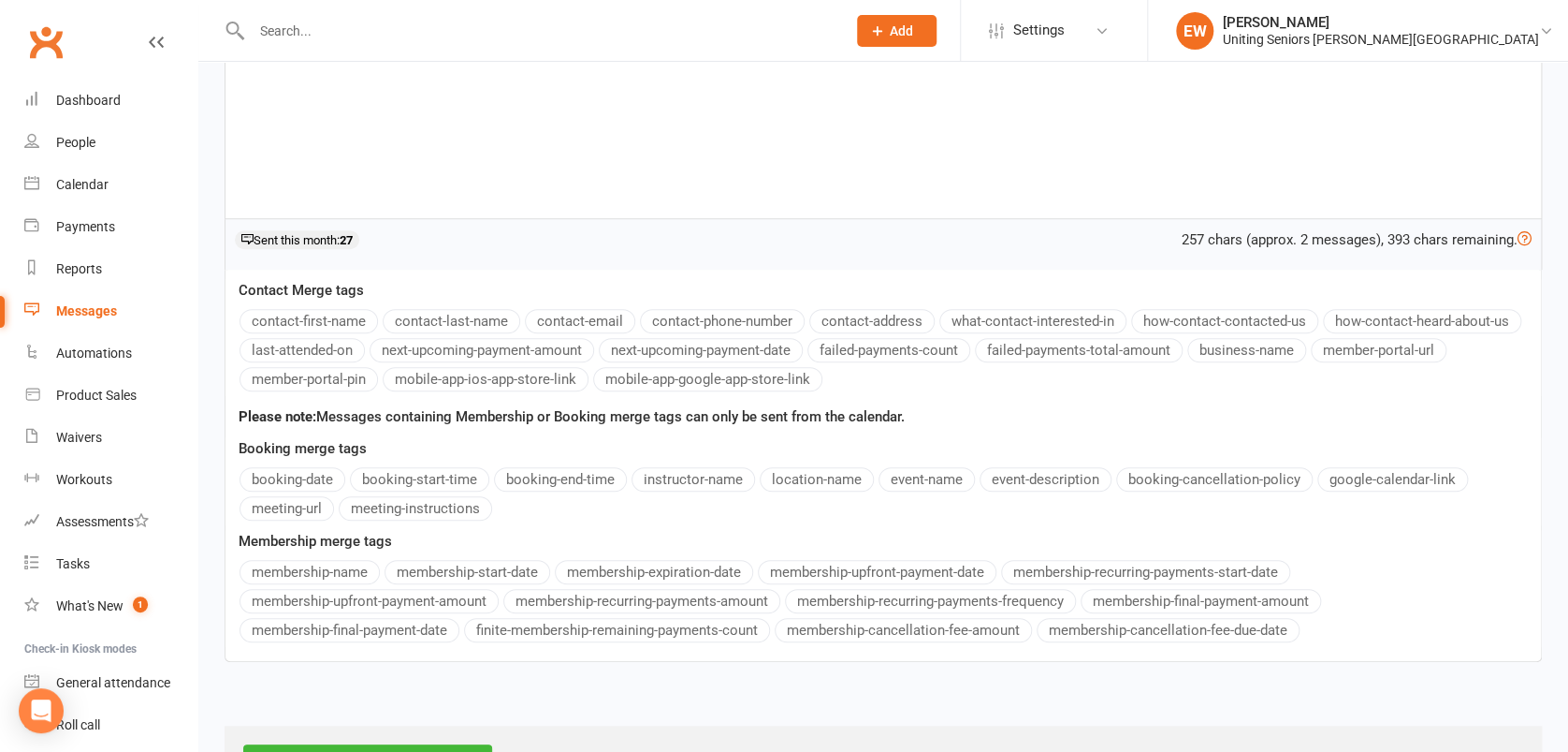
scroll to position [520, 0]
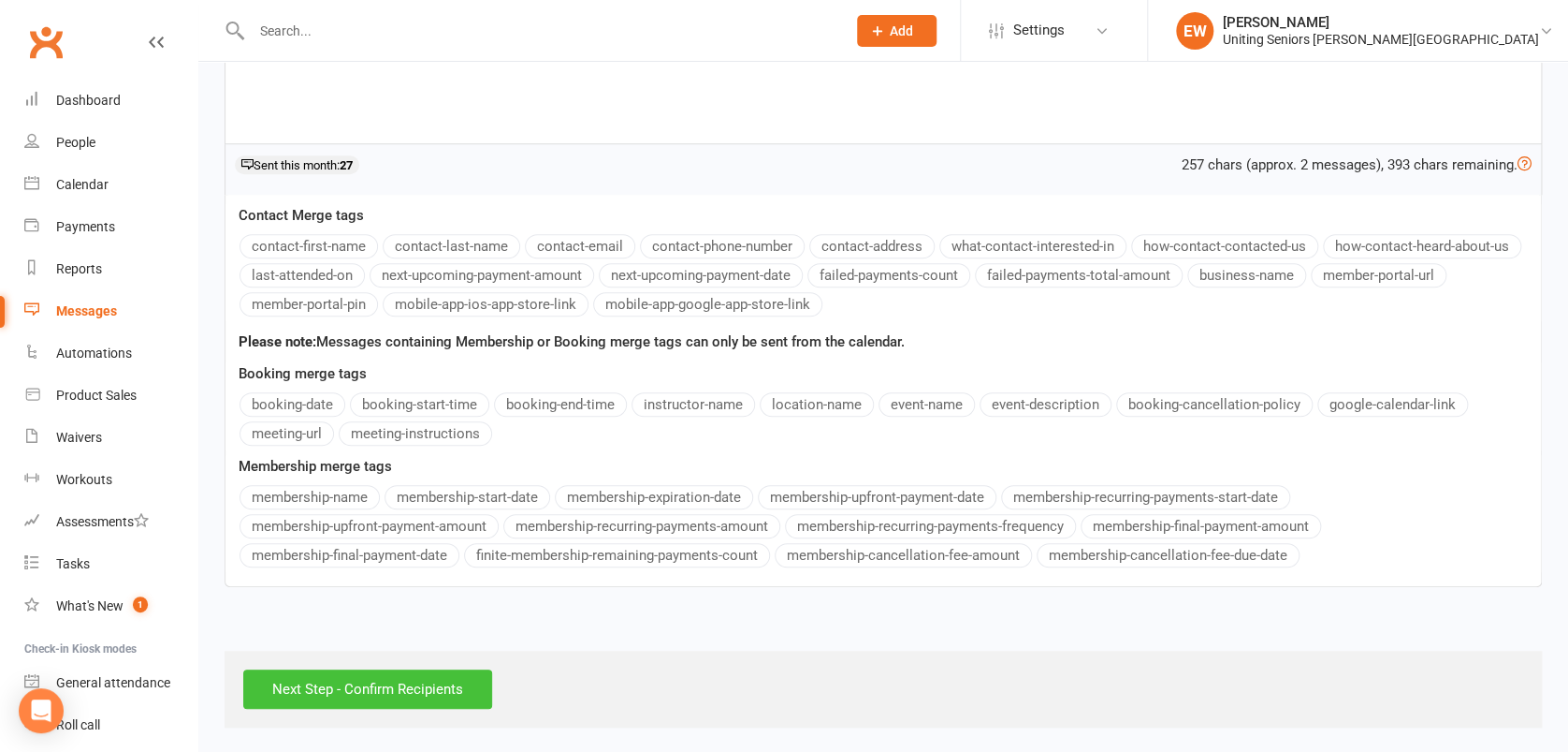
click at [395, 680] on input "Next Step - Confirm Recipients" at bounding box center [368, 689] width 249 height 39
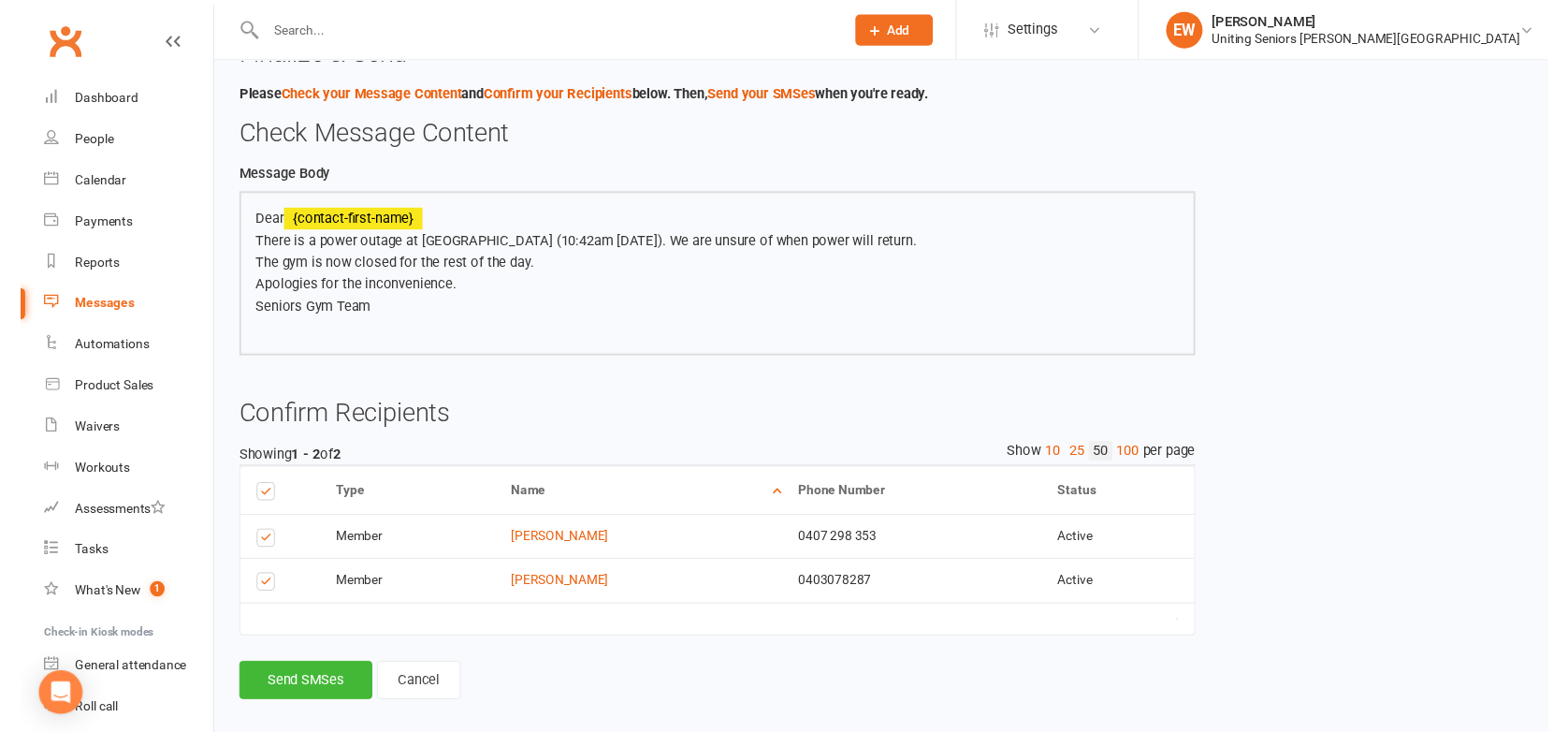
scroll to position [60, 0]
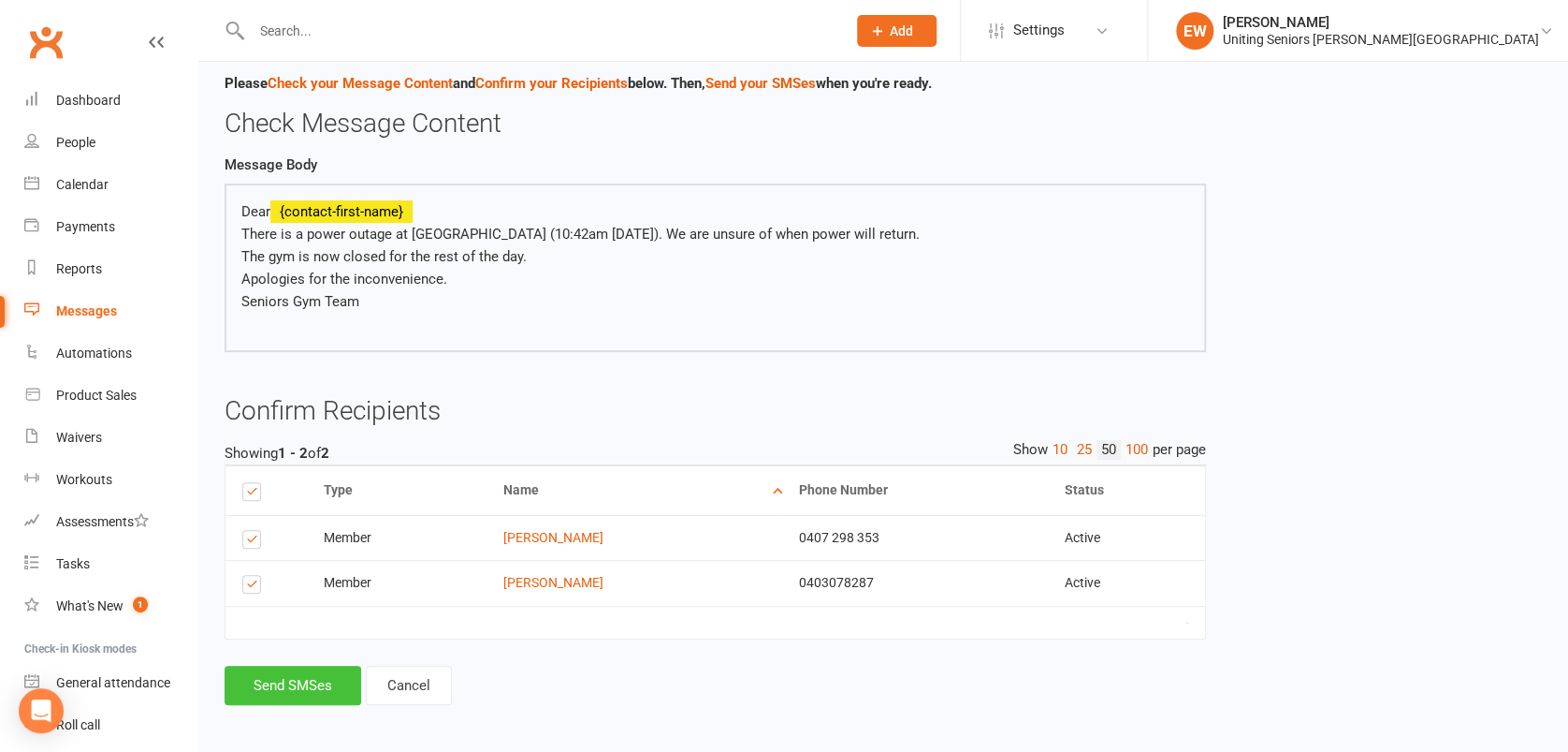
click at [305, 703] on button "Send SMSes" at bounding box center [292, 685] width 137 height 39
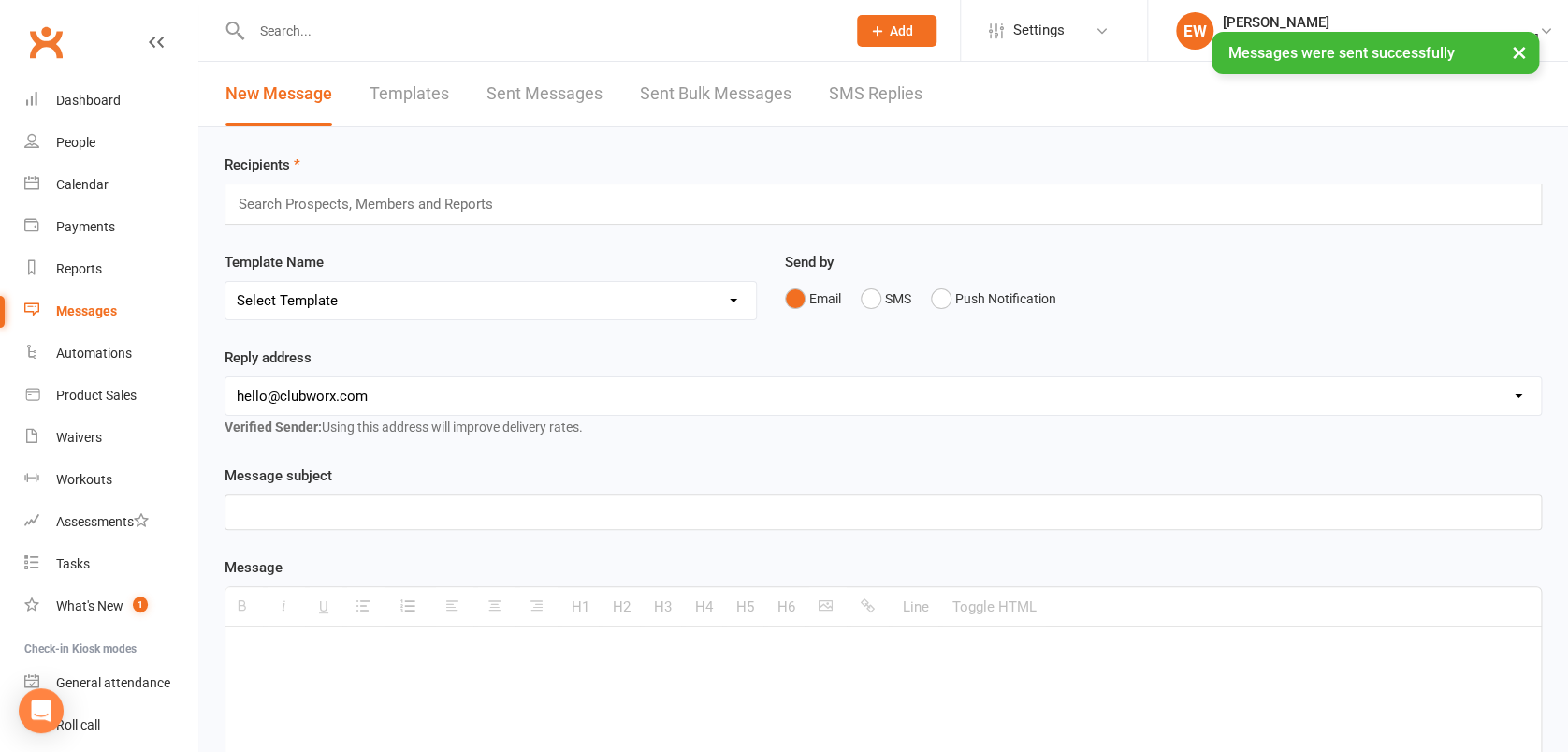
click at [1517, 52] on button "×" at bounding box center [1519, 52] width 34 height 40
